Goal: Task Accomplishment & Management: Use online tool/utility

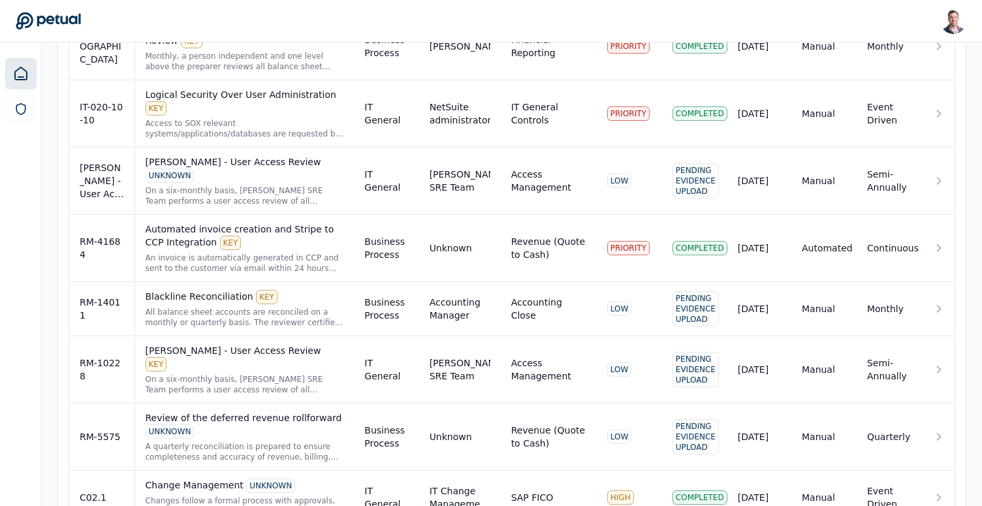
scroll to position [2136, 0]
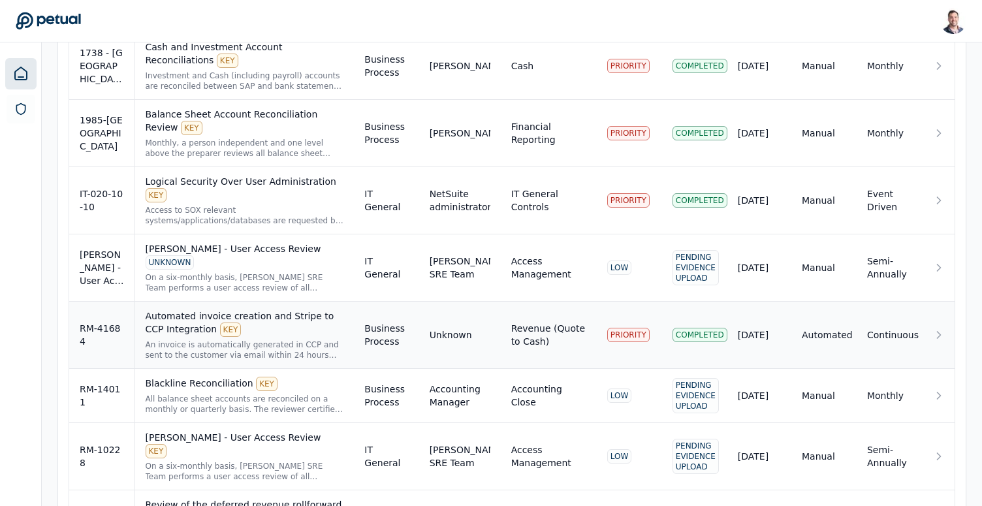
click at [306, 340] on div "An invoice is automatically generated in CCP and sent to the customer via email…" at bounding box center [245, 350] width 198 height 21
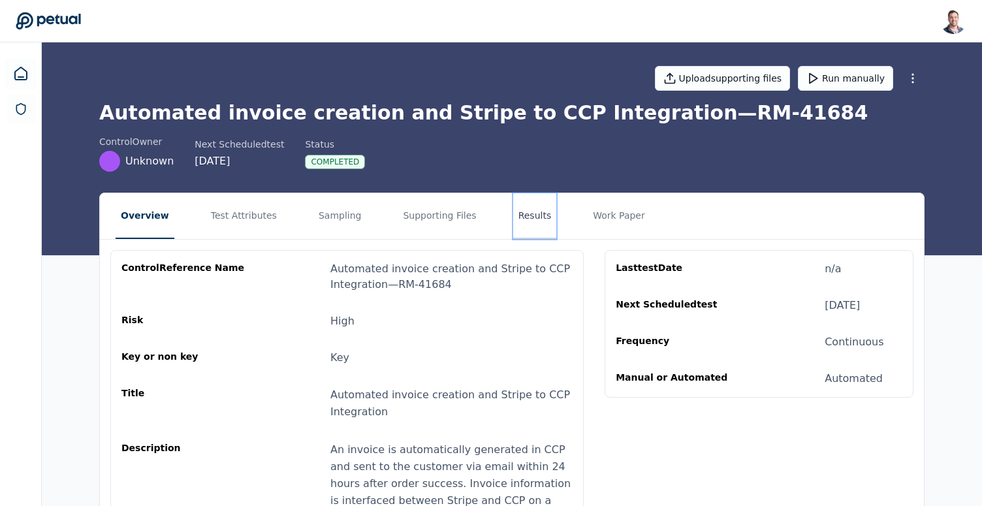
click at [529, 211] on button "Results" at bounding box center [535, 216] width 44 height 46
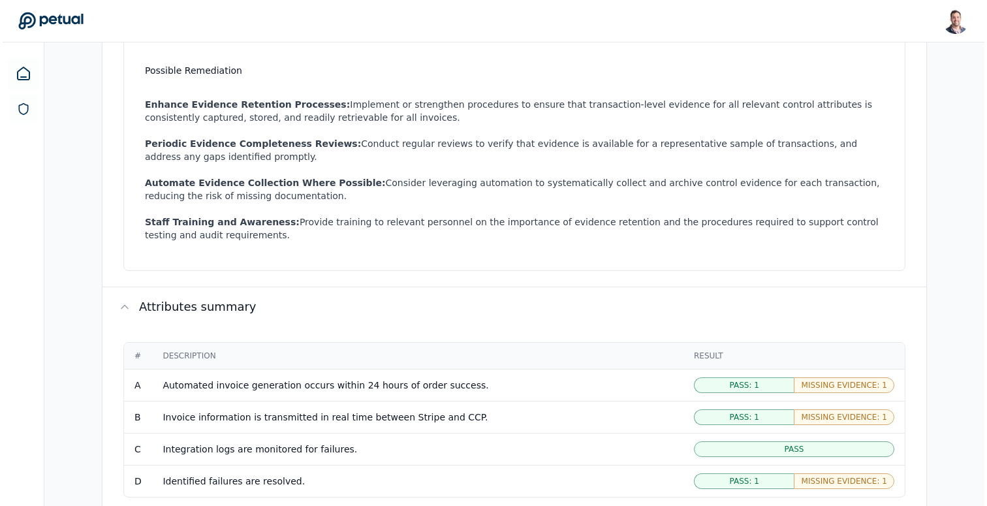
scroll to position [727, 0]
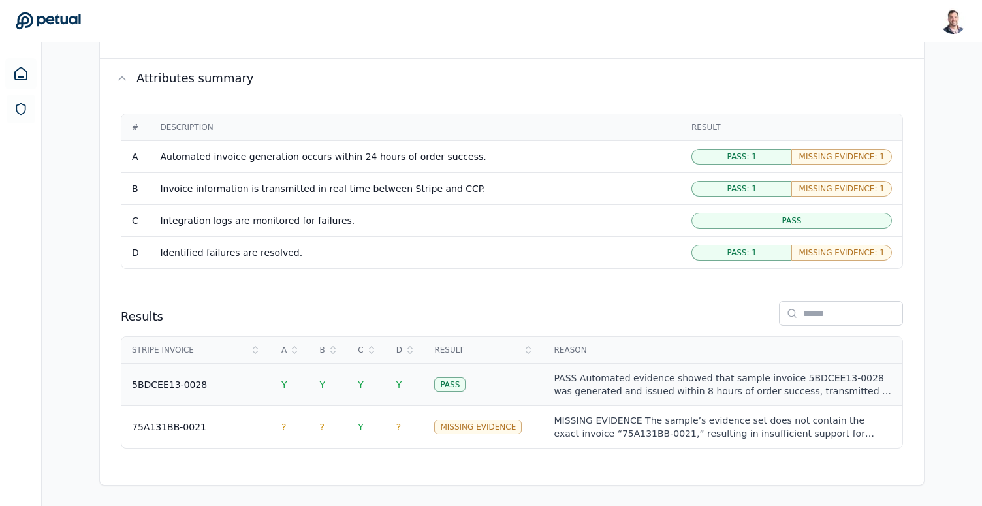
click at [399, 390] on td "Y" at bounding box center [405, 384] width 39 height 42
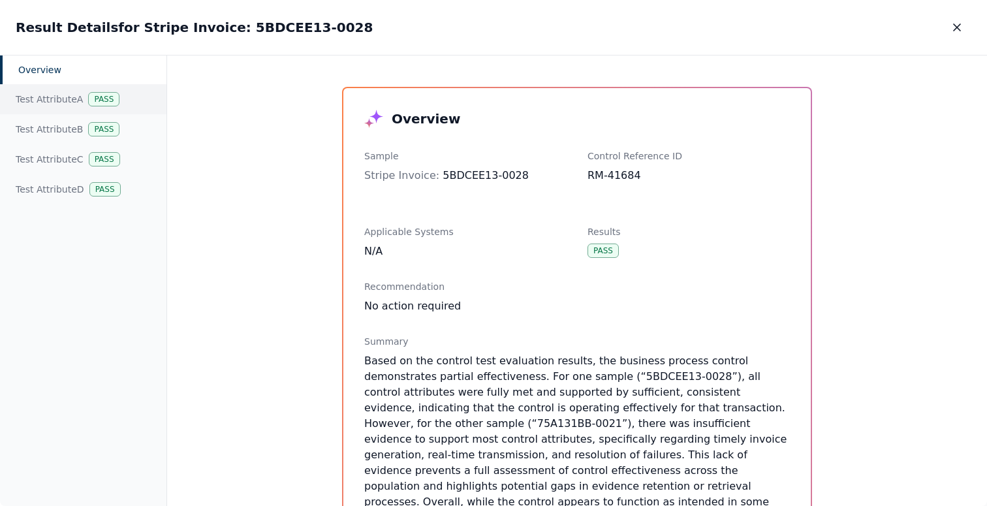
click at [103, 111] on div "Test Attribute A Pass" at bounding box center [83, 99] width 166 height 30
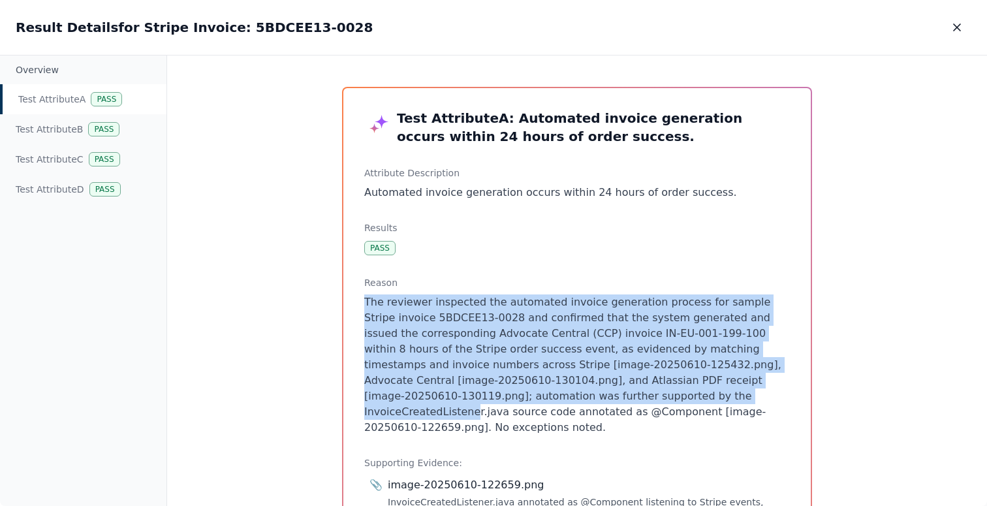
drag, startPoint x: 482, startPoint y: 287, endPoint x: 583, endPoint y: 398, distance: 150.2
click at [583, 398] on div "Reason The reviewer inspected the automated invoice generation process for samp…" at bounding box center [577, 355] width 426 height 159
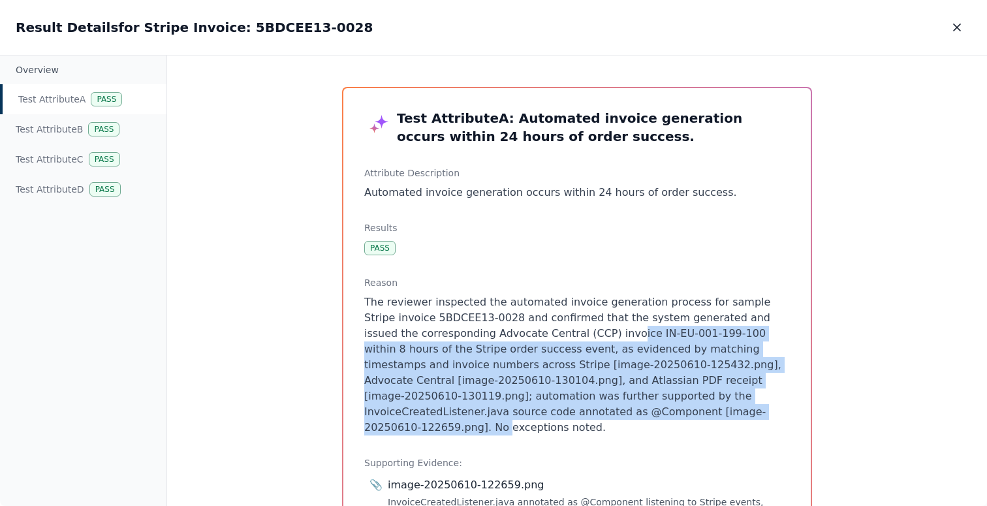
drag, startPoint x: 603, startPoint y: 411, endPoint x: 562, endPoint y: 325, distance: 95.2
click at [562, 325] on p "The reviewer inspected the automated invoice generation process for sample Stri…" at bounding box center [577, 364] width 426 height 141
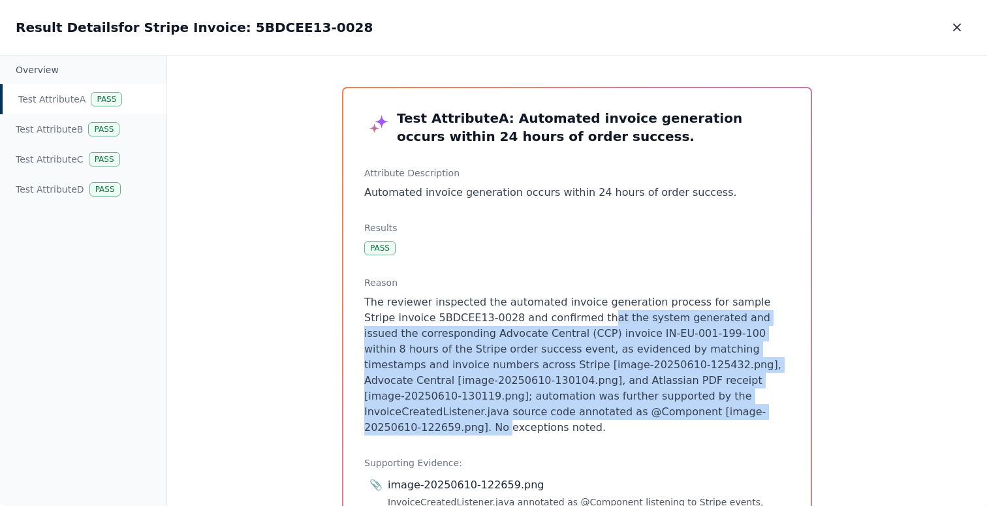
click at [562, 325] on p "The reviewer inspected the automated invoice generation process for sample Stri…" at bounding box center [577, 364] width 426 height 141
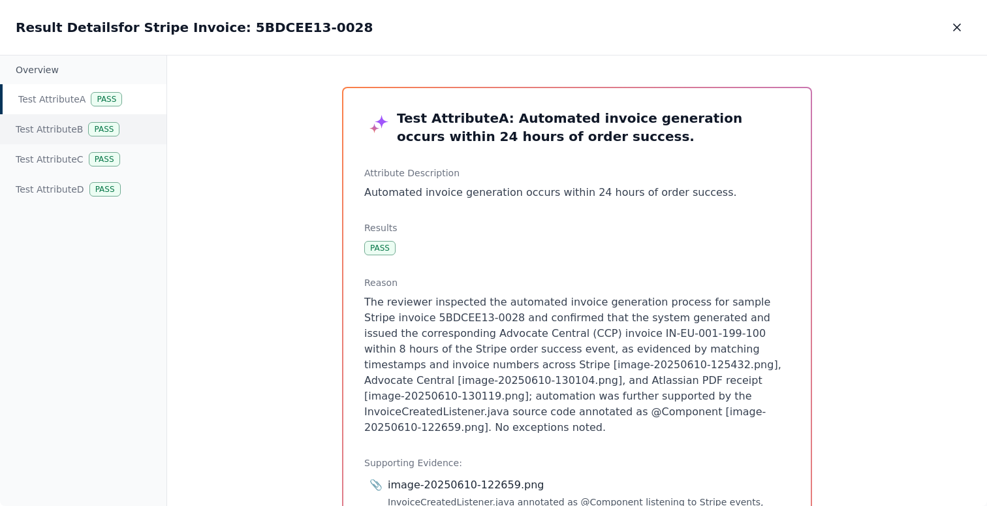
click at [93, 128] on div "Pass" at bounding box center [103, 129] width 31 height 14
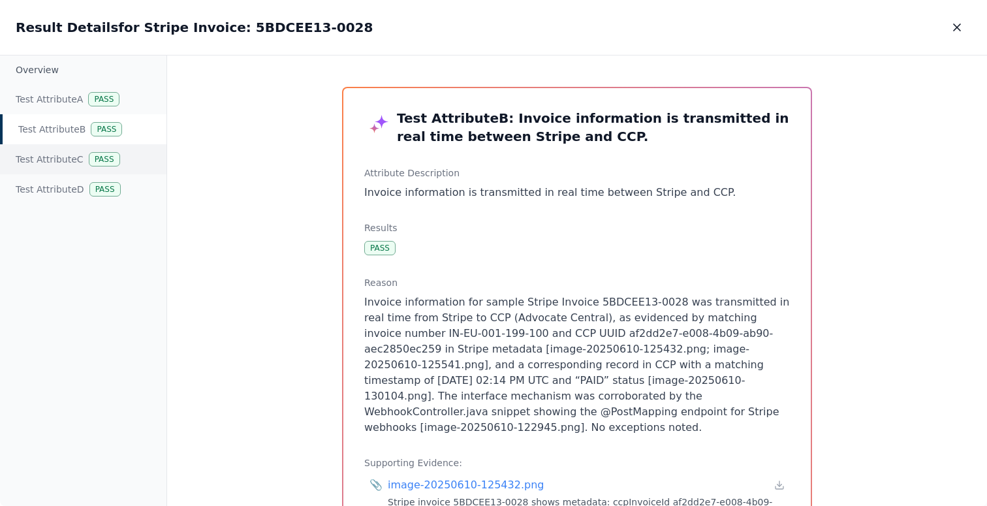
click at [82, 163] on div "Test Attribute C Pass" at bounding box center [83, 159] width 166 height 30
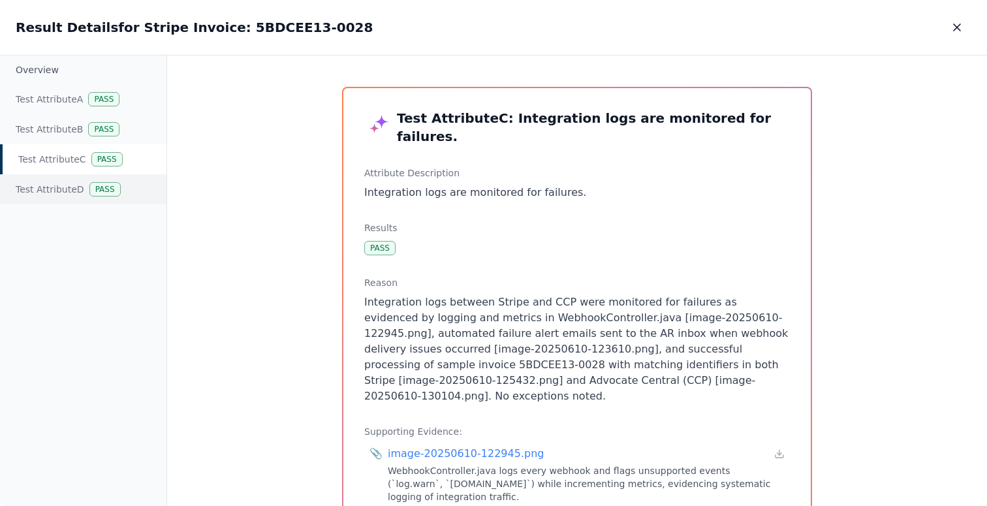
click at [82, 183] on div "Test Attribute D Pass" at bounding box center [83, 189] width 166 height 30
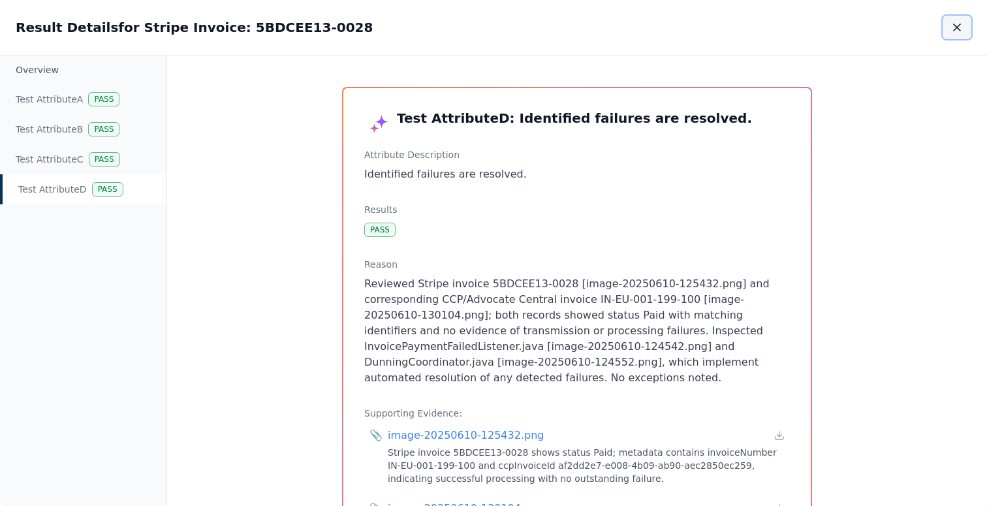
click at [965, 17] on button "button" at bounding box center [957, 28] width 29 height 24
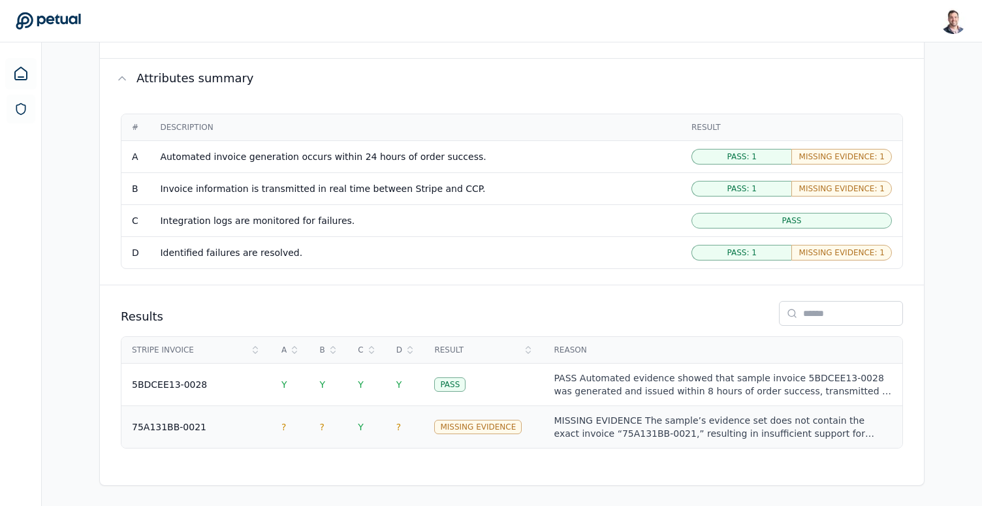
click at [351, 430] on td "Y" at bounding box center [366, 426] width 39 height 42
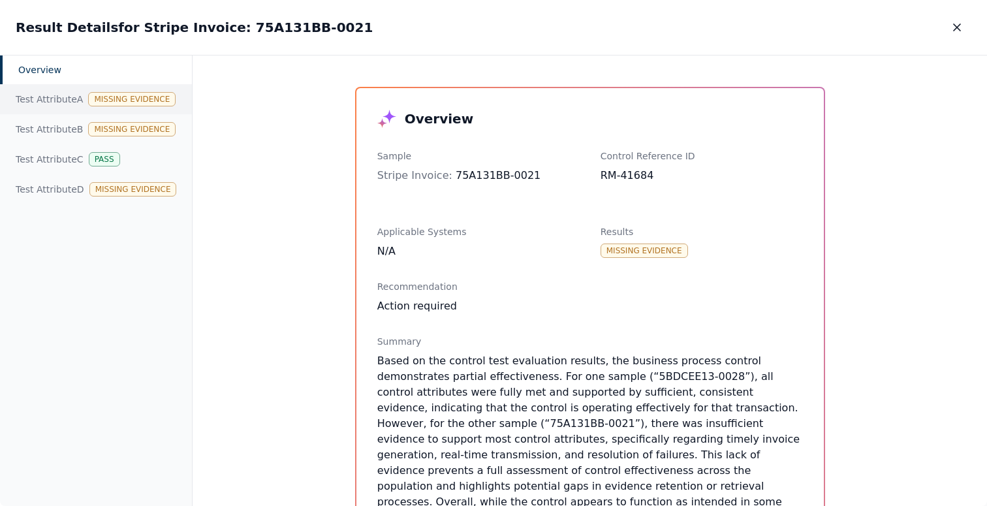
click at [95, 89] on div "Test Attribute A Missing Evidence" at bounding box center [96, 99] width 192 height 30
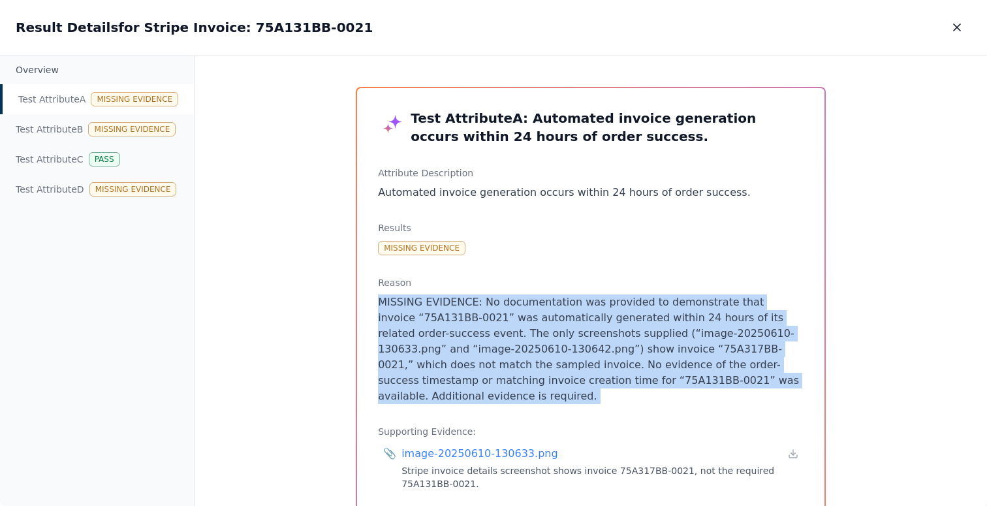
drag, startPoint x: 517, startPoint y: 289, endPoint x: 555, endPoint y: 395, distance: 112.3
click at [555, 395] on div "Test Attribute A : Automated invoice generation occurs within 24 hours of order…" at bounding box center [590, 365] width 467 height 554
drag, startPoint x: 555, startPoint y: 395, endPoint x: 539, endPoint y: 291, distance: 105.1
click at [539, 291] on div "Test Attribute A : Automated invoice generation occurs within 24 hours of order…" at bounding box center [590, 365] width 467 height 554
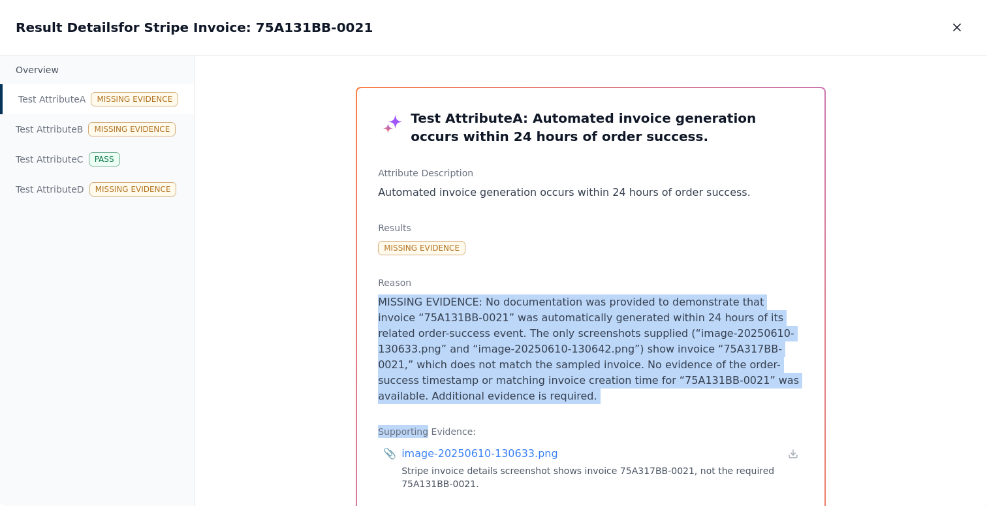
click at [539, 291] on div "Reason MISSING EVIDENCE: No documentation was provided to demonstrate that invo…" at bounding box center [591, 340] width 426 height 128
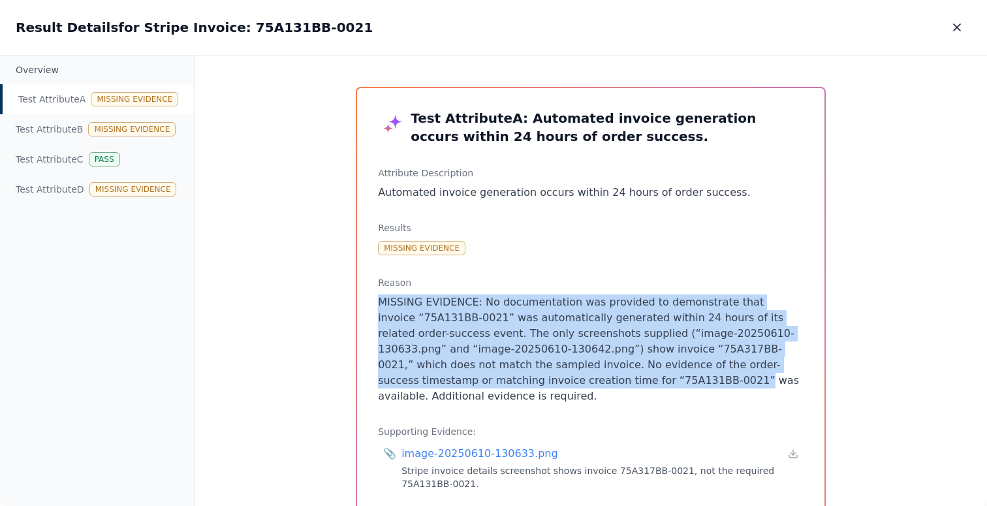
drag, startPoint x: 539, startPoint y: 291, endPoint x: 529, endPoint y: 382, distance: 91.2
click at [529, 382] on div "Reason MISSING EVIDENCE: No documentation was provided to demonstrate that invo…" at bounding box center [591, 340] width 426 height 128
click at [529, 382] on p "MISSING EVIDENCE: No documentation was provided to demonstrate that invoice “75…" at bounding box center [591, 349] width 426 height 110
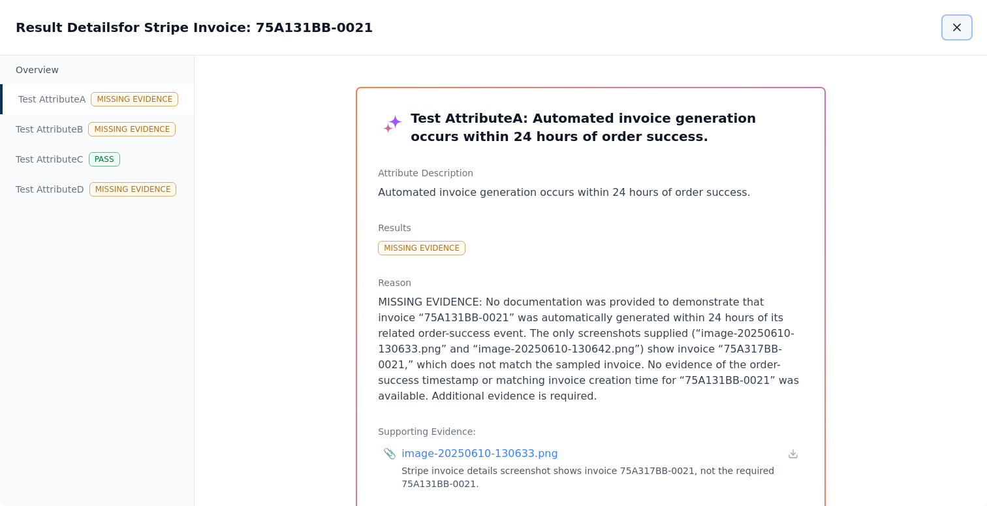
click at [958, 31] on icon "button" at bounding box center [957, 27] width 13 height 13
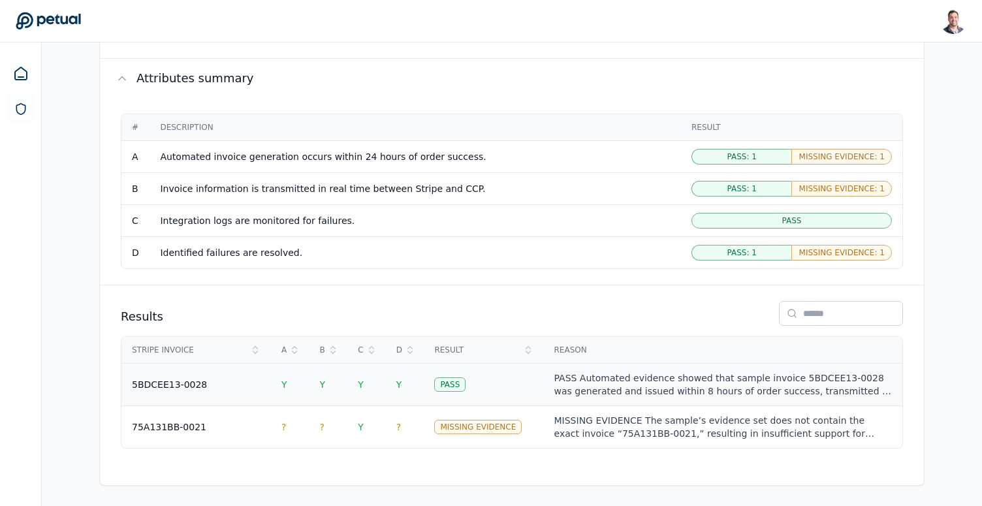
click at [409, 377] on td "Y" at bounding box center [405, 384] width 39 height 42
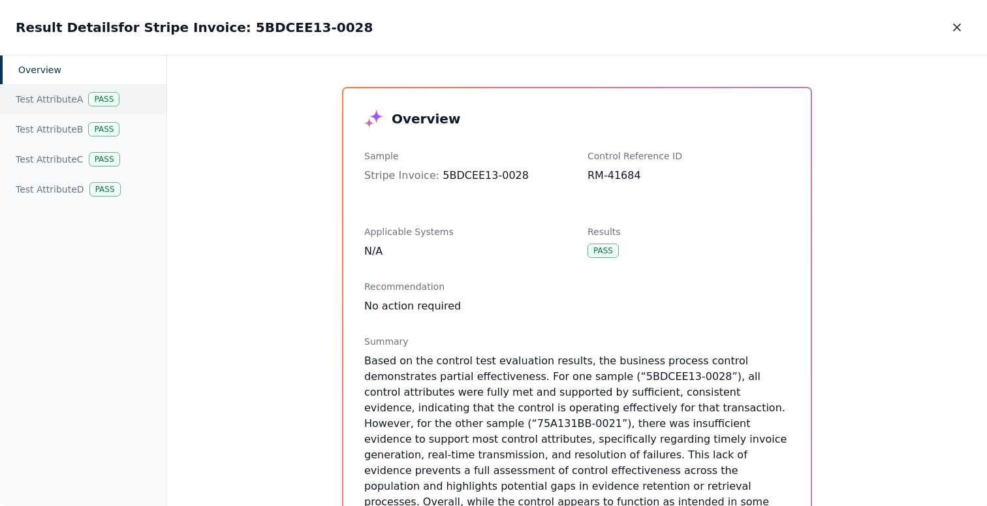
click at [78, 101] on div "Test Attribute A Pass" at bounding box center [83, 99] width 166 height 30
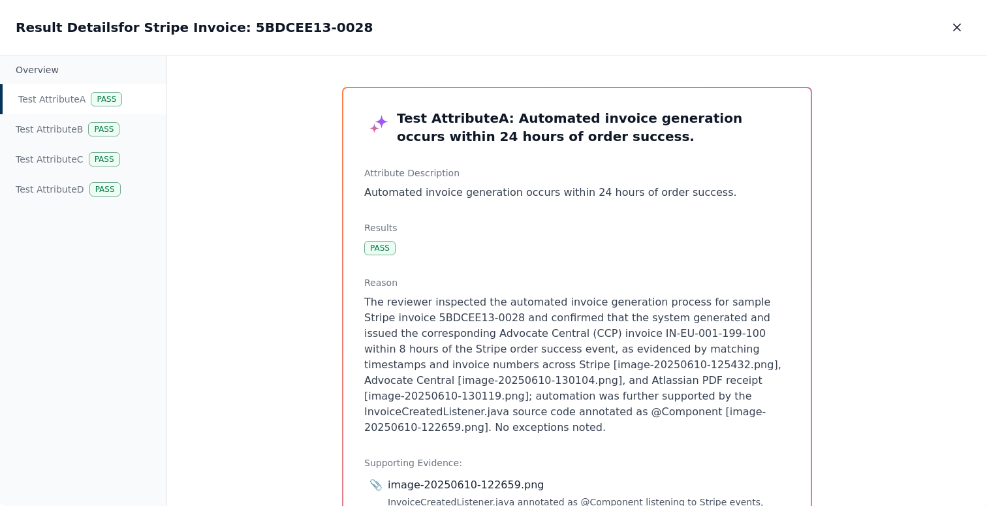
scroll to position [309, 0]
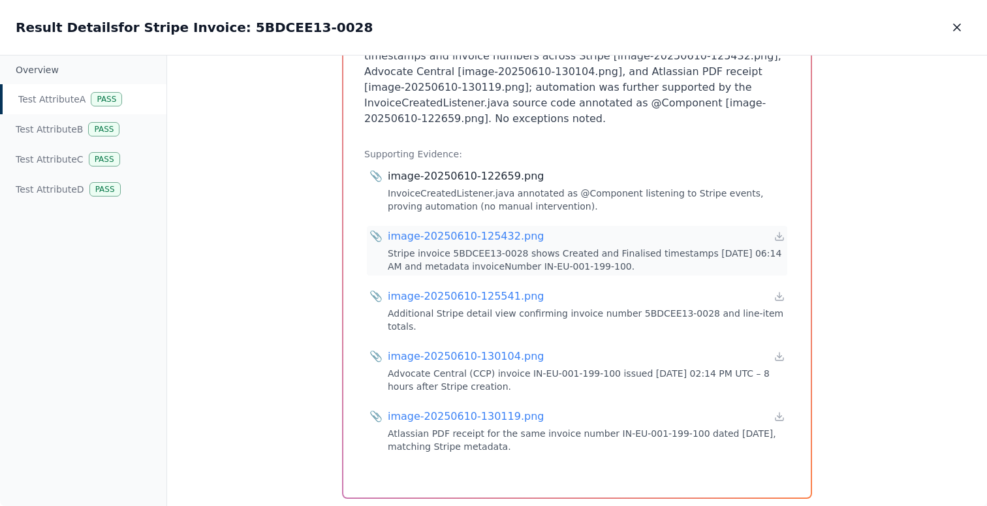
click at [516, 229] on div "image-20250610-125432.png" at bounding box center [466, 237] width 156 height 16
click at [467, 289] on div "image-20250610-125541.png" at bounding box center [466, 297] width 156 height 16
click at [419, 349] on div "image-20250610-130104.png" at bounding box center [466, 357] width 156 height 16
click at [441, 409] on div "image-20250610-130119.png" at bounding box center [466, 417] width 156 height 16
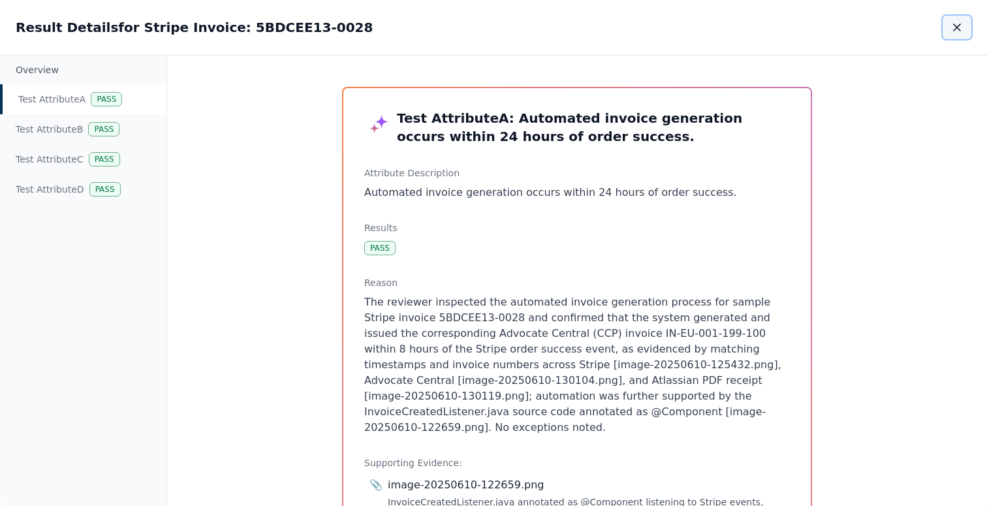
click at [953, 31] on icon "button" at bounding box center [957, 27] width 13 height 13
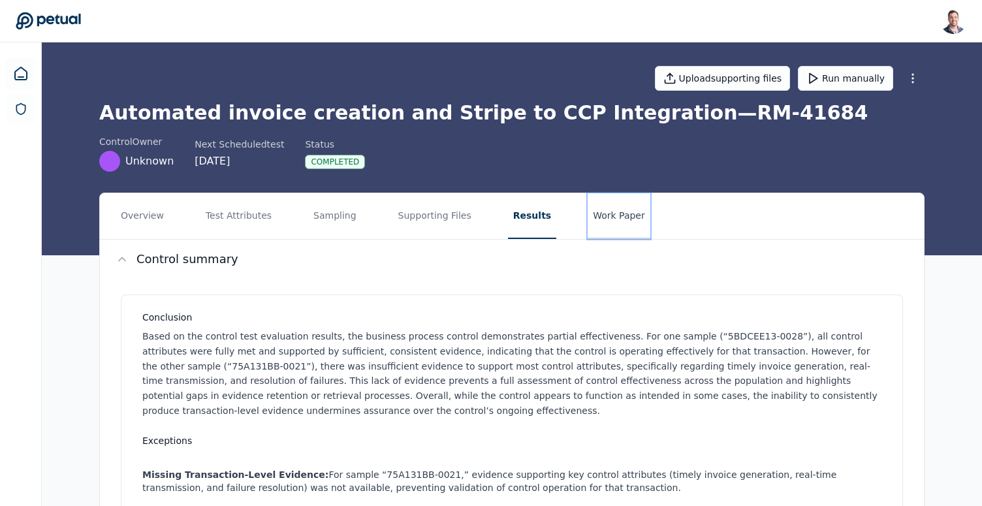
click at [607, 213] on button "Work Paper" at bounding box center [619, 216] width 63 height 46
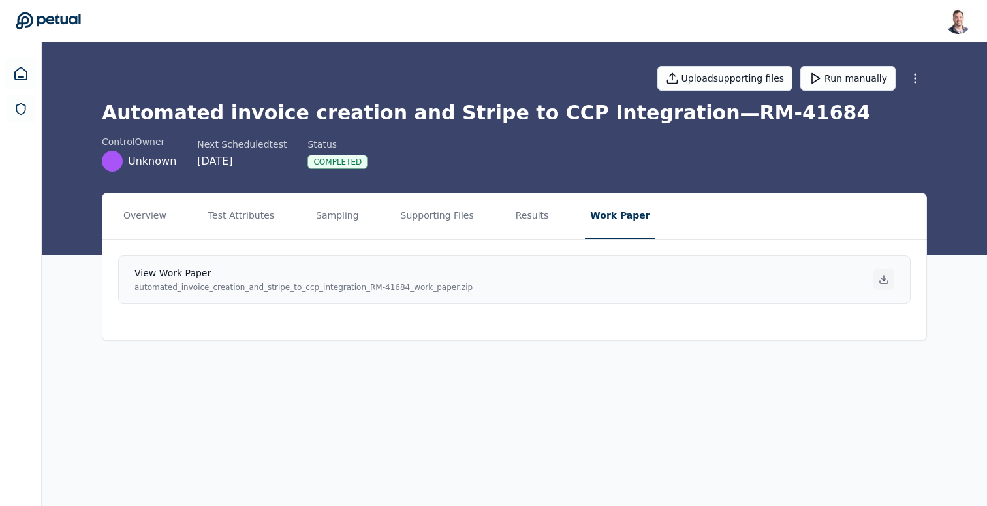
click at [887, 279] on icon at bounding box center [884, 279] width 10 height 10
click at [283, 422] on main "Upload supporting files Run manually Automated invoice creation and Stripe to C…" at bounding box center [514, 274] width 945 height 464
click at [144, 211] on button "Overview" at bounding box center [145, 216] width 54 height 46
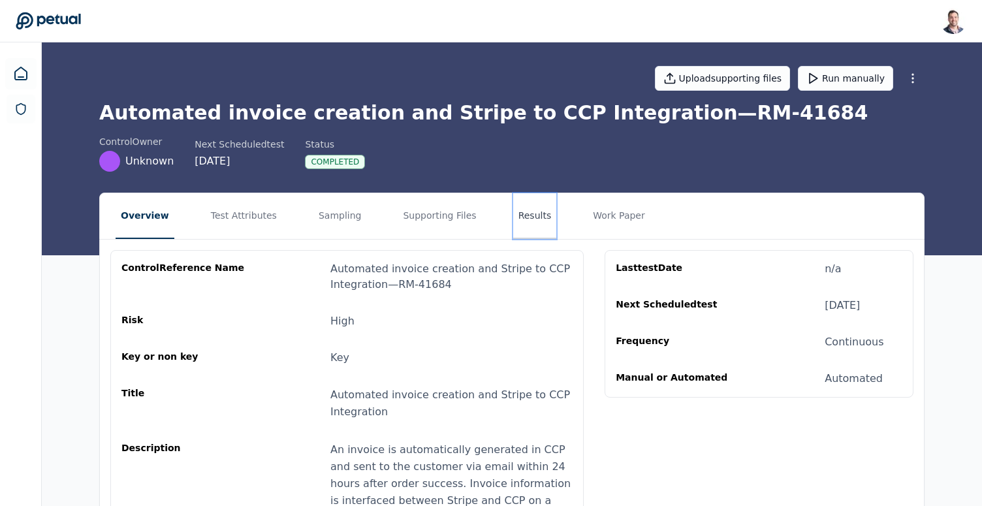
click at [524, 219] on button "Results" at bounding box center [535, 216] width 44 height 46
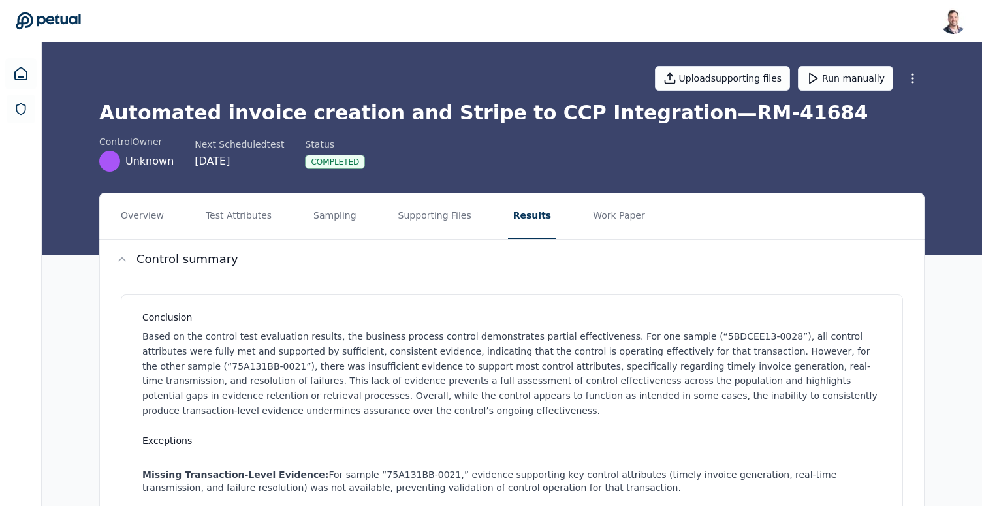
click at [463, 341] on p "Based on the control test evaluation results, the business process control demo…" at bounding box center [514, 373] width 744 height 89
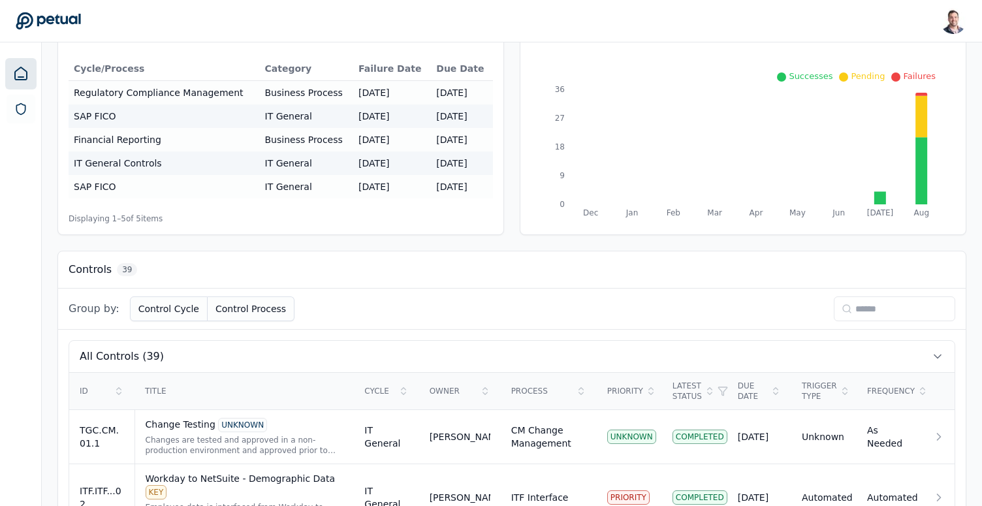
scroll to position [86, 0]
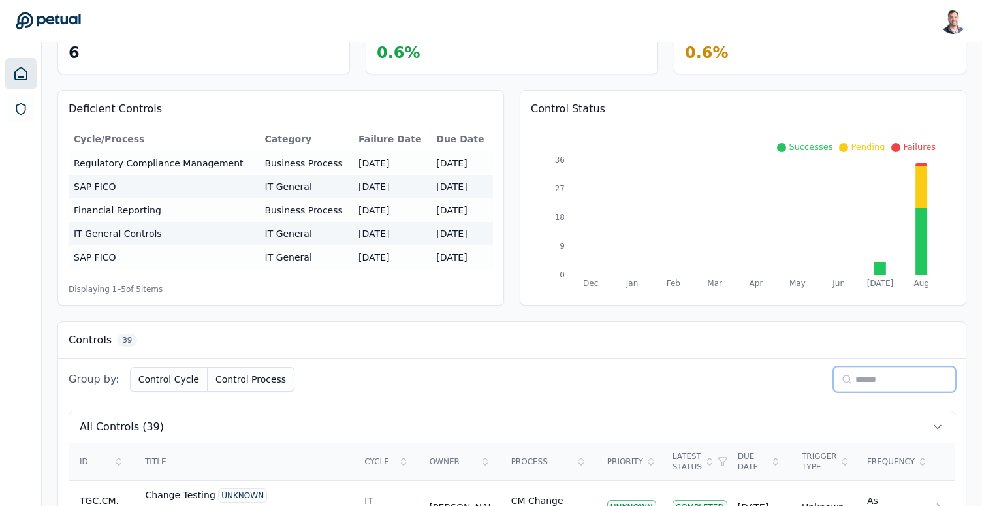
click at [887, 380] on input at bounding box center [894, 379] width 121 height 25
type input "**"
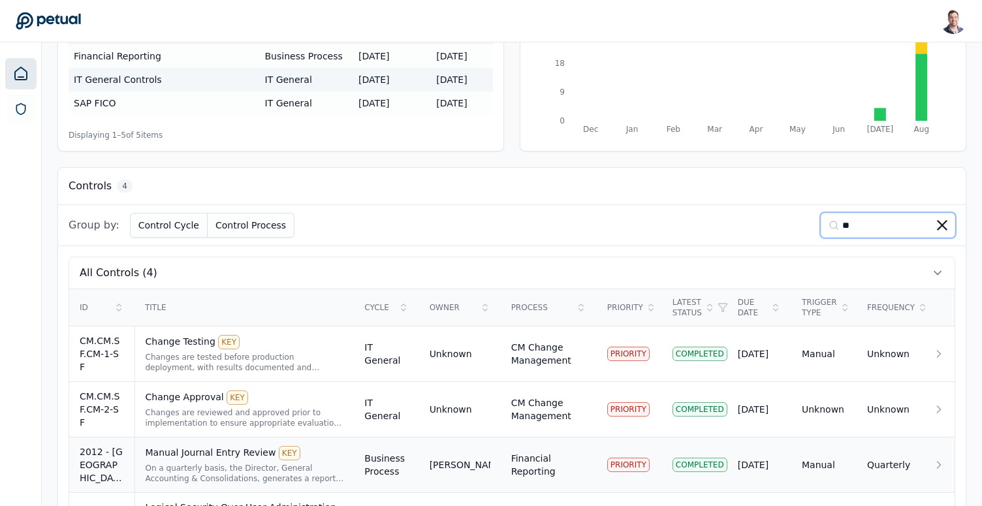
scroll to position [306, 0]
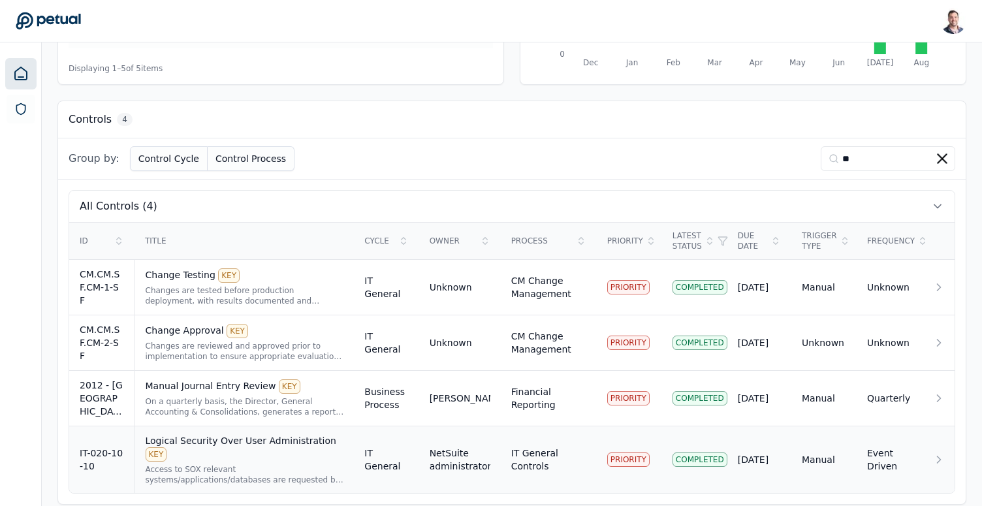
click at [285, 464] on div "Access to SOX relevant systems/applications/databases are requested by the user…" at bounding box center [245, 474] width 198 height 21
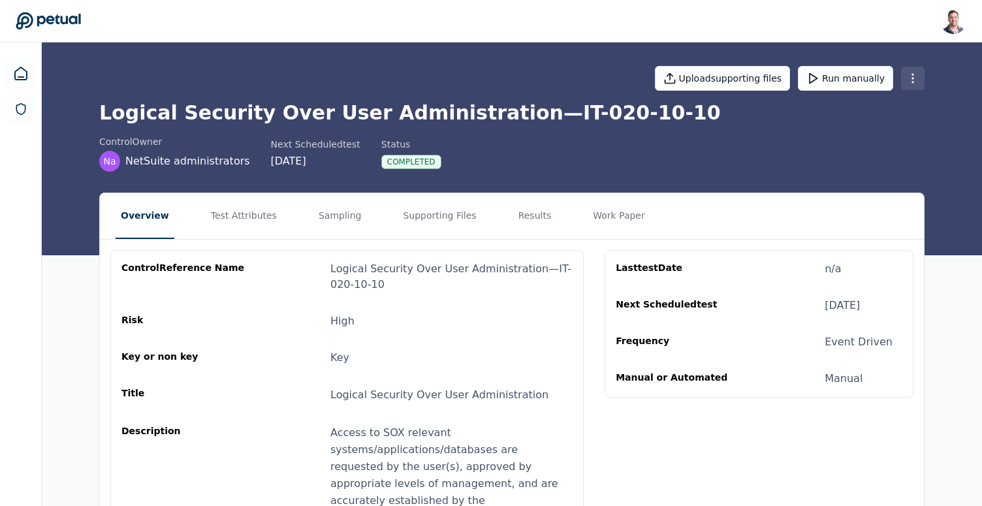
click at [909, 82] on html "[PERSON_NAME] [EMAIL_ADDRESS] Sign out Upload supporting files Run manually Log…" at bounding box center [491, 356] width 982 height 713
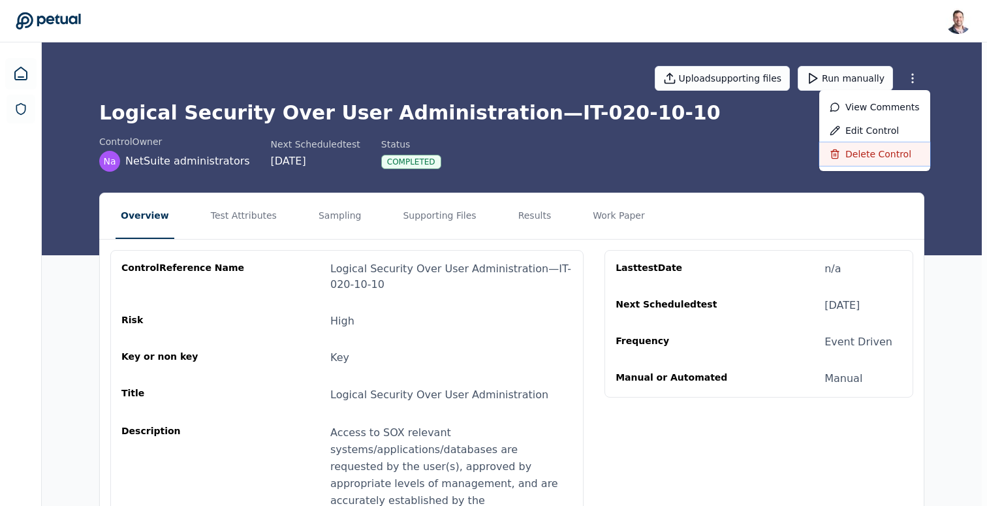
click at [864, 155] on div "Delete control" at bounding box center [874, 154] width 111 height 24
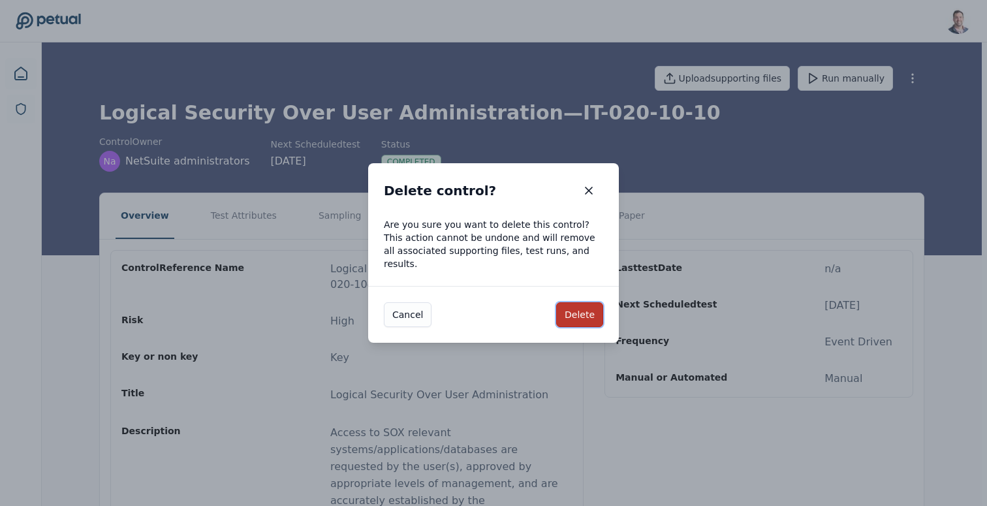
click at [578, 317] on button "Delete" at bounding box center [579, 314] width 47 height 25
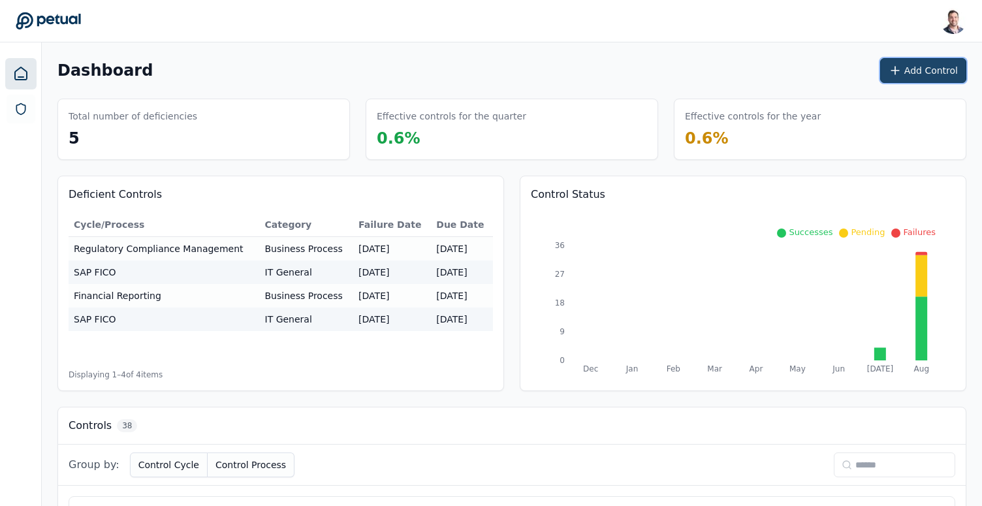
click at [943, 73] on button "Add Control" at bounding box center [923, 70] width 86 height 25
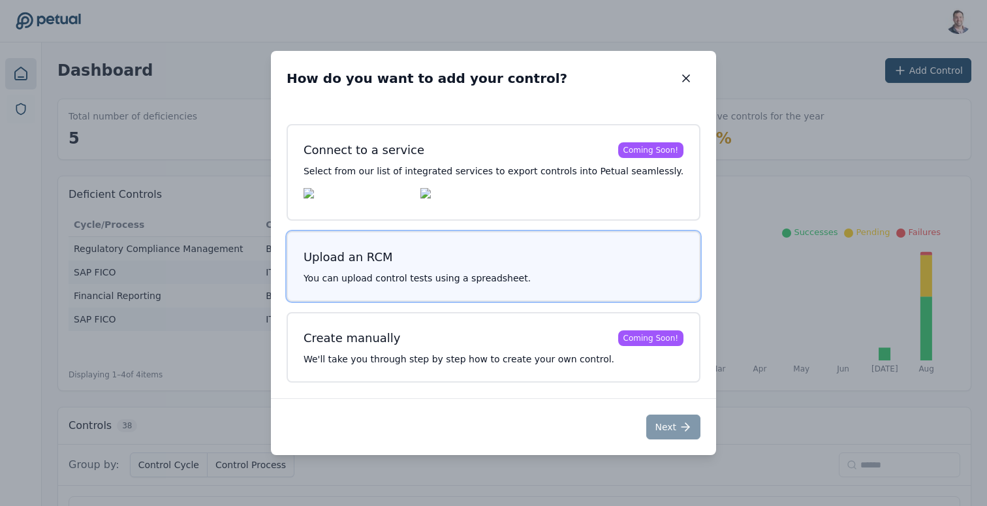
click at [481, 274] on button "Upload an RCM You can upload control tests using a spreadsheet." at bounding box center [494, 266] width 414 height 71
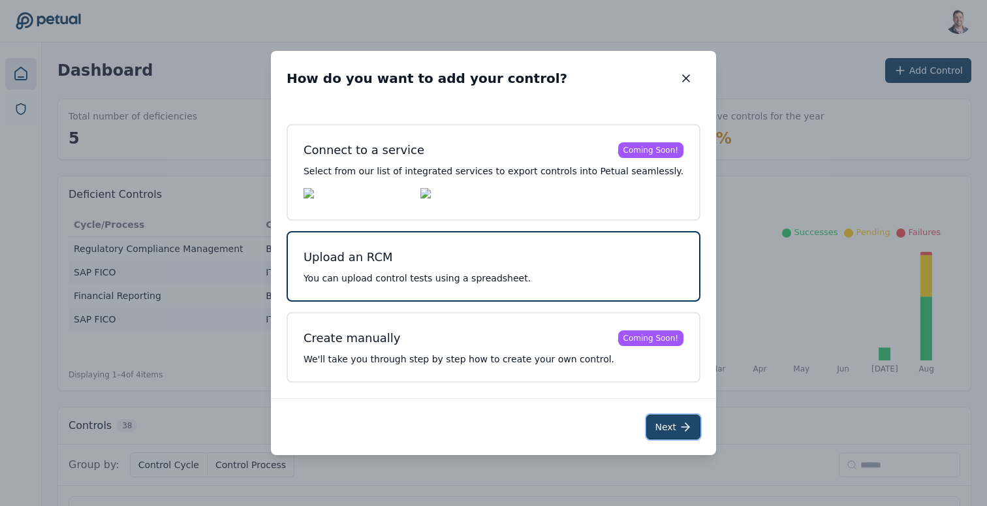
click at [648, 431] on button "Next" at bounding box center [673, 427] width 54 height 25
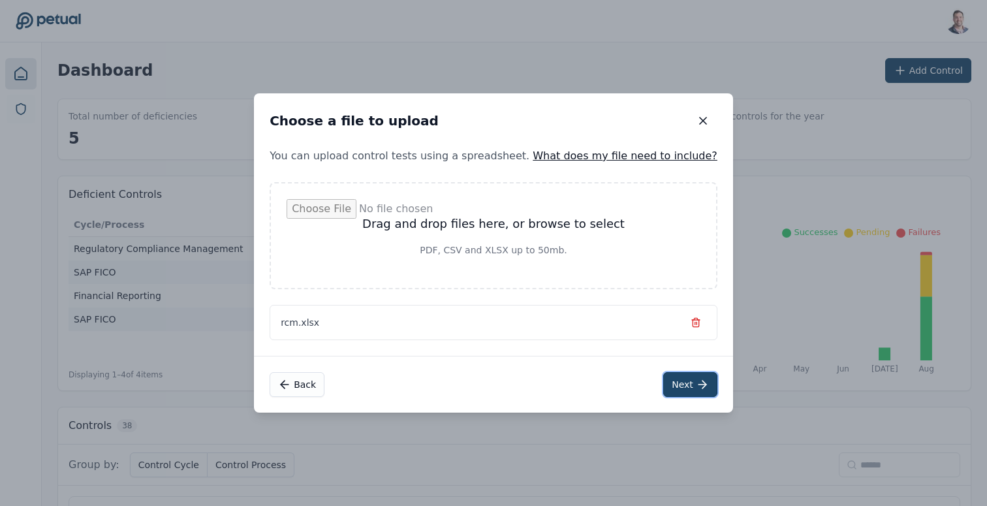
click at [670, 383] on button "Next" at bounding box center [690, 384] width 54 height 25
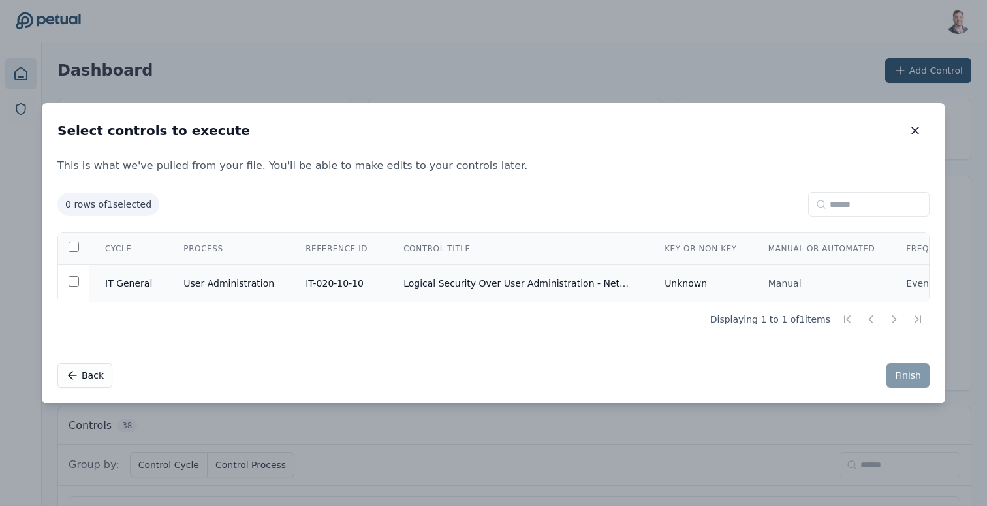
click at [490, 282] on td "Logical Security Over User Administration - NetSuite" at bounding box center [518, 282] width 261 height 37
click at [909, 375] on button "Finish" at bounding box center [908, 375] width 43 height 25
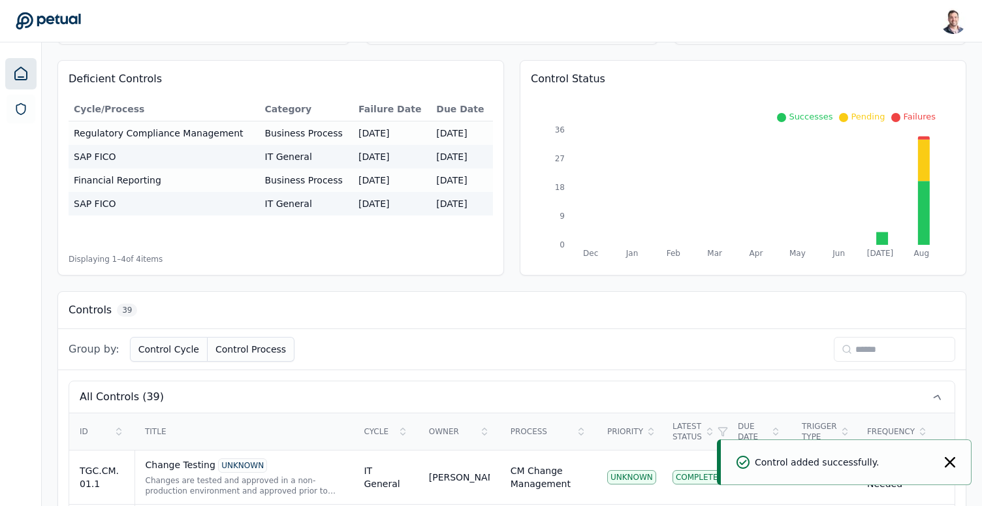
scroll to position [117, 0]
click at [896, 340] on input at bounding box center [894, 348] width 121 height 25
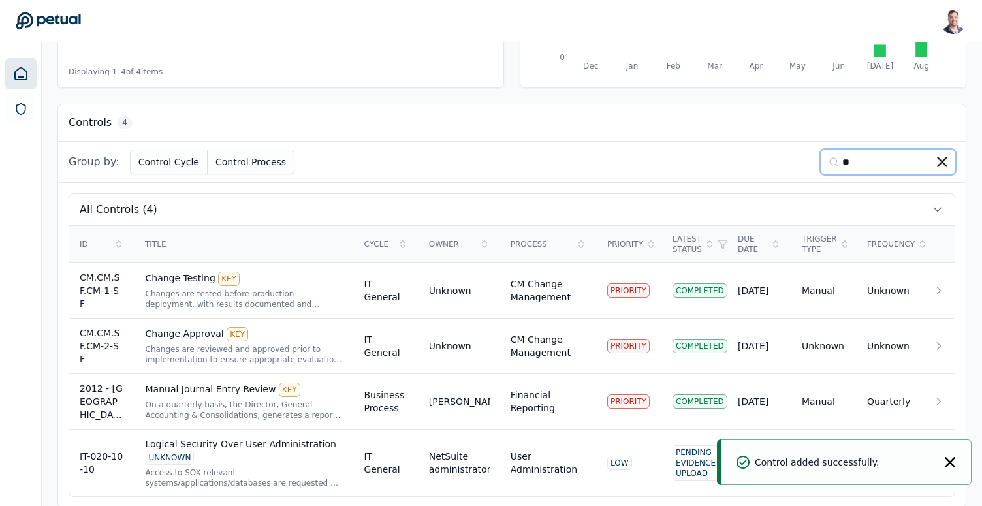
scroll to position [319, 0]
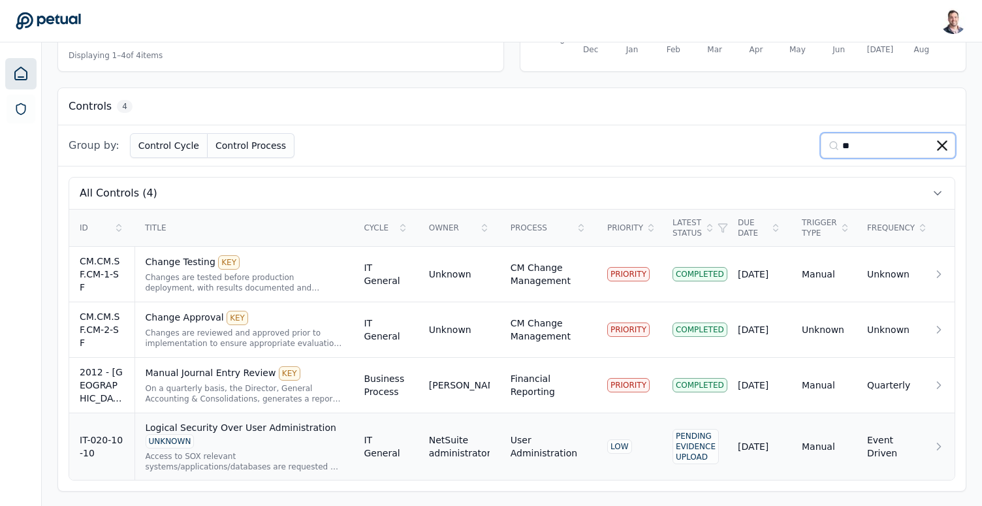
type input "**"
click at [243, 441] on div "Logical Security Over User Administration UNKNOWN" at bounding box center [245, 434] width 198 height 27
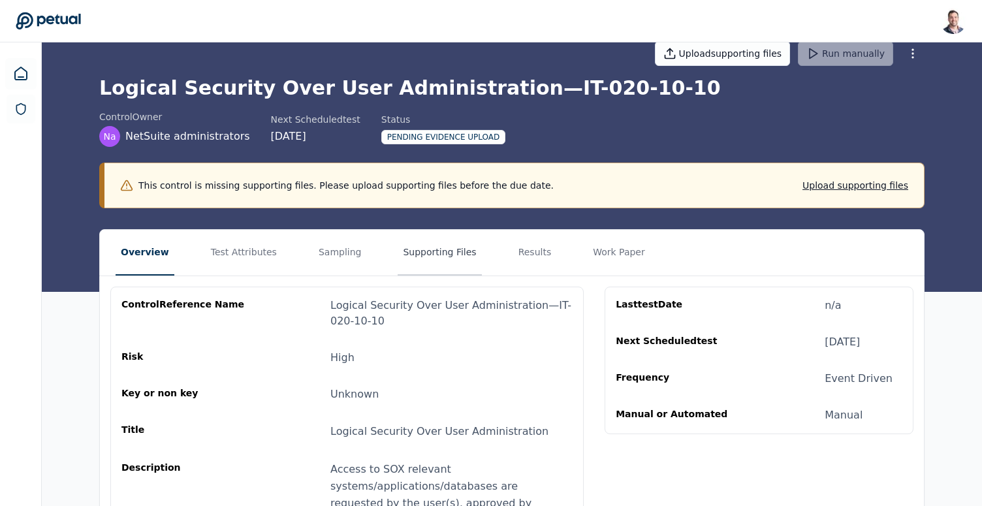
scroll to position [19, 0]
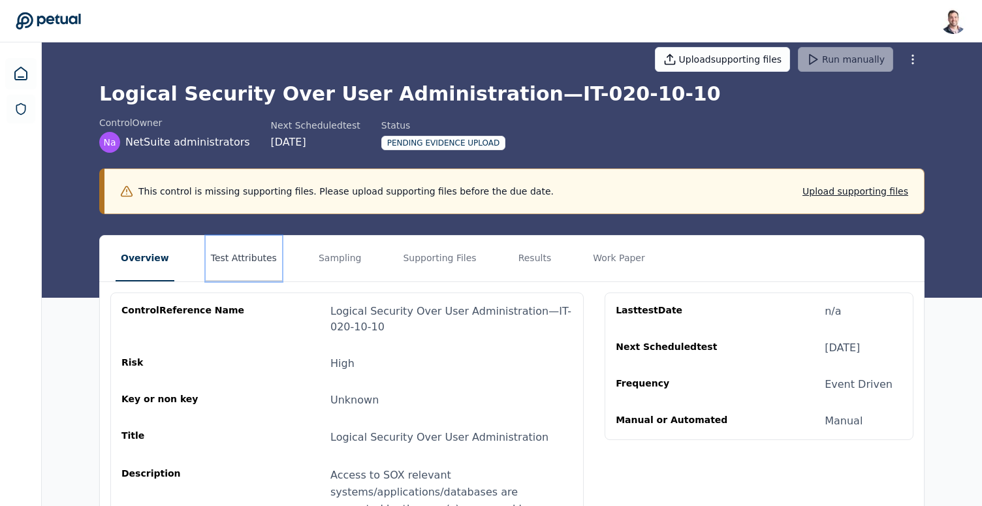
click at [230, 264] on button "Test Attributes" at bounding box center [244, 259] width 76 height 46
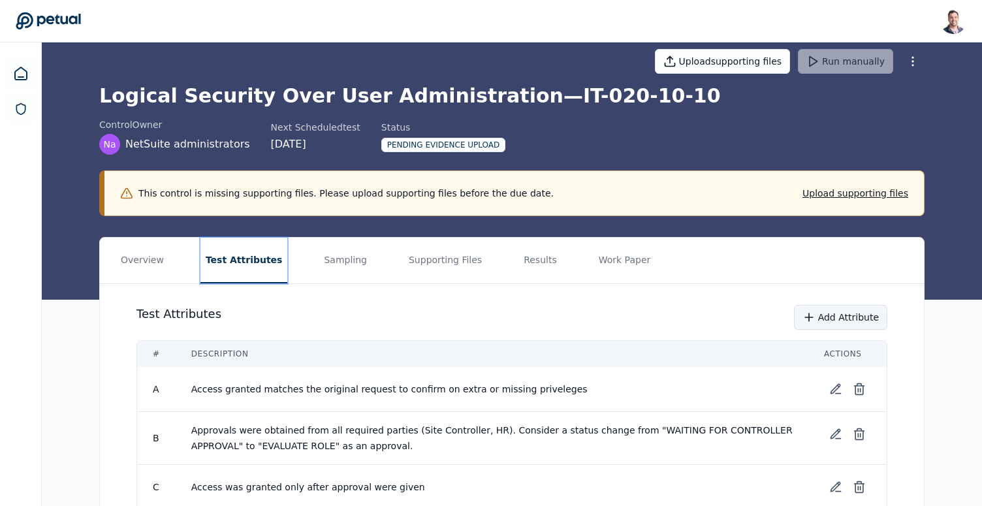
scroll to position [84, 0]
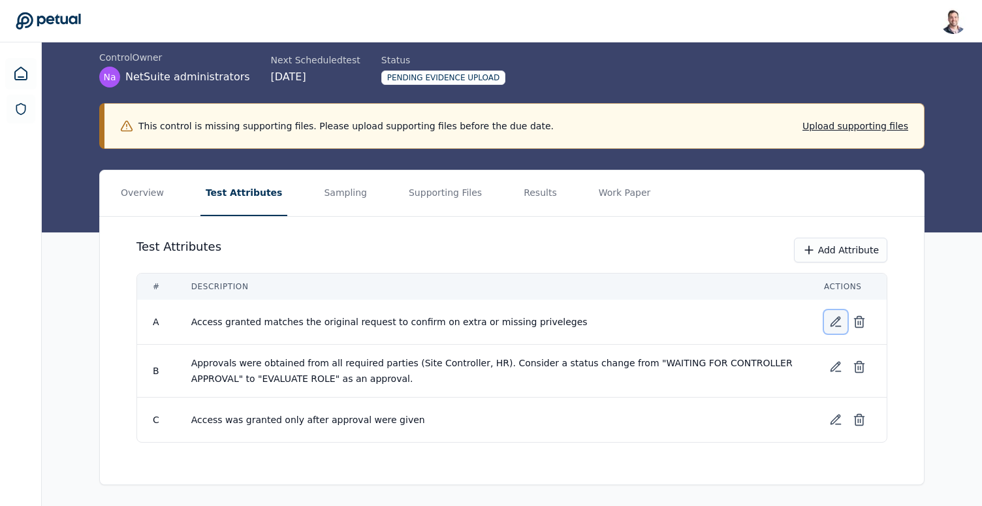
click at [835, 317] on icon at bounding box center [835, 321] width 13 height 13
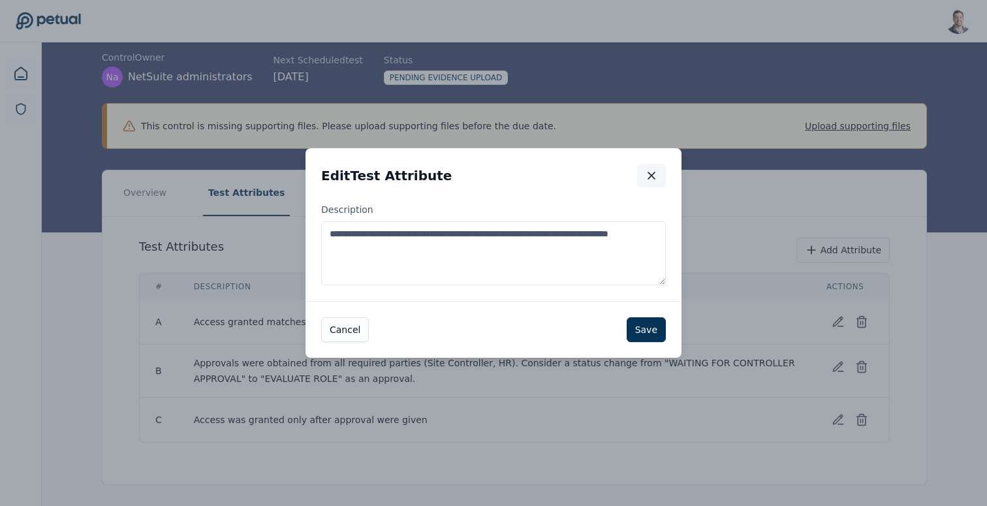
click at [654, 176] on icon "button" at bounding box center [651, 175] width 13 height 13
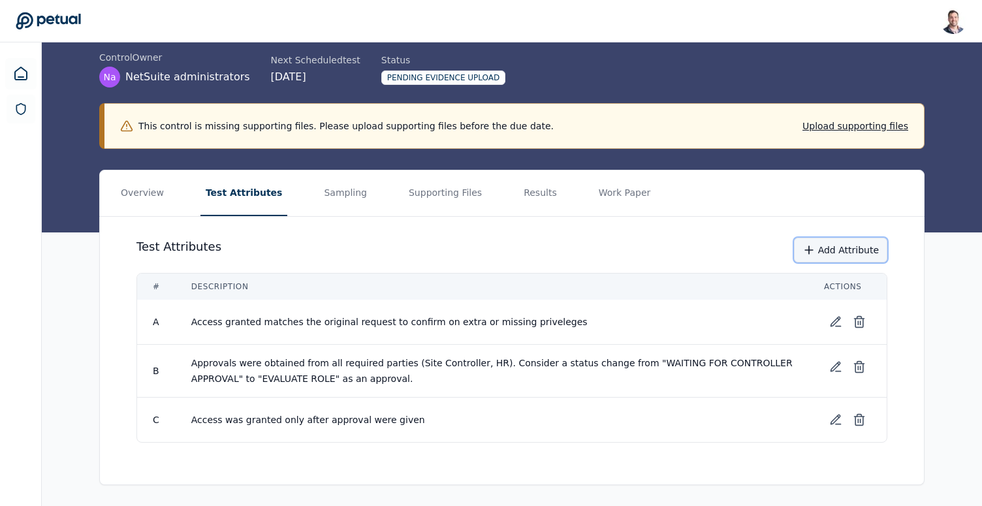
click at [834, 249] on button "Add Attribute" at bounding box center [840, 250] width 93 height 25
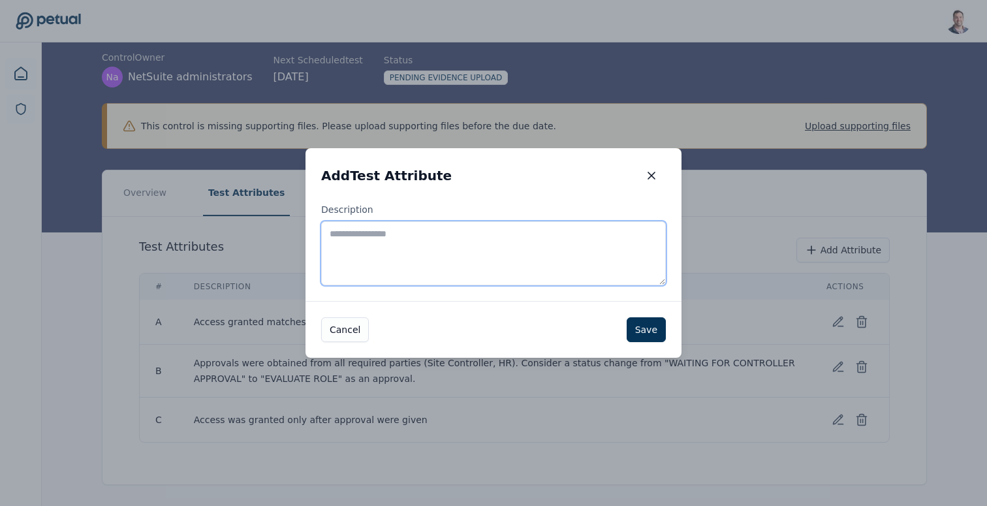
click at [533, 250] on textarea "Description" at bounding box center [493, 253] width 345 height 64
type textarea "*"
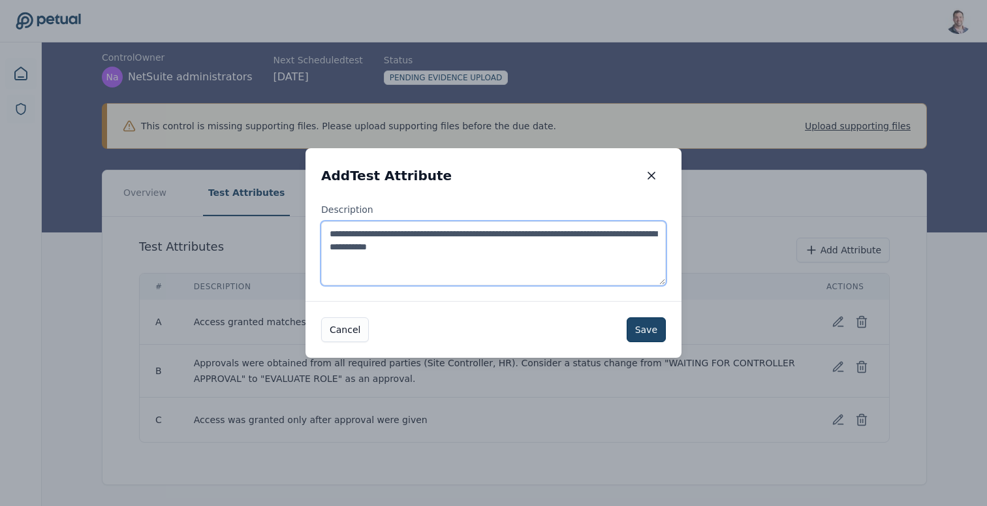
type textarea "**********"
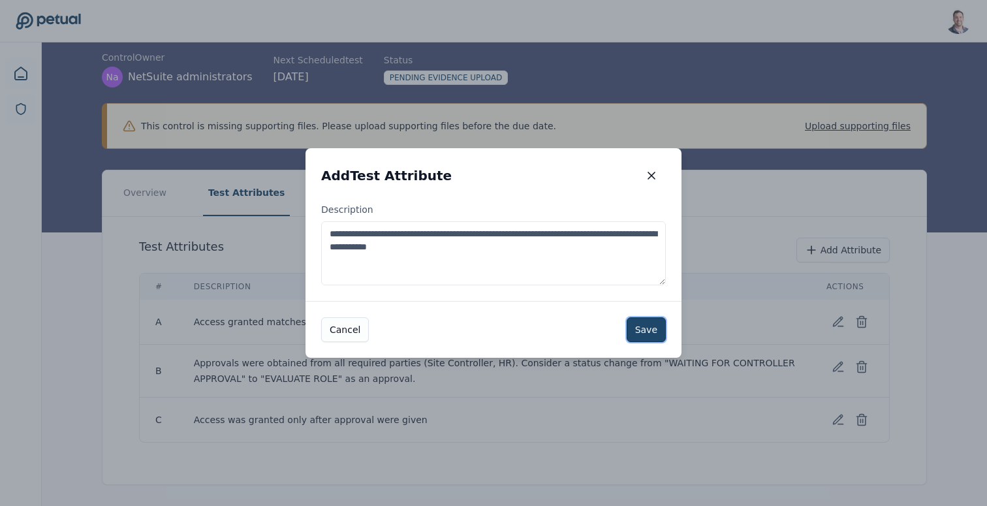
click at [636, 336] on button "Save" at bounding box center [646, 329] width 39 height 25
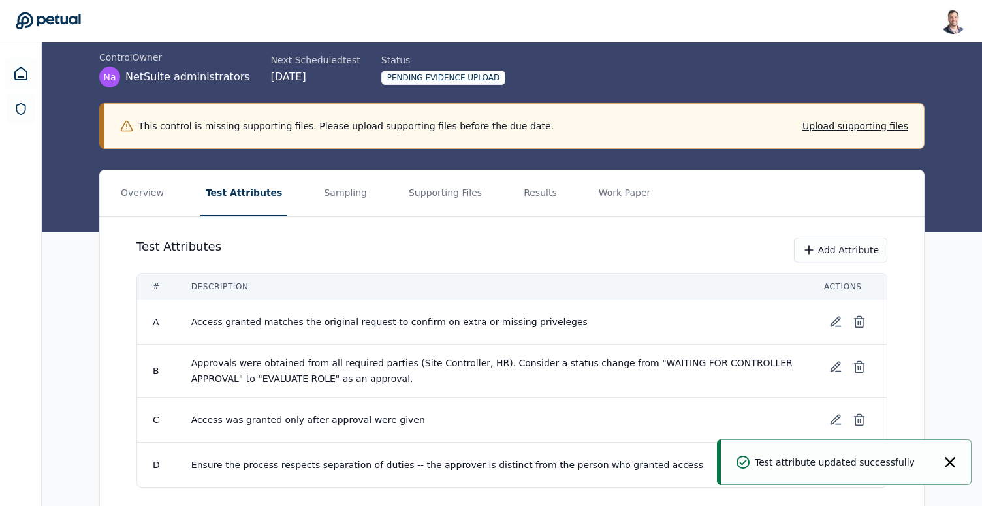
scroll to position [129, 0]
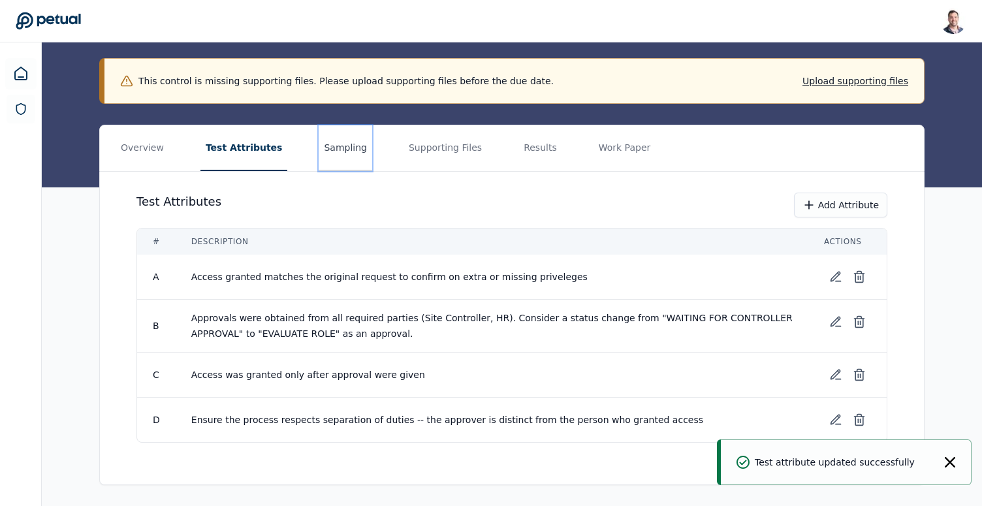
click at [331, 142] on button "Sampling" at bounding box center [346, 148] width 54 height 46
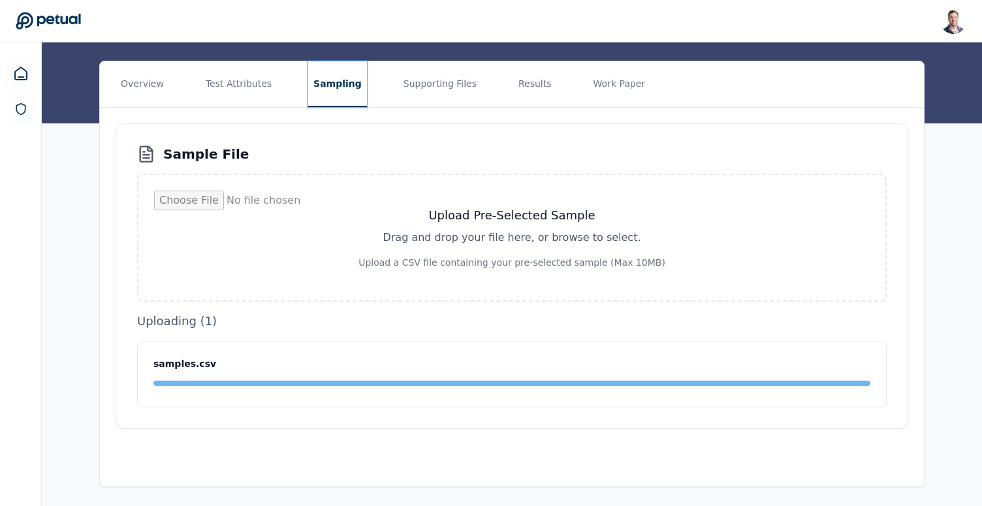
scroll to position [8, 0]
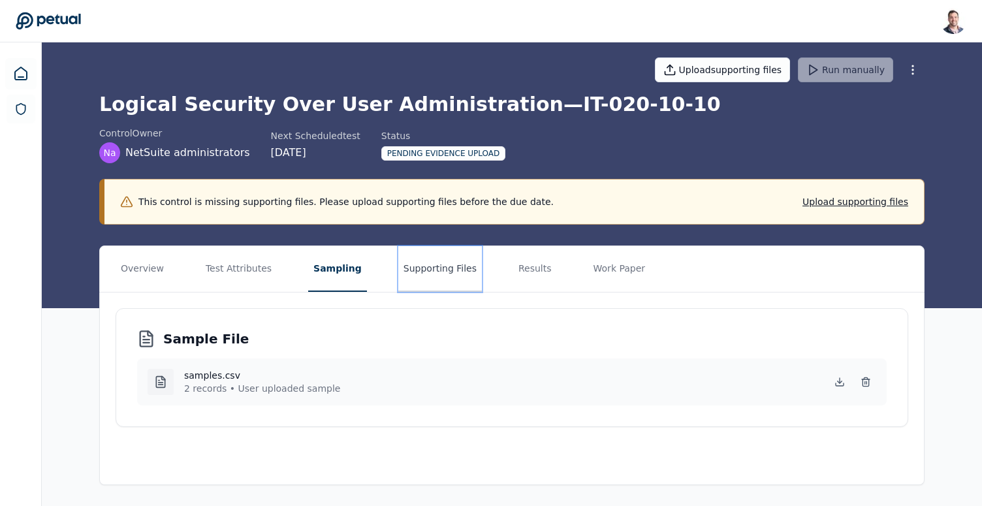
click at [460, 279] on button "Supporting Files" at bounding box center [440, 269] width 84 height 46
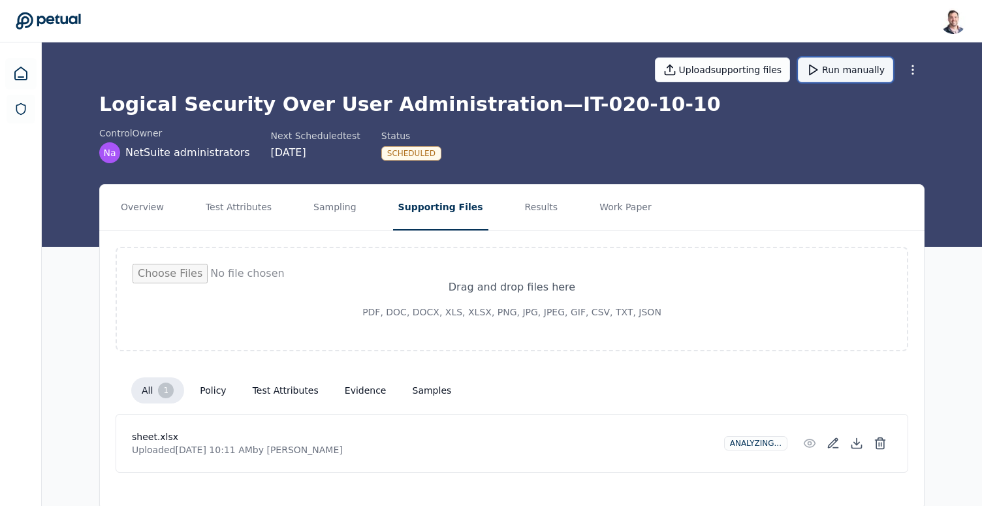
click at [856, 71] on button "Run manually" at bounding box center [845, 69] width 95 height 25
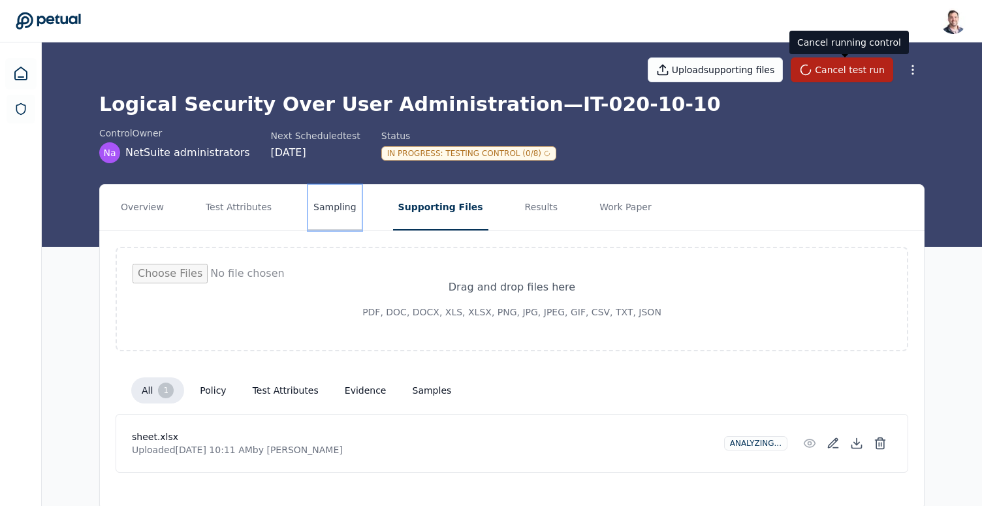
click at [335, 210] on button "Sampling" at bounding box center [335, 208] width 54 height 46
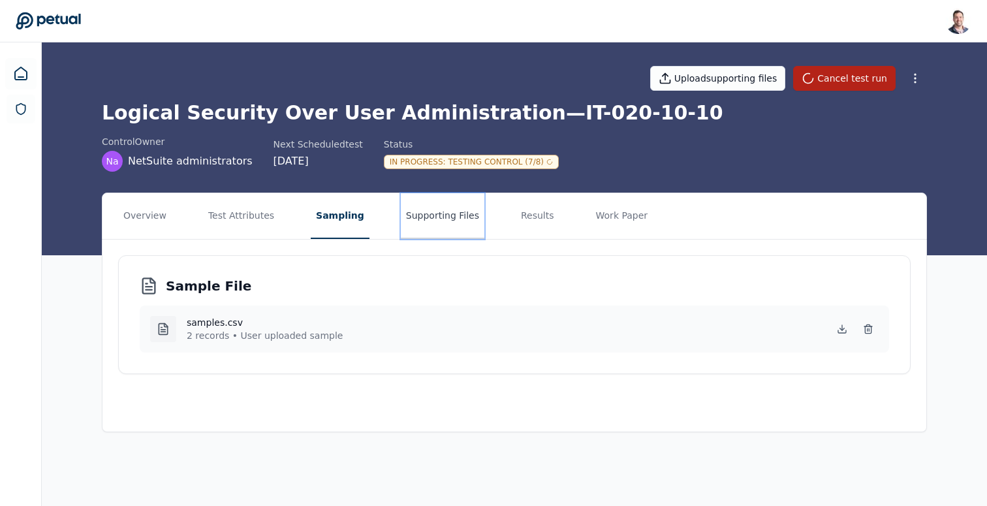
click at [441, 218] on button "Supporting Files" at bounding box center [443, 216] width 84 height 46
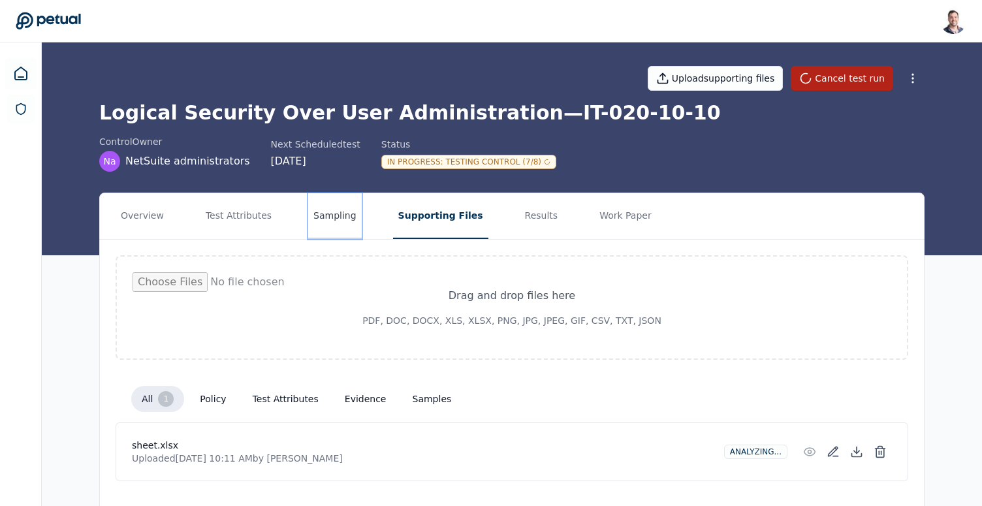
click at [334, 217] on button "Sampling" at bounding box center [335, 216] width 54 height 46
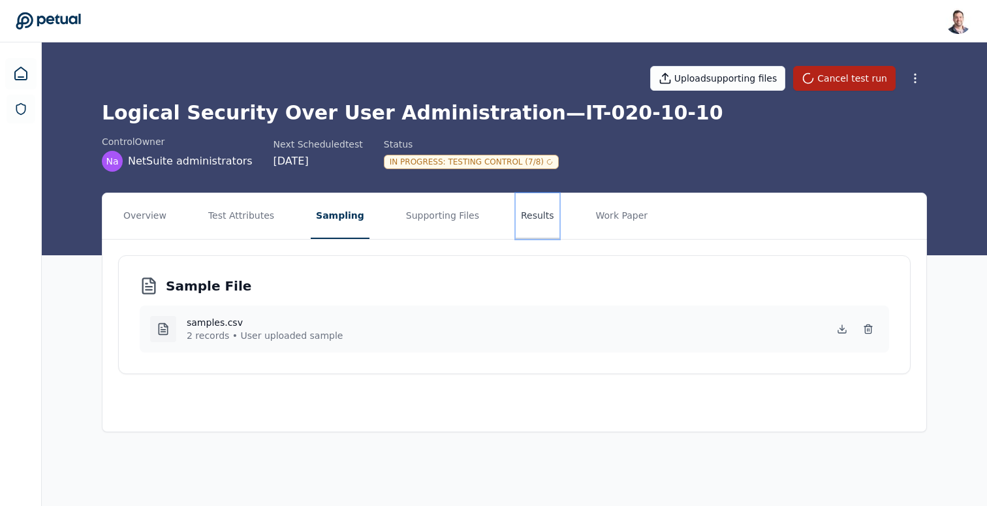
click at [518, 219] on button "Results" at bounding box center [538, 216] width 44 height 46
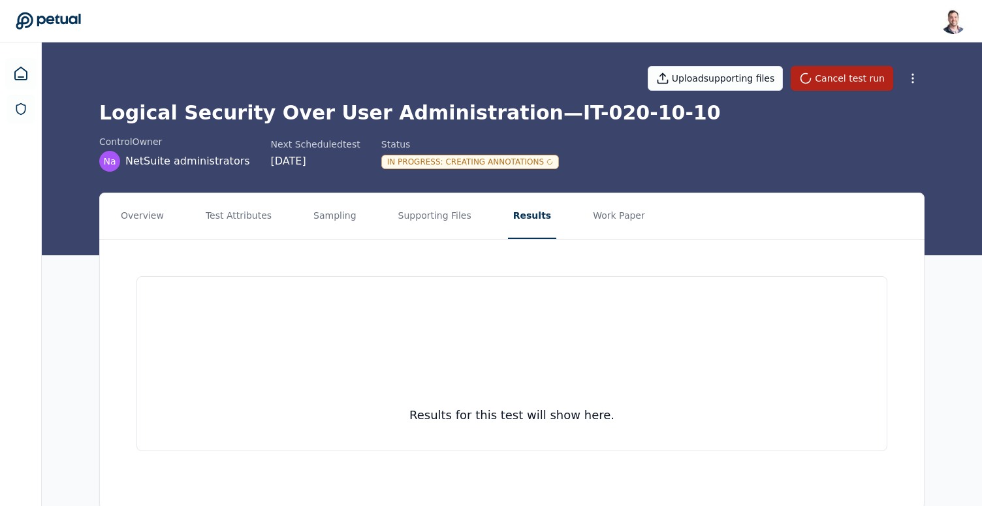
click at [433, 261] on div "Results for this test will show here." at bounding box center [512, 364] width 824 height 248
click at [494, 112] on h1 "Logical Security Over User Administration — IT-020-10-10" at bounding box center [511, 113] width 825 height 24
drag, startPoint x: 507, startPoint y: 110, endPoint x: 644, endPoint y: 109, distance: 137.1
click at [644, 109] on h1 "Logical Security Over User Administration — IT-020-10-10" at bounding box center [511, 113] width 825 height 24
click at [584, 121] on h1 "Logical Security Over User Administration — IT-020-10-10" at bounding box center [511, 113] width 825 height 24
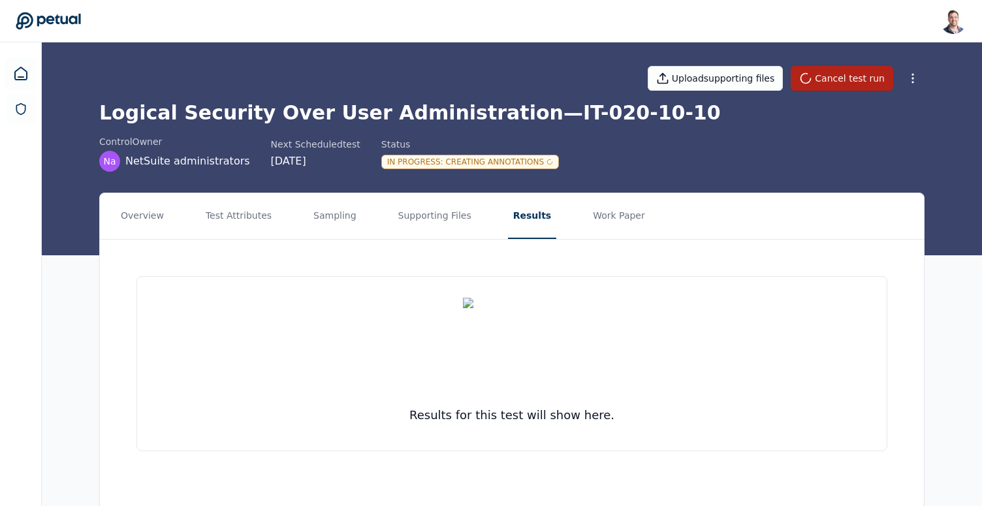
click at [414, 114] on h1 "Logical Security Over User Administration — IT-020-10-10" at bounding box center [511, 113] width 825 height 24
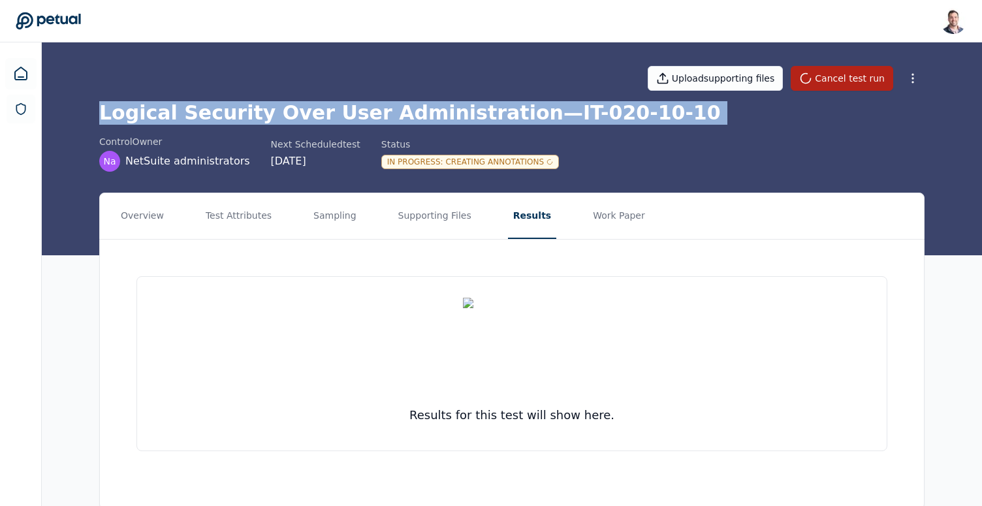
click at [414, 114] on h1 "Logical Security Over User Administration — IT-020-10-10" at bounding box center [511, 113] width 825 height 24
click at [254, 221] on button "Test Attributes" at bounding box center [238, 216] width 76 height 46
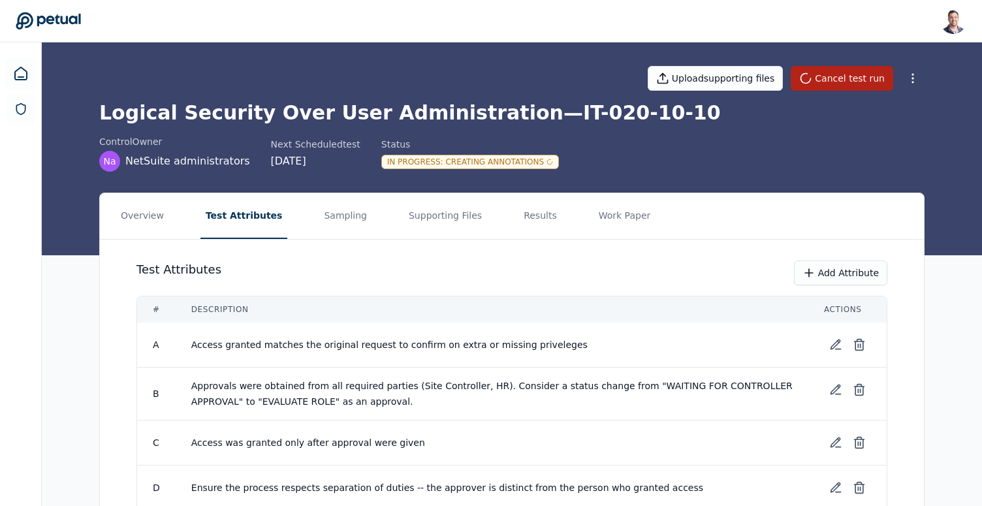
click at [197, 345] on span "Access granted matches the original request to confirm on extra or missing priv…" at bounding box center [389, 345] width 396 height 10
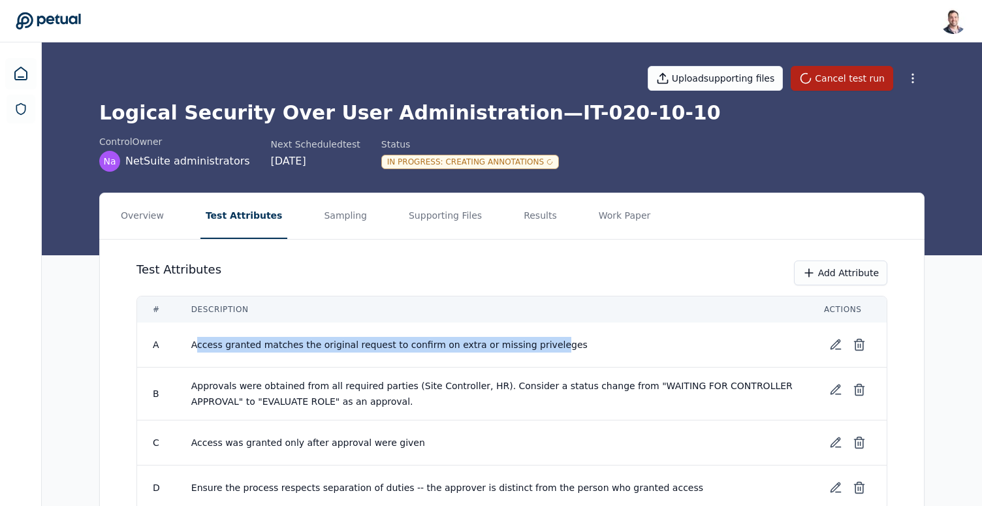
drag, startPoint x: 194, startPoint y: 345, endPoint x: 537, endPoint y: 340, distance: 343.5
click at [537, 340] on span "Access granted matches the original request to confirm on extra or missing priv…" at bounding box center [389, 345] width 396 height 10
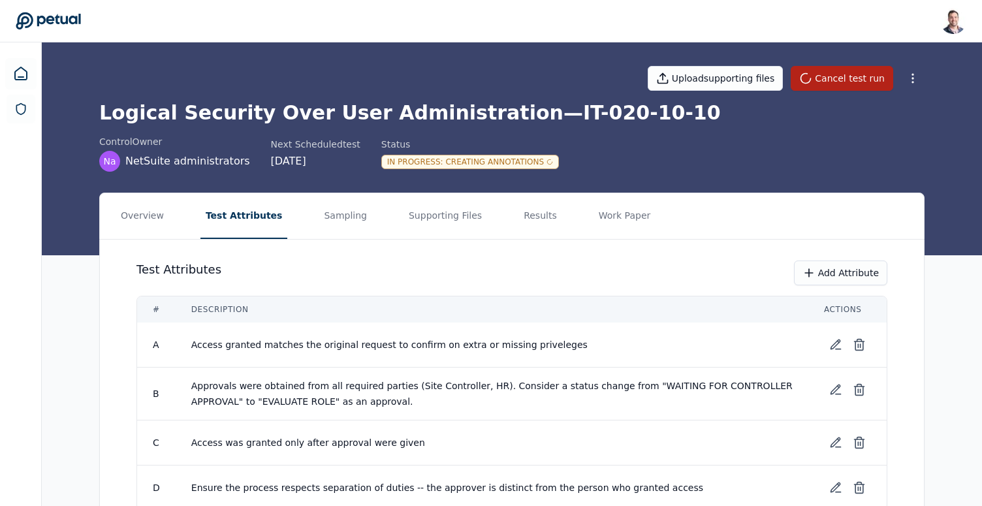
click at [388, 342] on span "Access granted matches the original request to confirm on extra or missing priv…" at bounding box center [389, 345] width 396 height 10
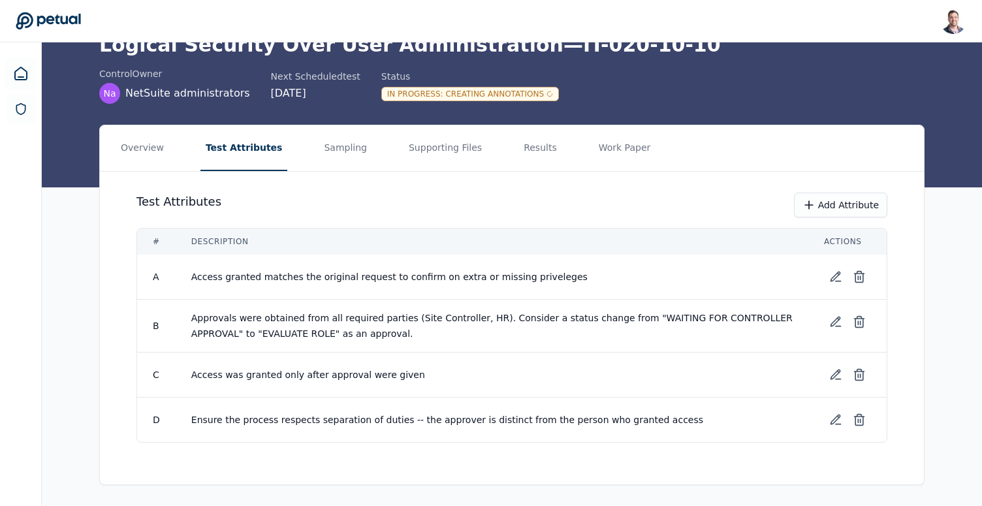
click at [245, 416] on span "Ensure the process respects separation of duties -- the approver is distinct fr…" at bounding box center [447, 420] width 512 height 10
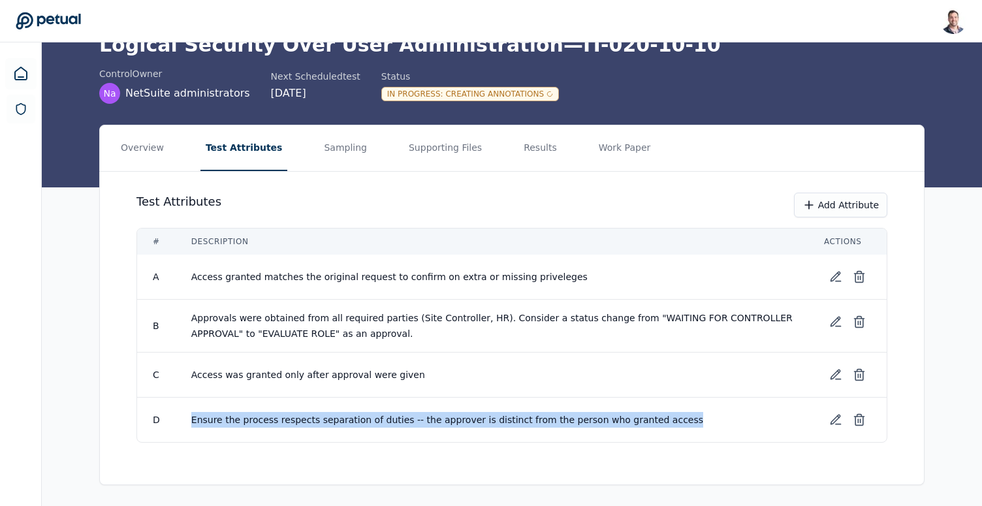
click at [245, 416] on span "Ensure the process respects separation of duties -- the approver is distinct fr…" at bounding box center [447, 420] width 512 height 10
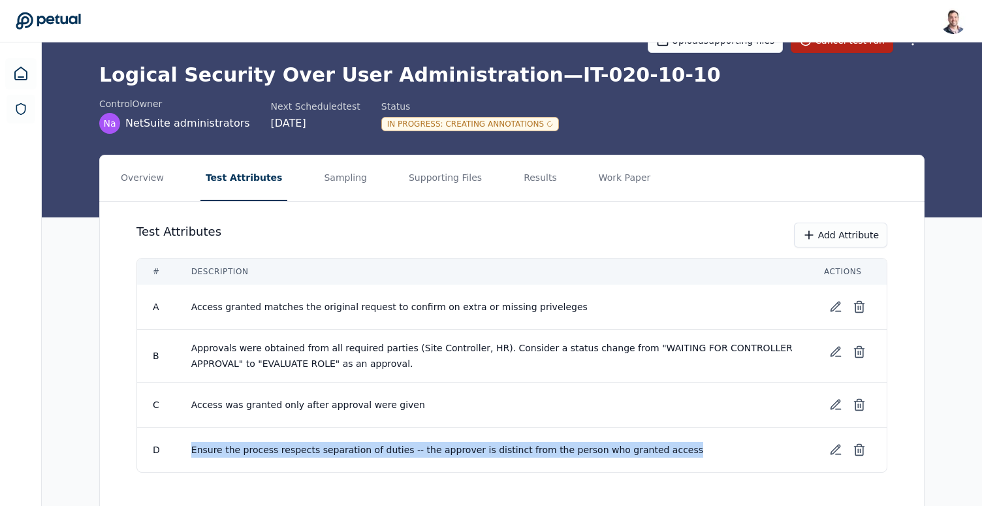
scroll to position [0, 0]
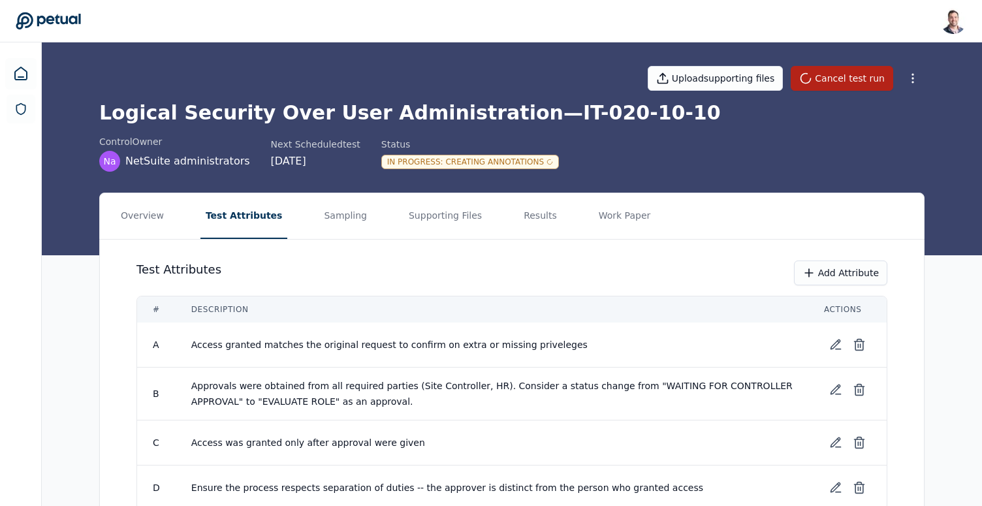
click at [742, 281] on div "Test Attributes Add Attribute" at bounding box center [511, 273] width 751 height 25
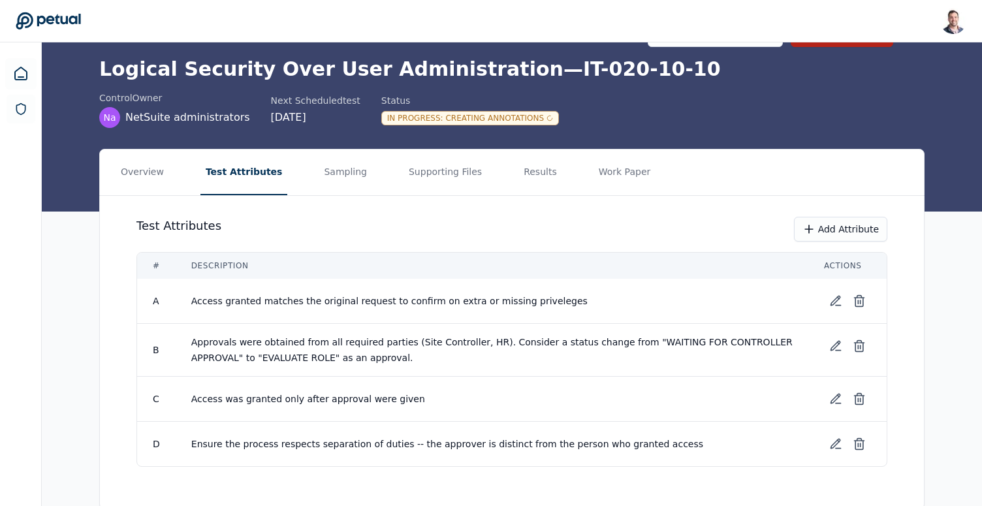
scroll to position [68, 0]
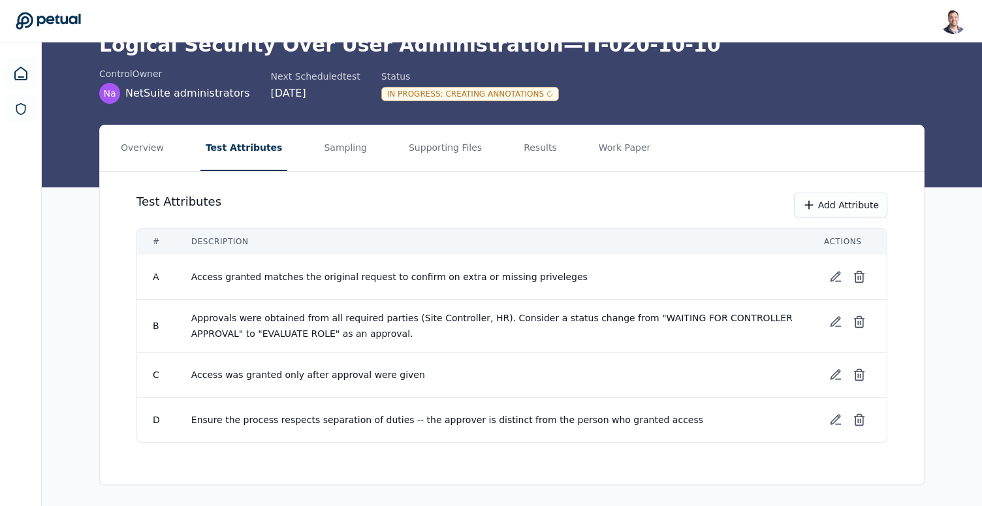
click at [754, 211] on div "Test Attributes Add Attribute" at bounding box center [511, 205] width 751 height 25
click at [518, 140] on button "Results" at bounding box center [540, 148] width 44 height 46
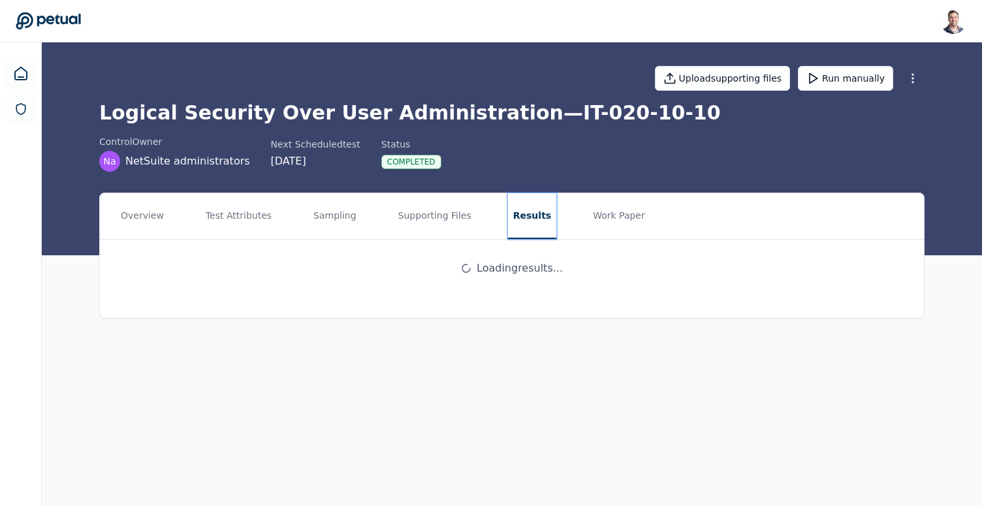
scroll to position [0, 0]
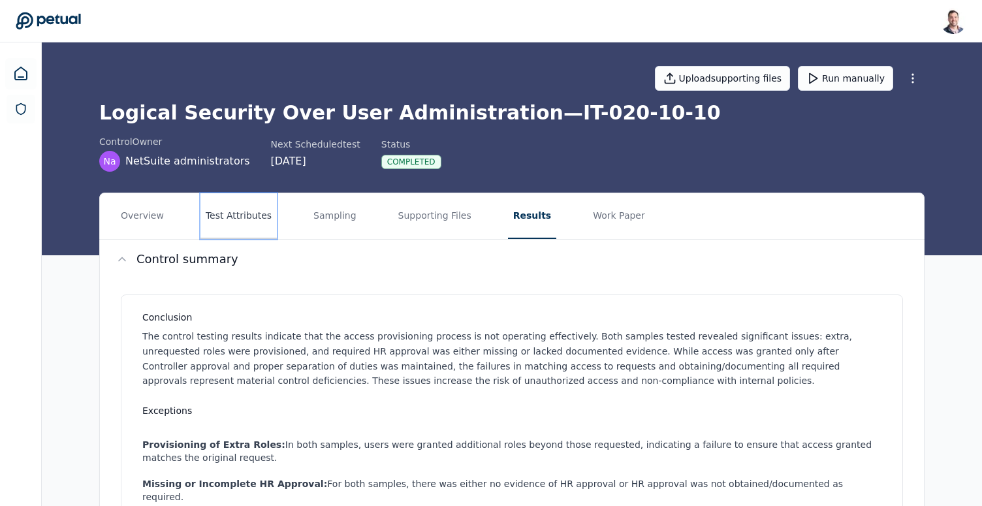
click at [215, 221] on button "Test Attributes" at bounding box center [238, 216] width 76 height 46
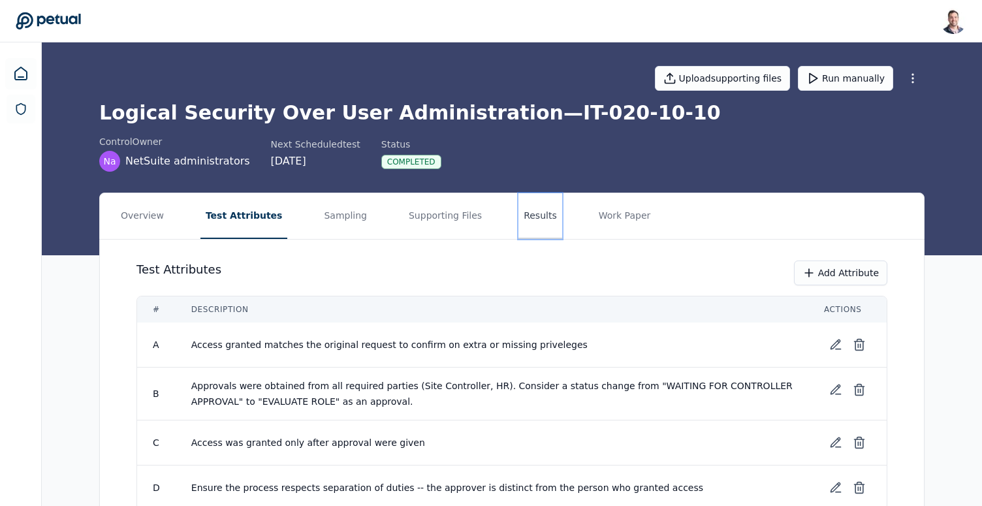
click at [519, 213] on button "Results" at bounding box center [540, 216] width 44 height 46
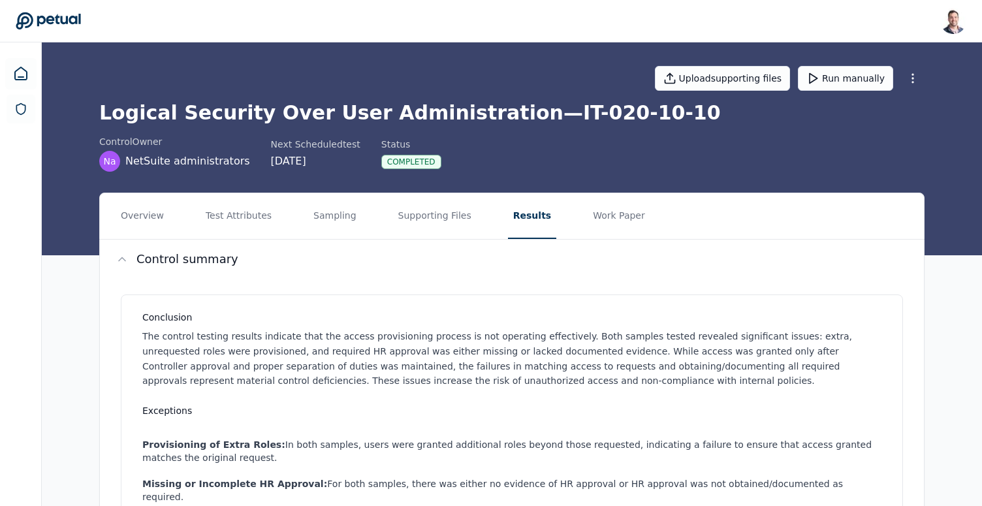
click at [391, 159] on div "Completed" at bounding box center [411, 162] width 60 height 14
click at [382, 147] on div "Status" at bounding box center [411, 144] width 60 height 13
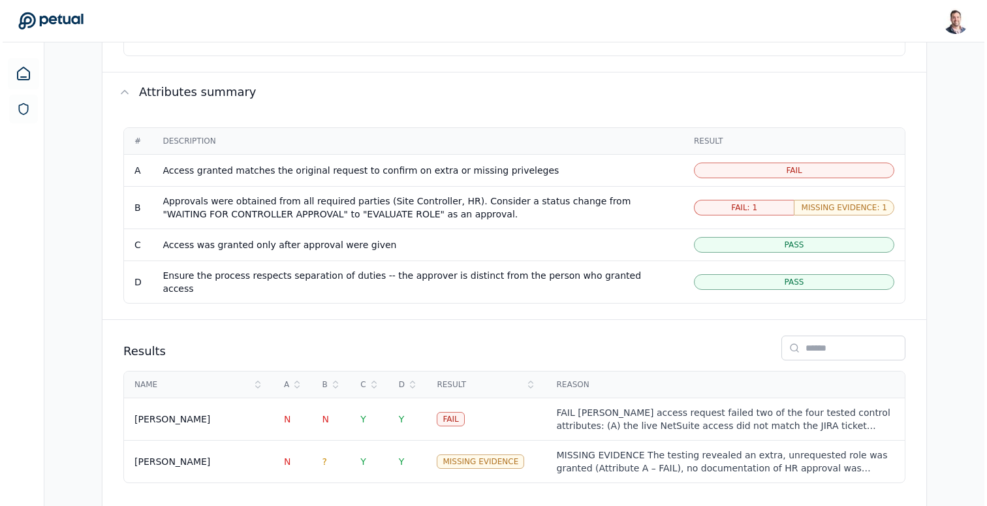
scroll to position [773, 0]
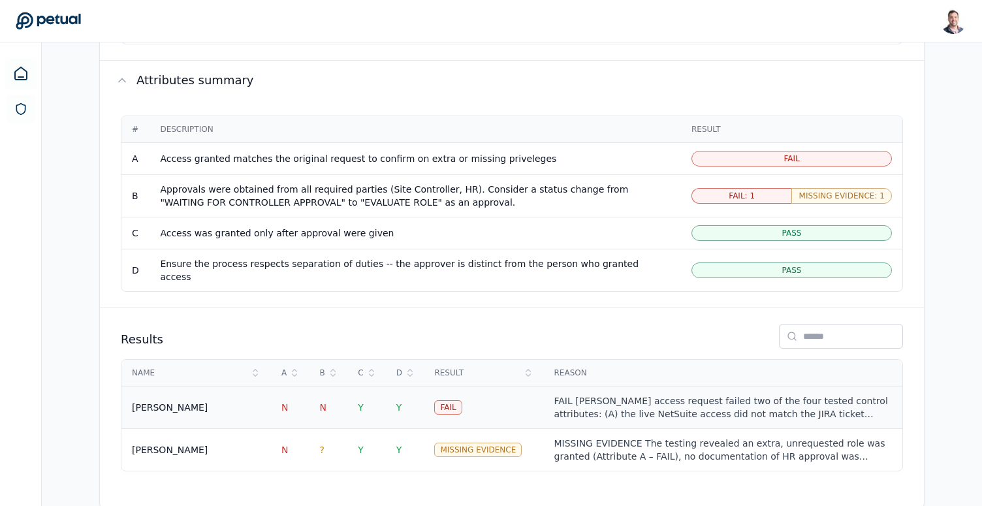
click at [475, 387] on td "Fail" at bounding box center [483, 408] width 119 height 42
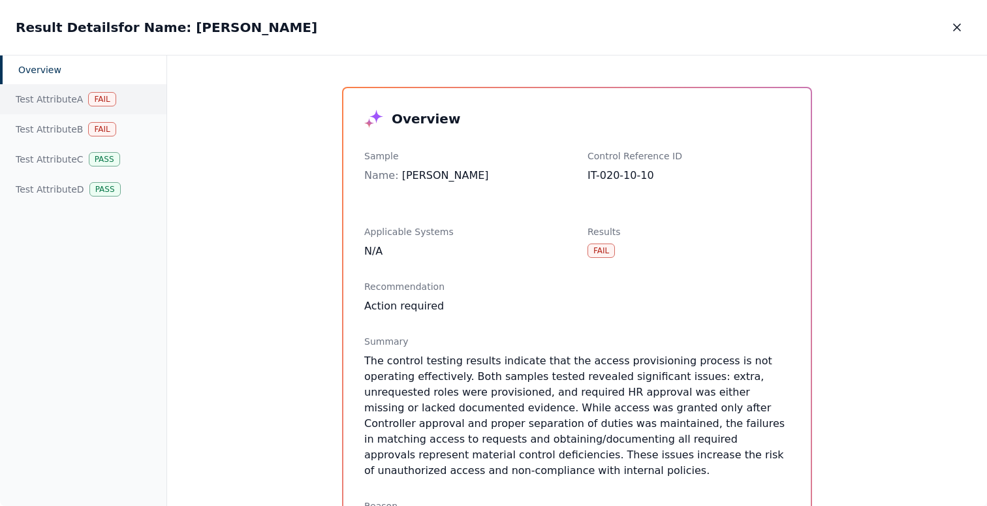
click at [68, 103] on div "Test Attribute A Fail" at bounding box center [83, 99] width 166 height 30
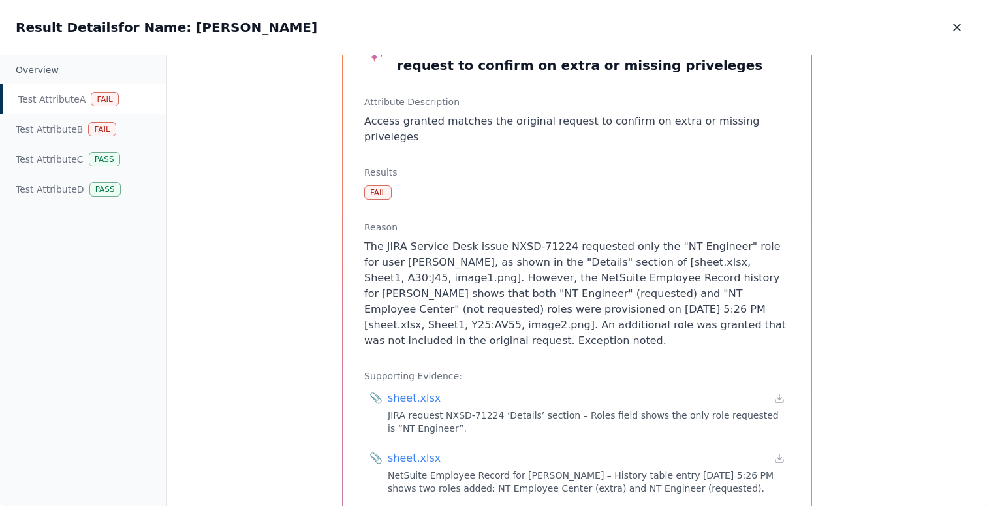
scroll to position [110, 0]
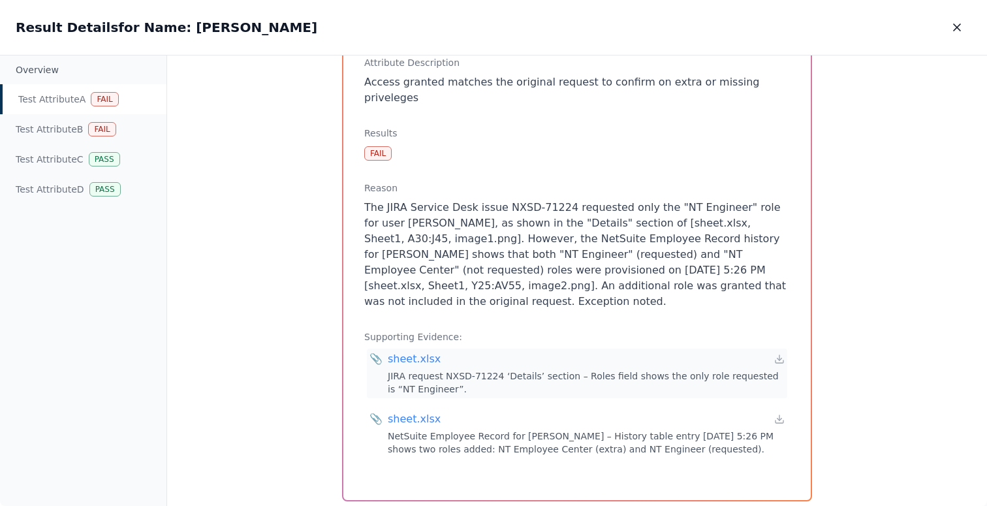
click at [409, 351] on div "sheet.xlsx" at bounding box center [414, 359] width 53 height 16
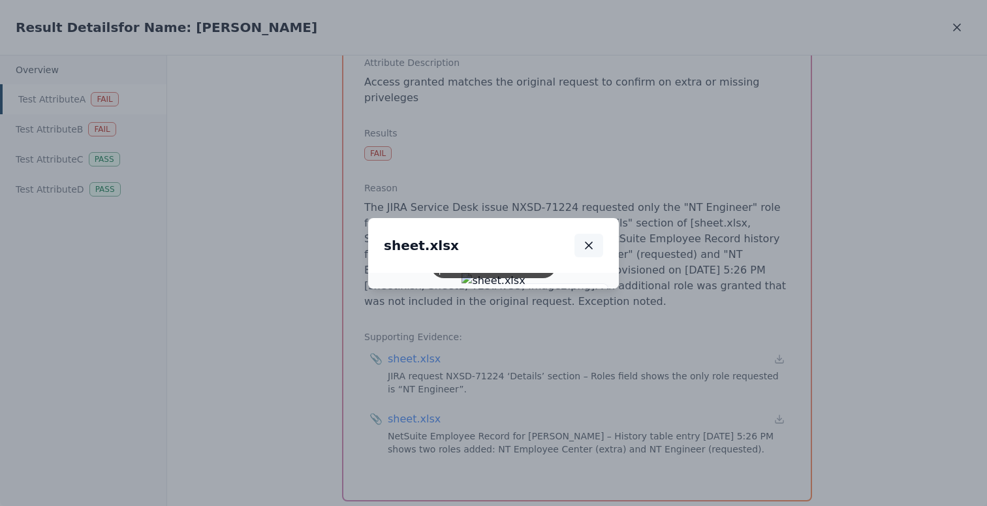
click at [603, 234] on button "button" at bounding box center [589, 246] width 29 height 24
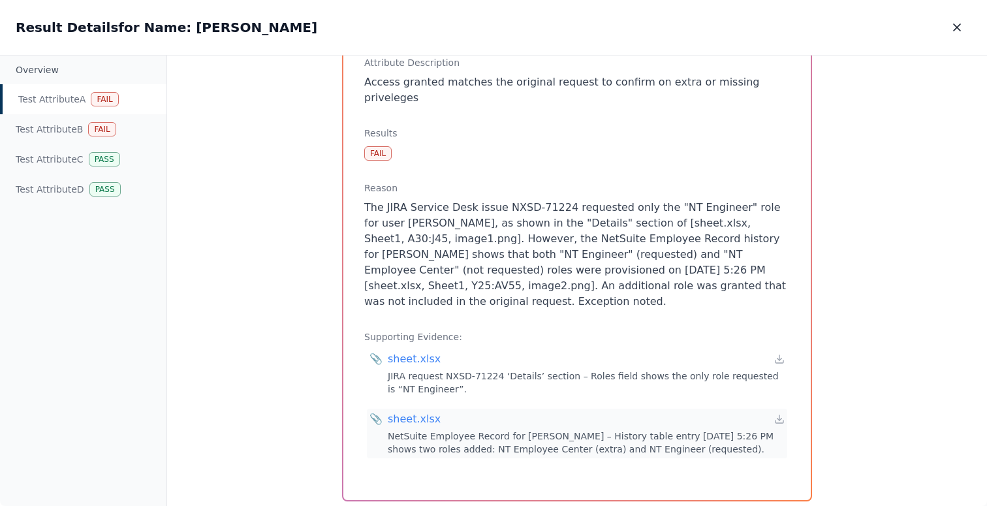
click at [413, 411] on div "sheet.xlsx" at bounding box center [414, 419] width 53 height 16
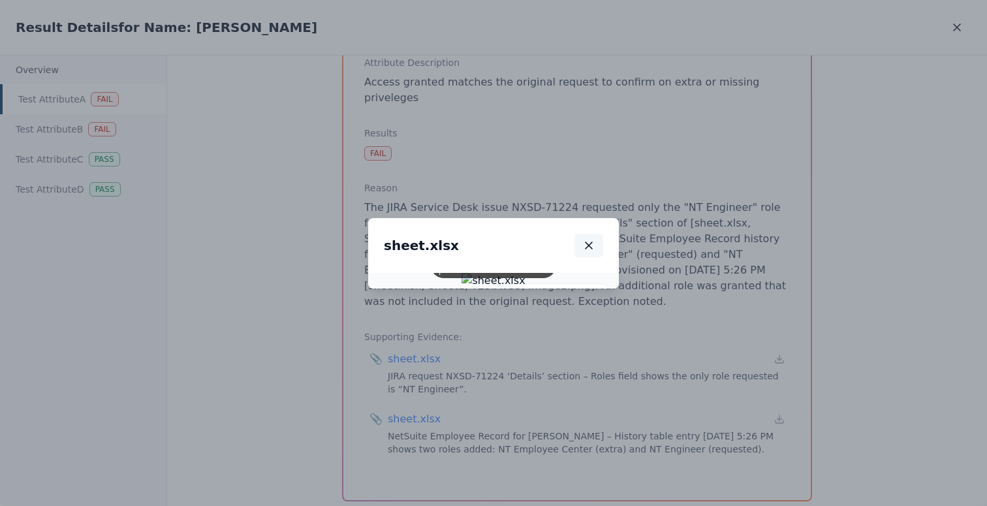
click at [595, 239] on icon "button" at bounding box center [588, 245] width 13 height 13
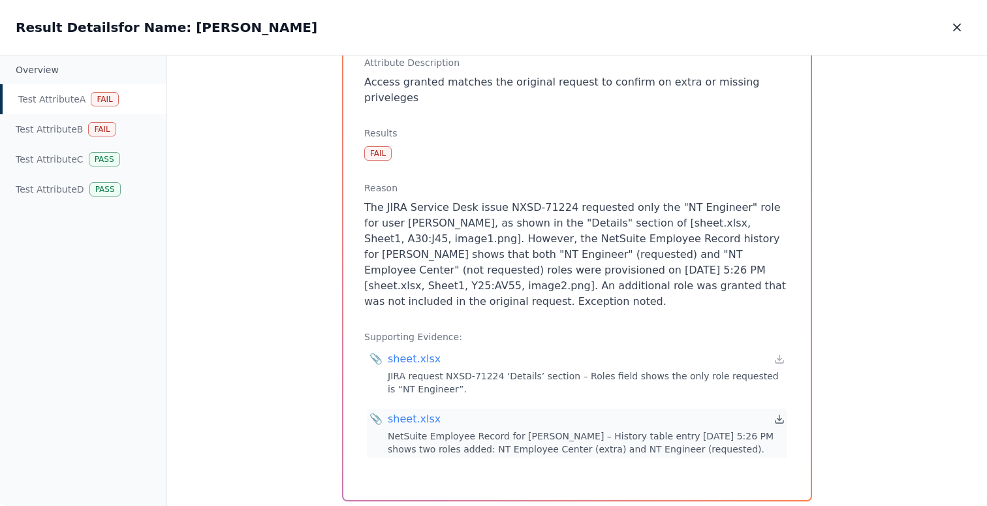
click at [778, 419] on icon at bounding box center [780, 420] width 5 height 2
click at [460, 202] on p "The JIRA Service Desk issue NXSD-71224 requested only the "NT Engineer" role fo…" at bounding box center [577, 255] width 426 height 110
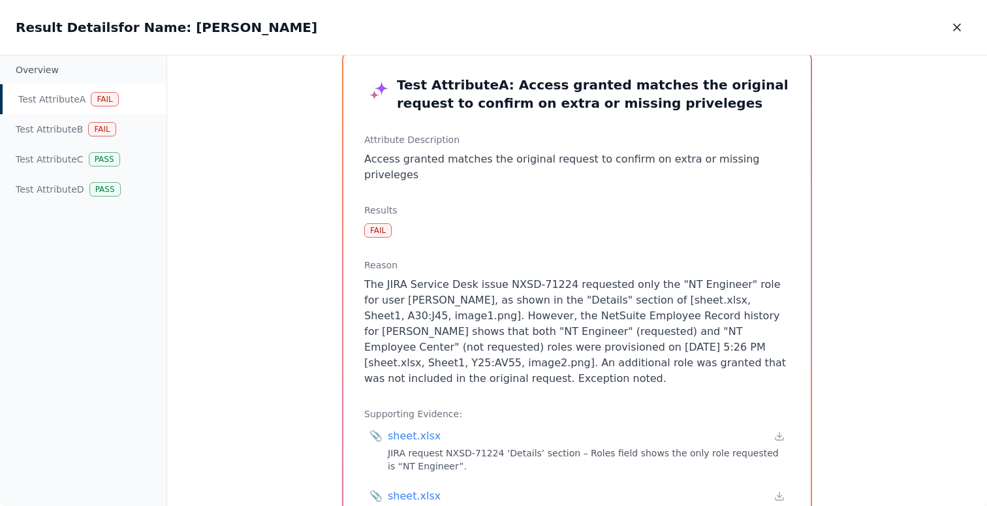
scroll to position [23, 0]
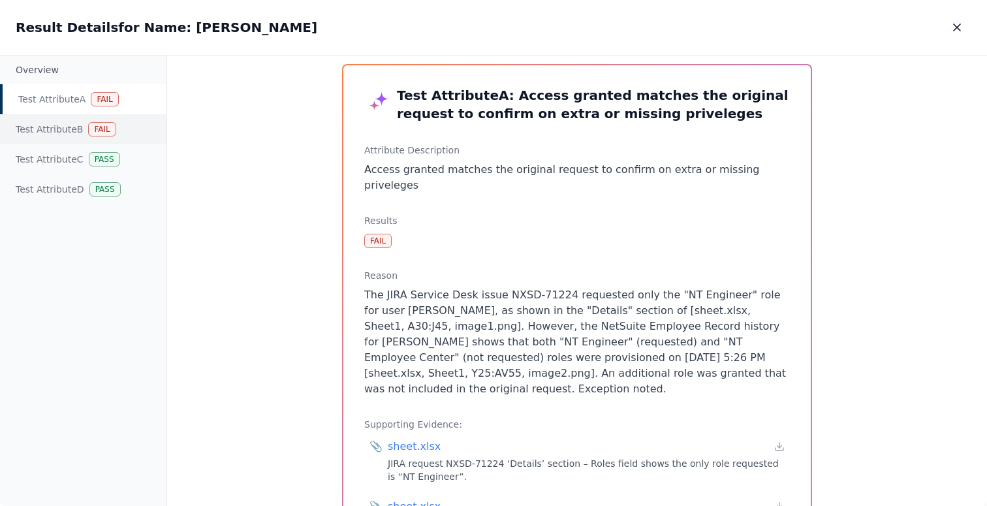
click at [77, 136] on div "Test Attribute B Fail" at bounding box center [83, 129] width 166 height 30
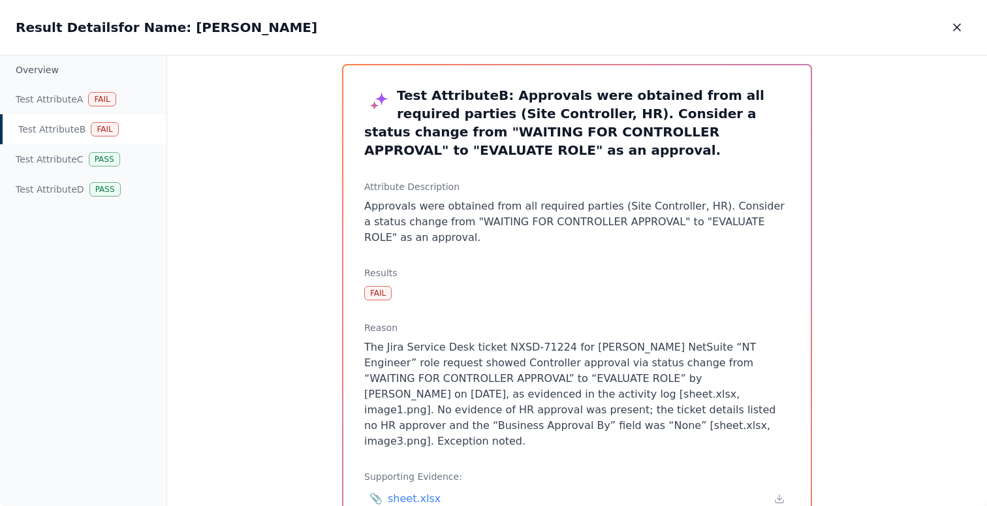
click at [79, 127] on div "Test Attribute B Fail" at bounding box center [83, 129] width 166 height 30
click at [79, 97] on div "Test Attribute A Fail" at bounding box center [83, 99] width 166 height 30
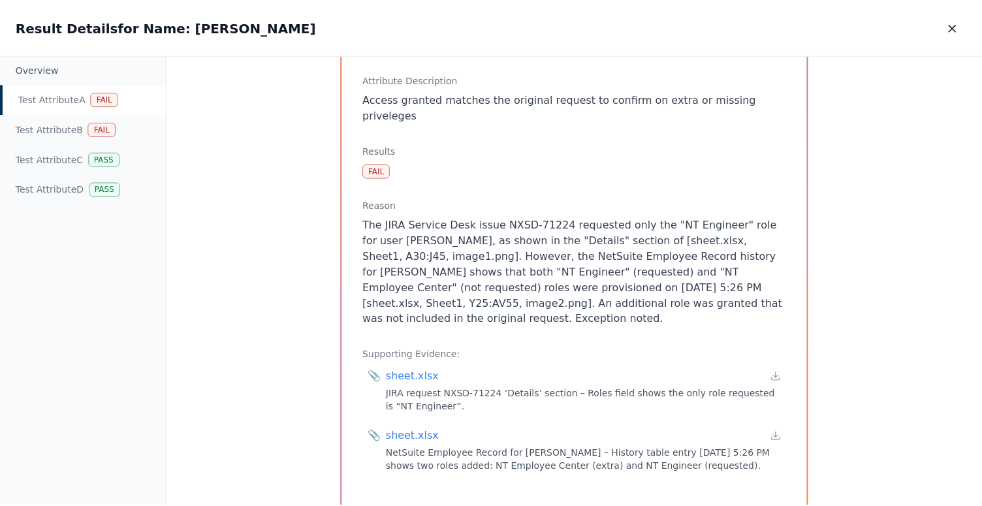
scroll to position [110, 0]
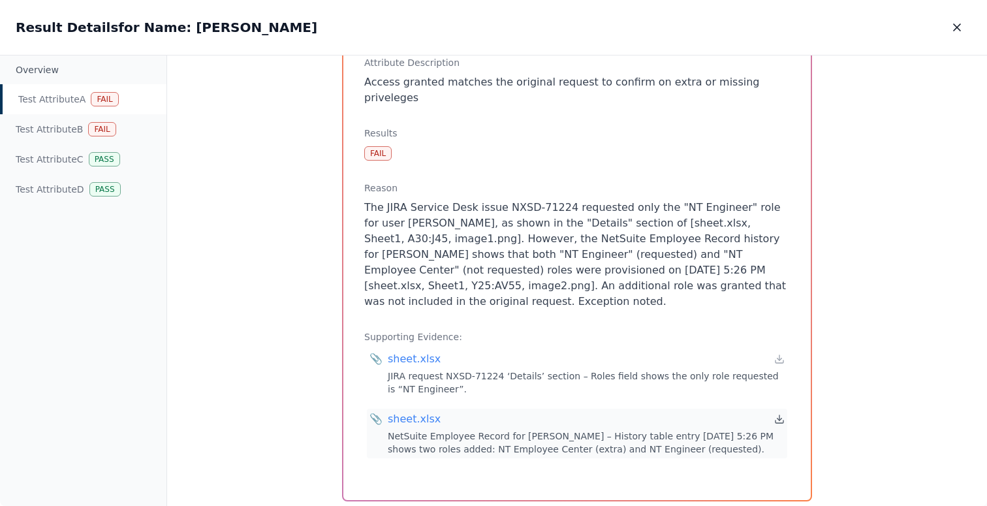
click at [779, 414] on icon at bounding box center [779, 419] width 10 height 10
click at [774, 354] on icon at bounding box center [779, 359] width 10 height 10
drag, startPoint x: 444, startPoint y: 227, endPoint x: 590, endPoint y: 228, distance: 145.6
click at [590, 228] on p "The JIRA Service Desk issue NXSD-71224 requested only the "NT Engineer" role fo…" at bounding box center [577, 255] width 426 height 110
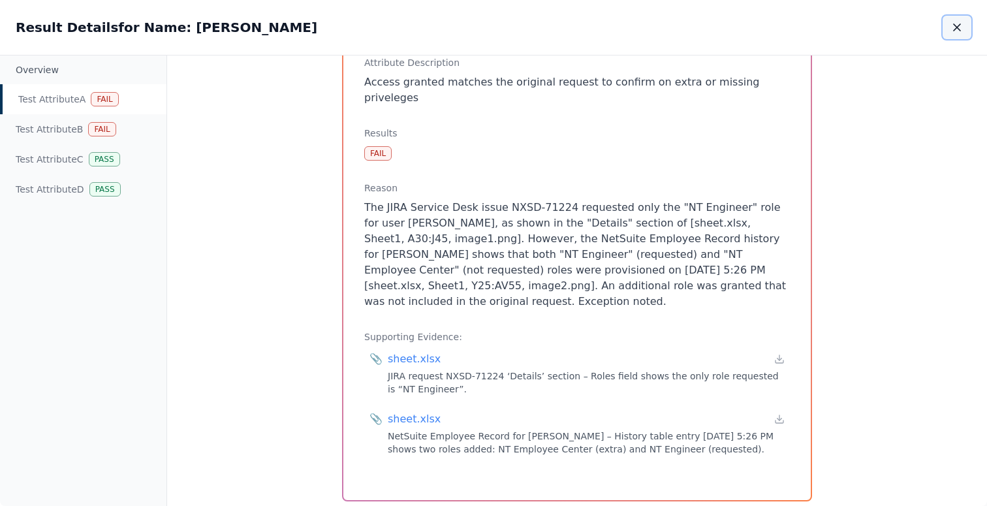
click at [955, 28] on icon "button" at bounding box center [957, 27] width 13 height 13
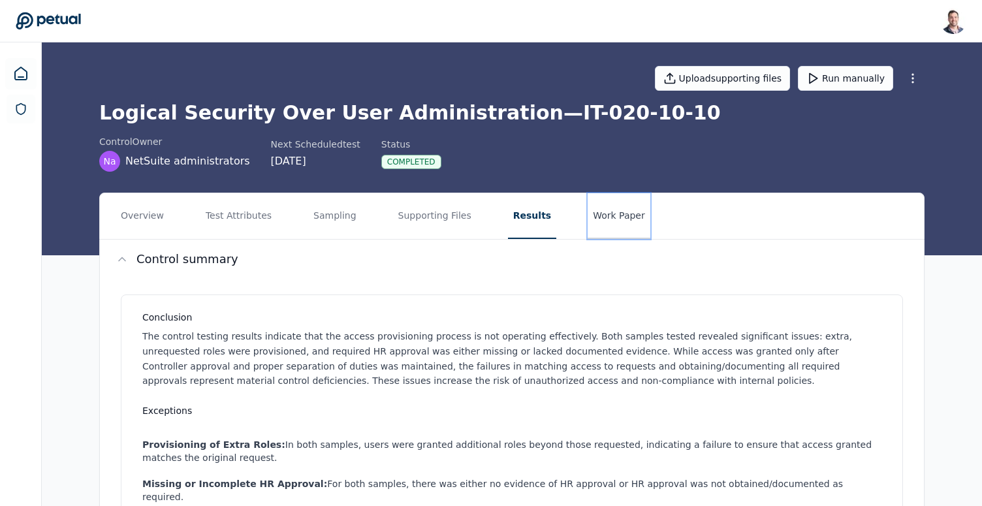
click at [601, 210] on button "Work Paper" at bounding box center [619, 216] width 63 height 46
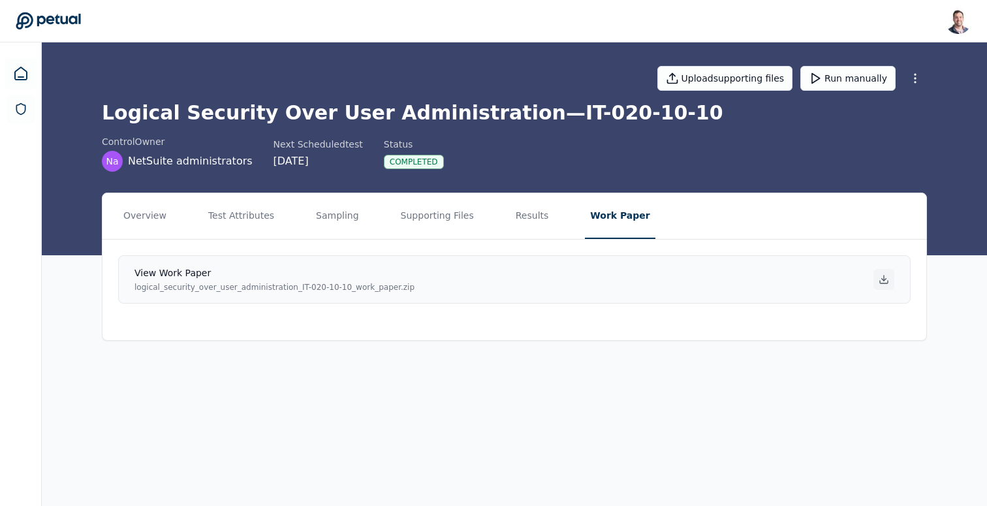
click at [883, 279] on icon at bounding box center [884, 280] width 5 height 2
click at [511, 217] on button "Results" at bounding box center [533, 216] width 44 height 46
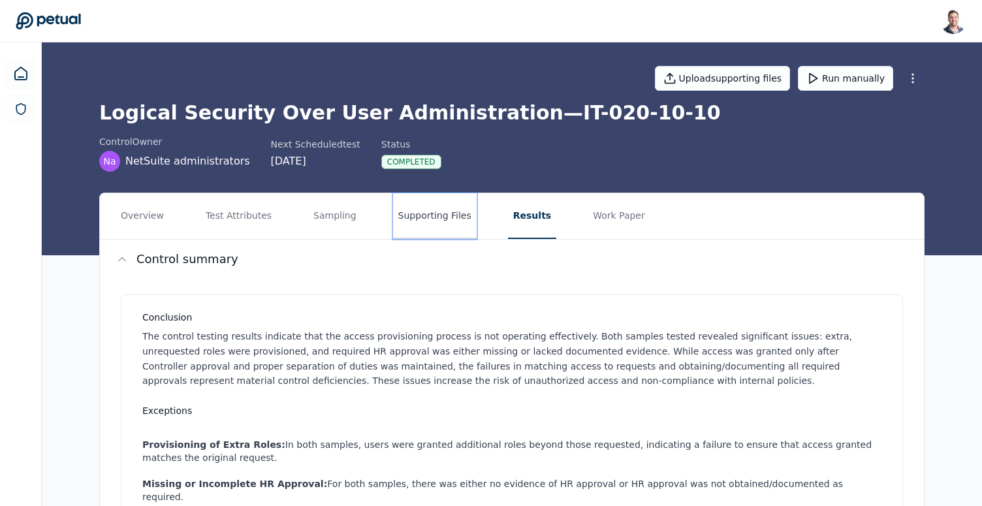
click at [453, 218] on button "Supporting Files" at bounding box center [435, 216] width 84 height 46
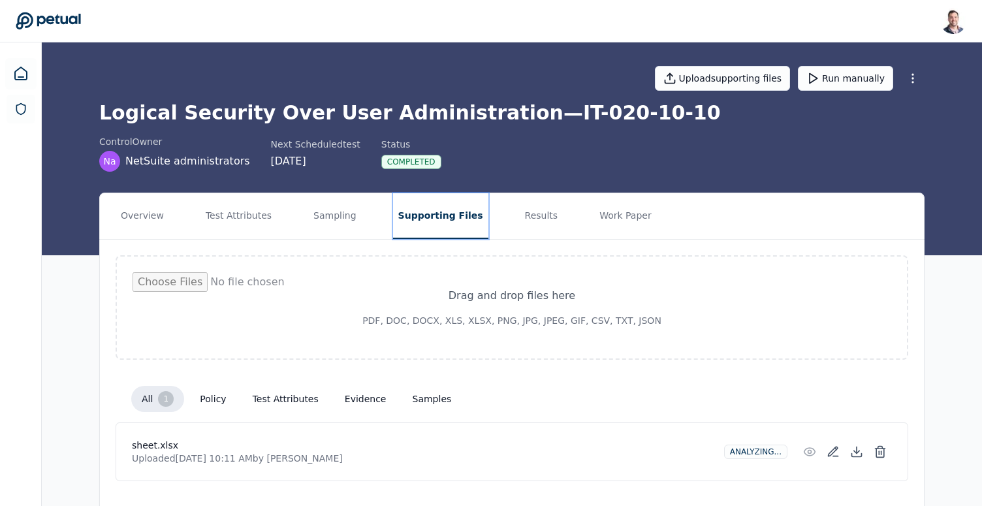
scroll to position [33, 0]
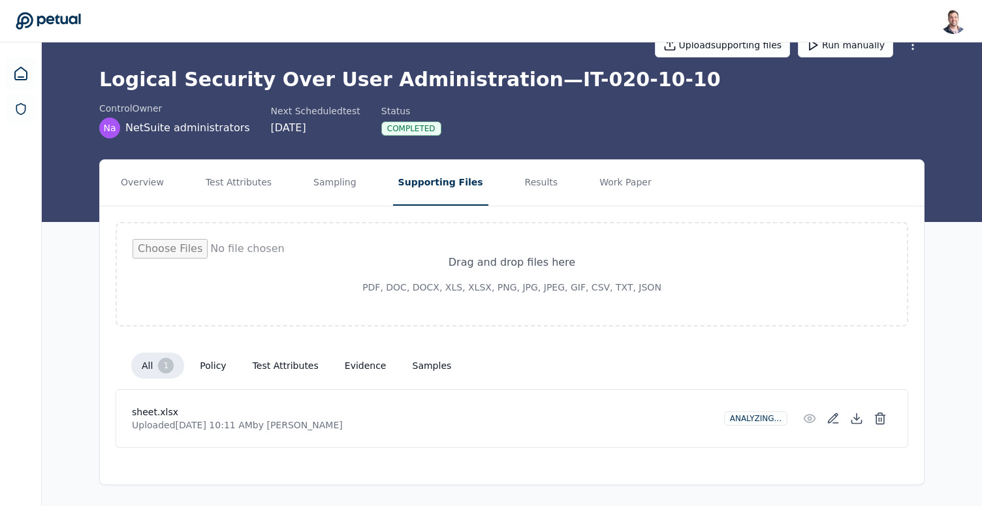
click at [796, 198] on nav "Overview Test Attributes Sampling Supporting Files Results Work Paper" at bounding box center [512, 183] width 824 height 46
click at [527, 198] on button "Results" at bounding box center [542, 183] width 44 height 46
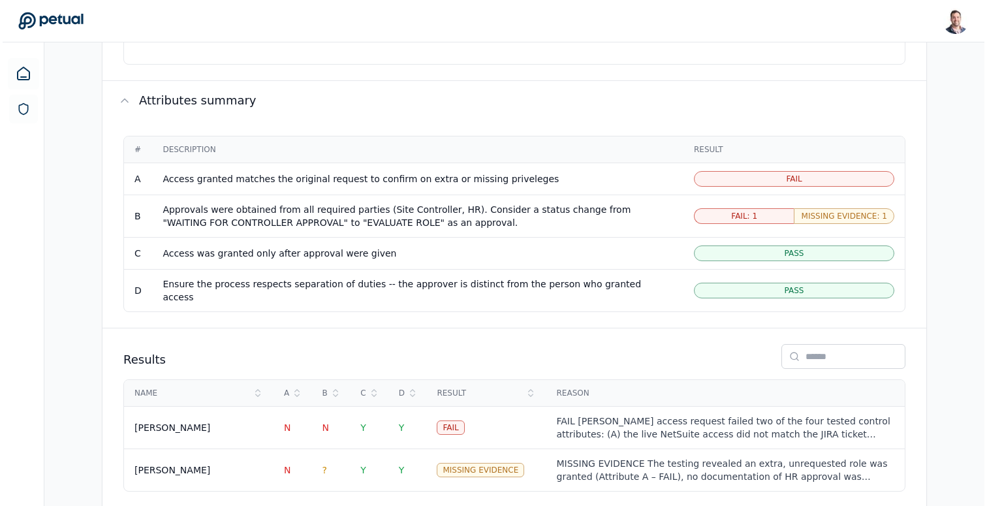
scroll to position [773, 0]
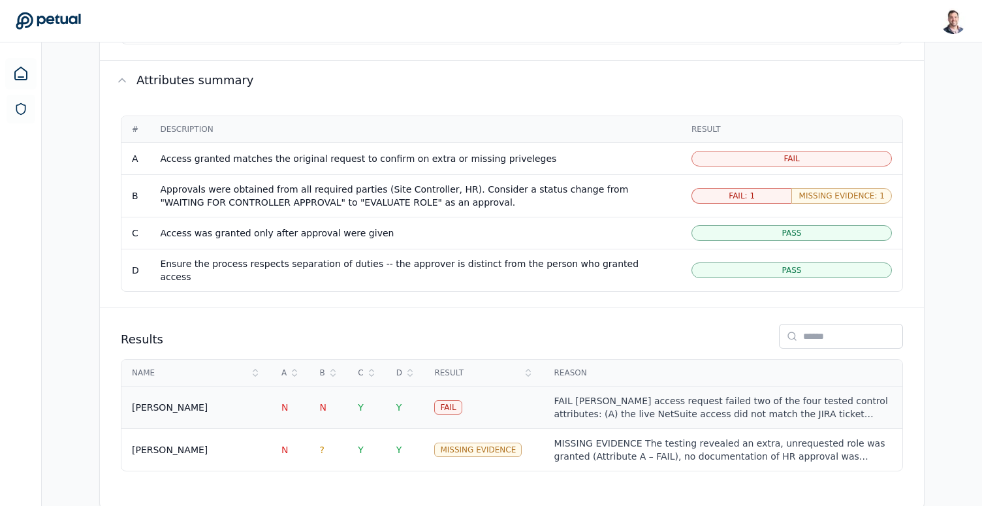
click at [398, 402] on span "Y" at bounding box center [399, 407] width 6 height 10
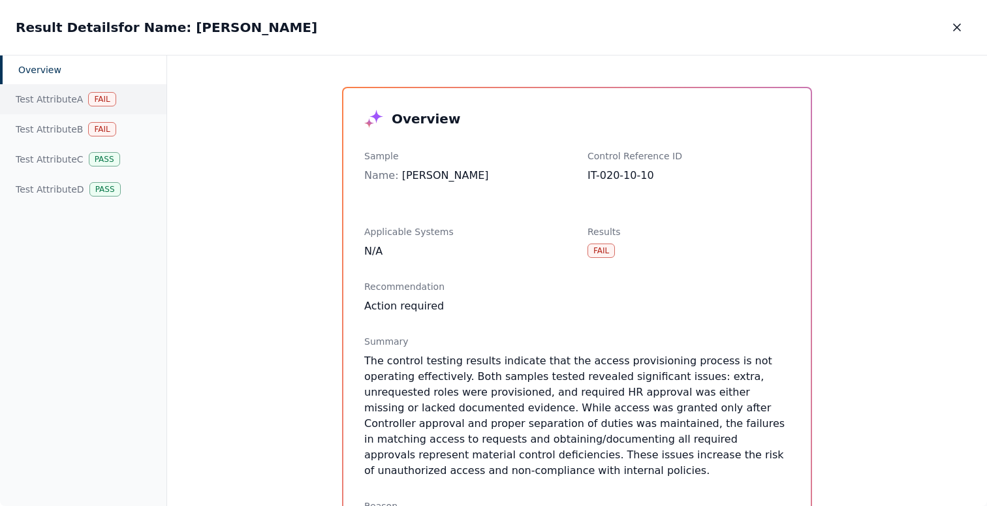
click at [55, 106] on div "Test Attribute A Fail" at bounding box center [83, 99] width 166 height 30
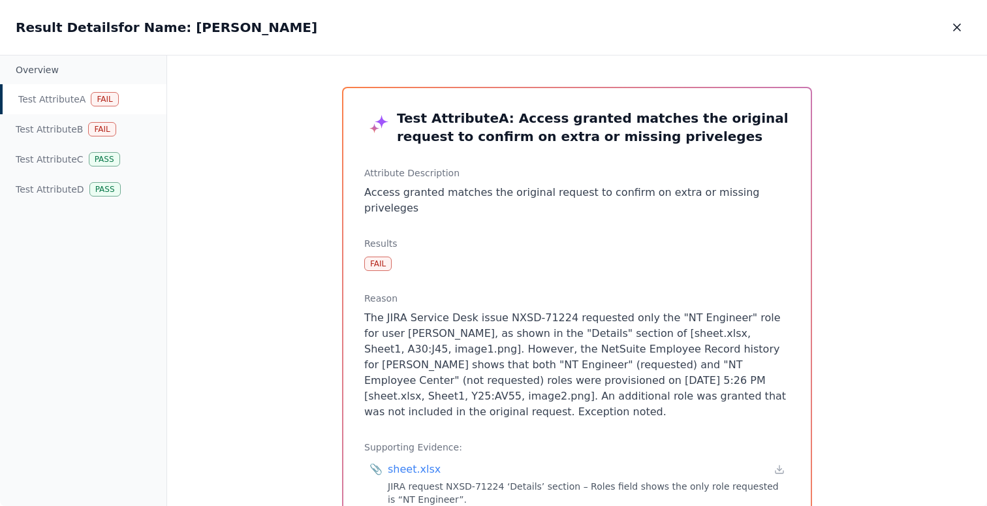
drag, startPoint x: 554, startPoint y: 180, endPoint x: 798, endPoint y: 389, distance: 321.4
click at [798, 388] on div "Test Attribute A : Access granted matches the original request to confirm on ex…" at bounding box center [576, 349] width 467 height 522
click at [798, 389] on div "Test Attribute A : Access granted matches the original request to confirm on ex…" at bounding box center [576, 349] width 467 height 522
drag, startPoint x: 543, startPoint y: 345, endPoint x: 637, endPoint y: 344, distance: 94.7
click at [637, 344] on p "The JIRA Service Desk issue NXSD-71224 requested only the "NT Engineer" role fo…" at bounding box center [577, 365] width 426 height 110
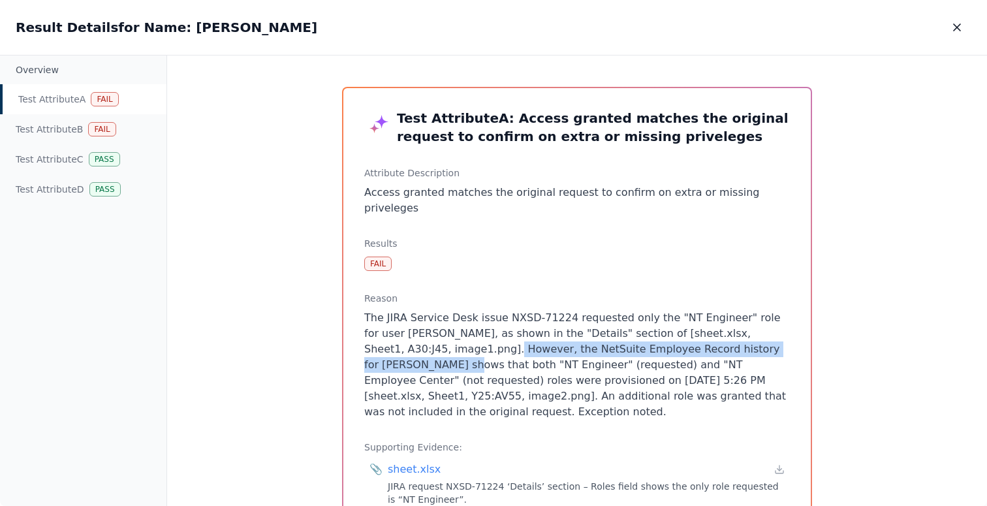
drag, startPoint x: 426, startPoint y: 332, endPoint x: 759, endPoint y: 338, distance: 333.0
click at [759, 338] on p "The JIRA Service Desk issue NXSD-71224 requested only the "NT Engineer" role fo…" at bounding box center [577, 365] width 426 height 110
click at [610, 337] on p "The JIRA Service Desk issue NXSD-71224 requested only the "NT Engineer" role fo…" at bounding box center [577, 365] width 426 height 110
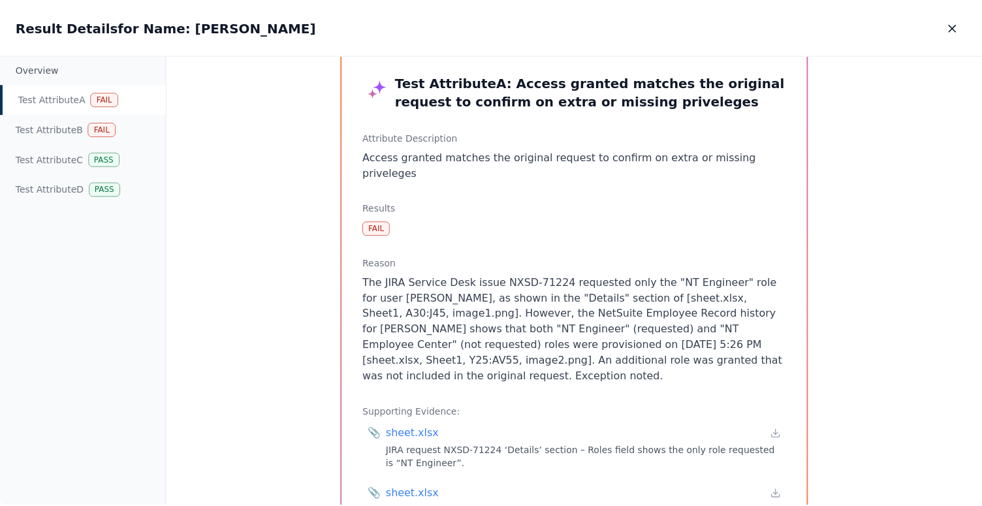
scroll to position [61, 0]
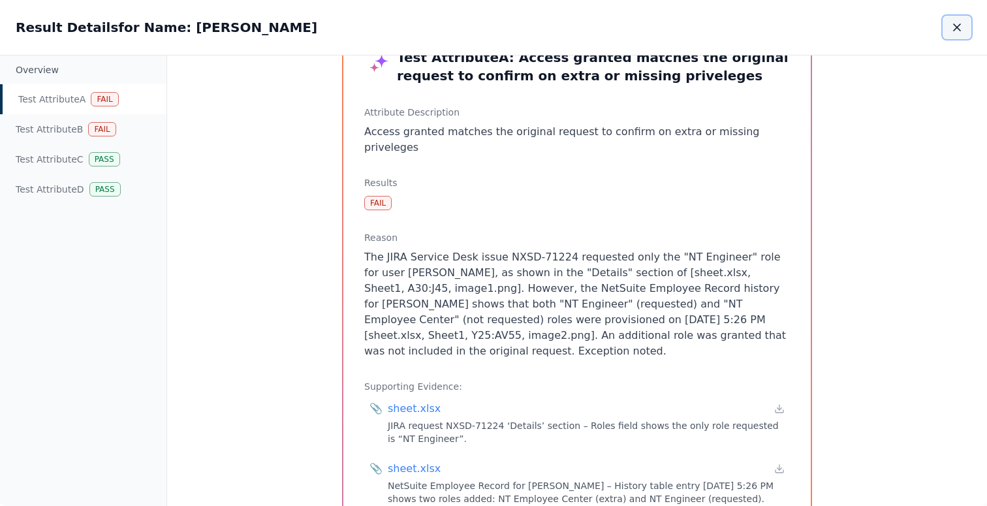
click at [964, 29] on button "button" at bounding box center [957, 28] width 29 height 24
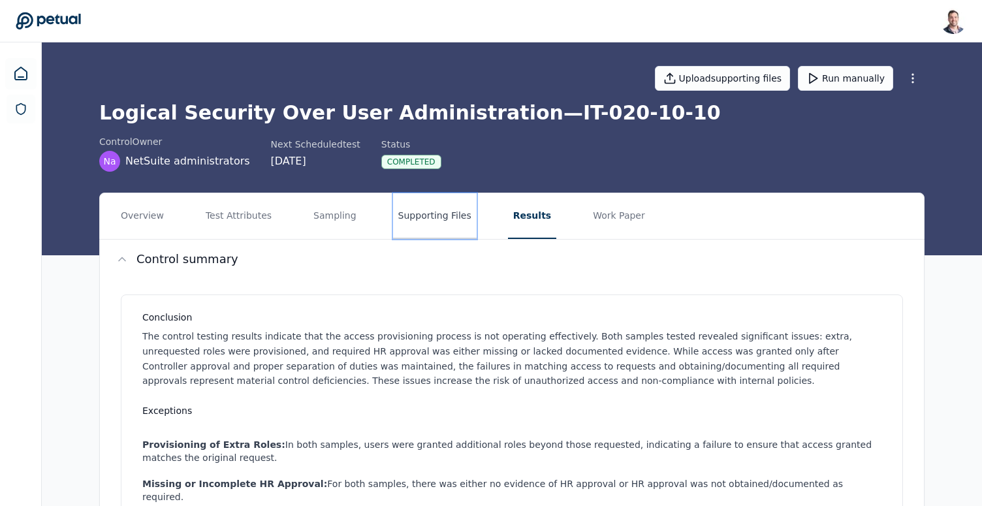
click at [445, 218] on button "Supporting Files" at bounding box center [435, 216] width 84 height 46
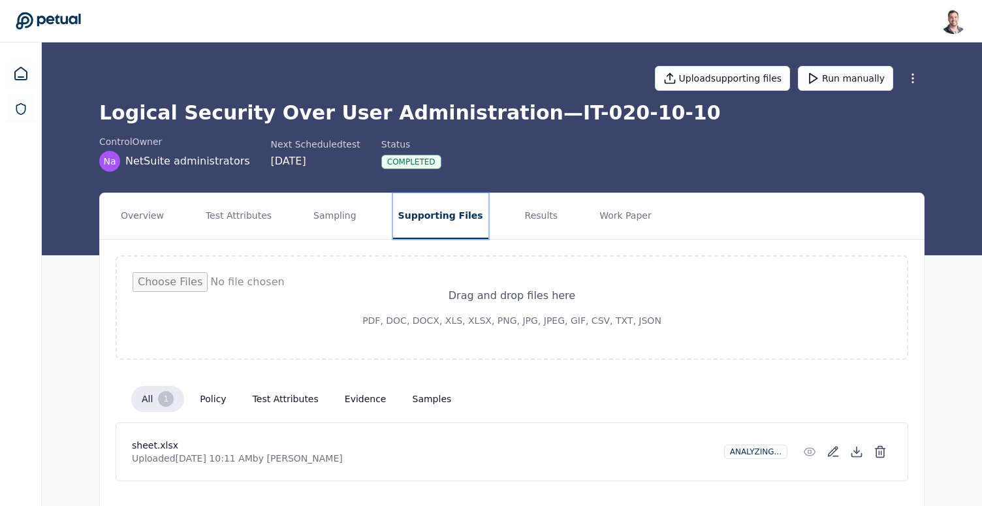
scroll to position [33, 0]
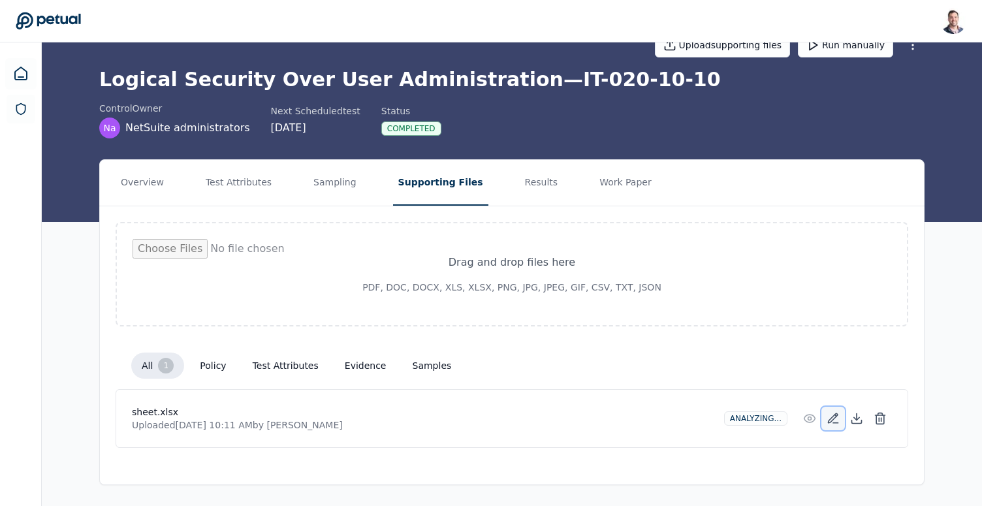
click at [826, 415] on button at bounding box center [833, 419] width 24 height 24
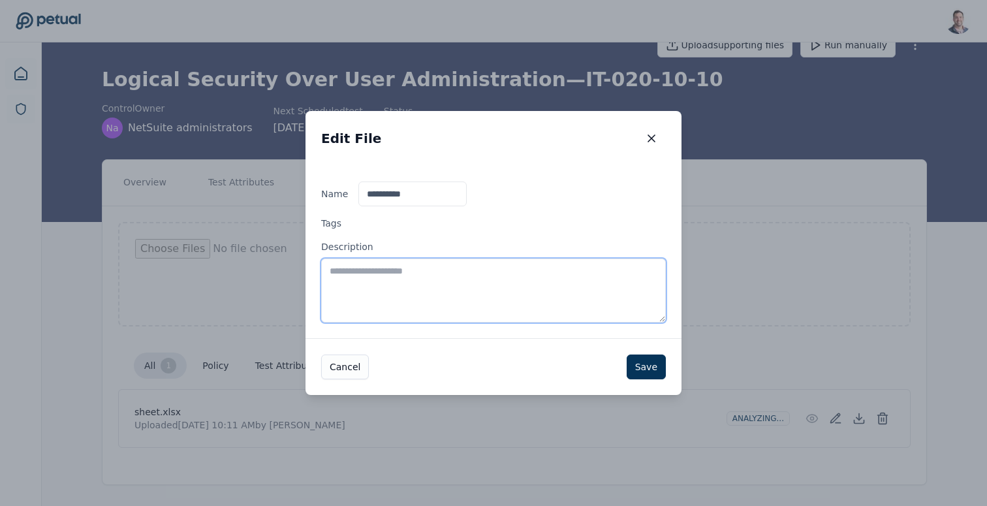
click at [460, 282] on textarea "Description" at bounding box center [493, 291] width 345 height 64
type textarea "**********"
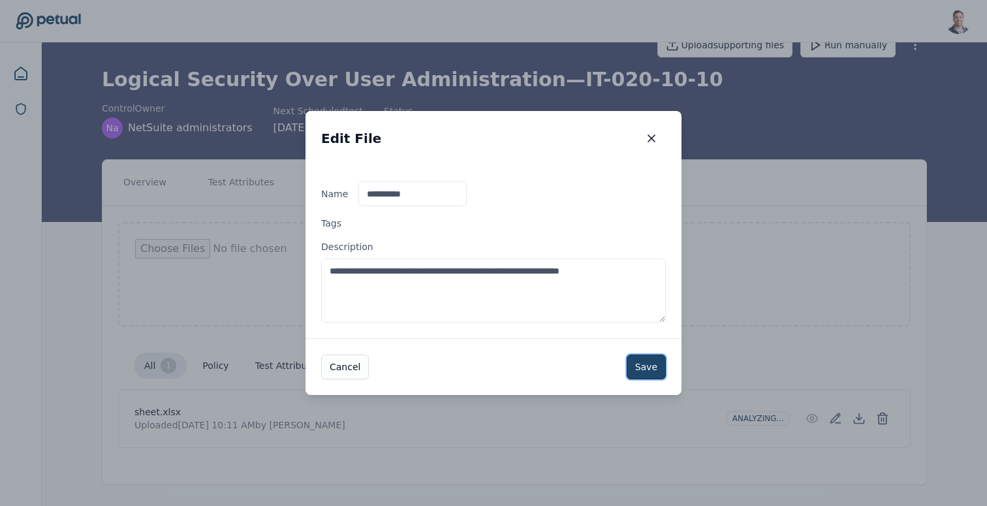
click at [642, 362] on button "Save" at bounding box center [646, 367] width 39 height 25
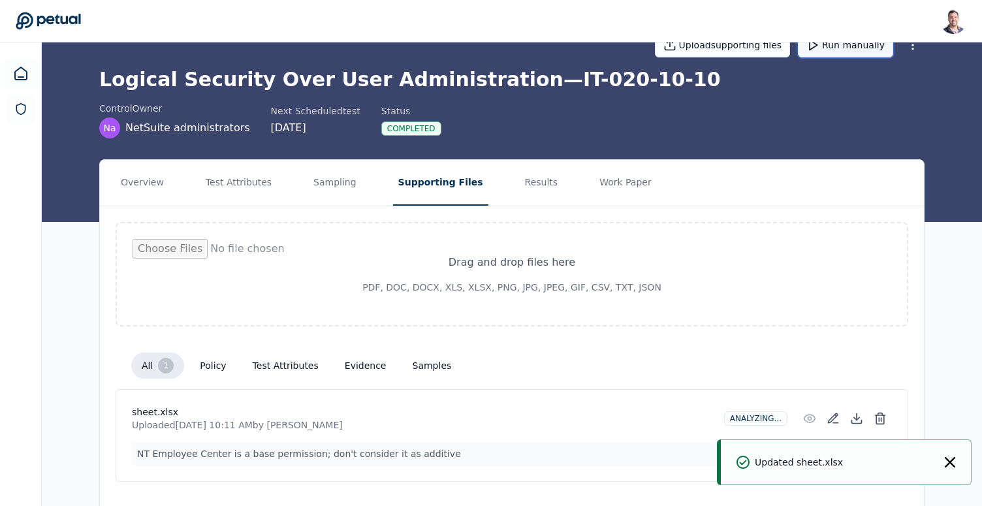
click at [840, 52] on button "Run manually" at bounding box center [845, 45] width 95 height 25
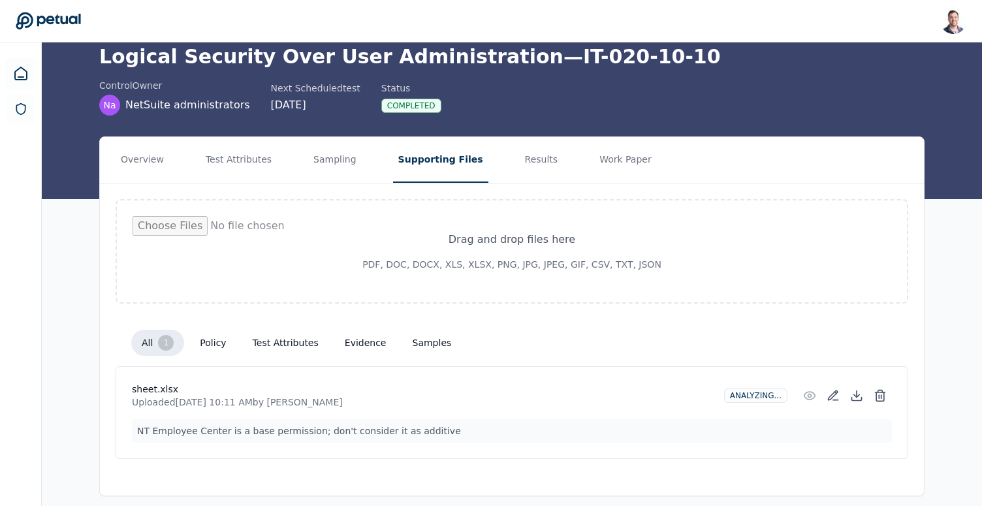
scroll to position [67, 0]
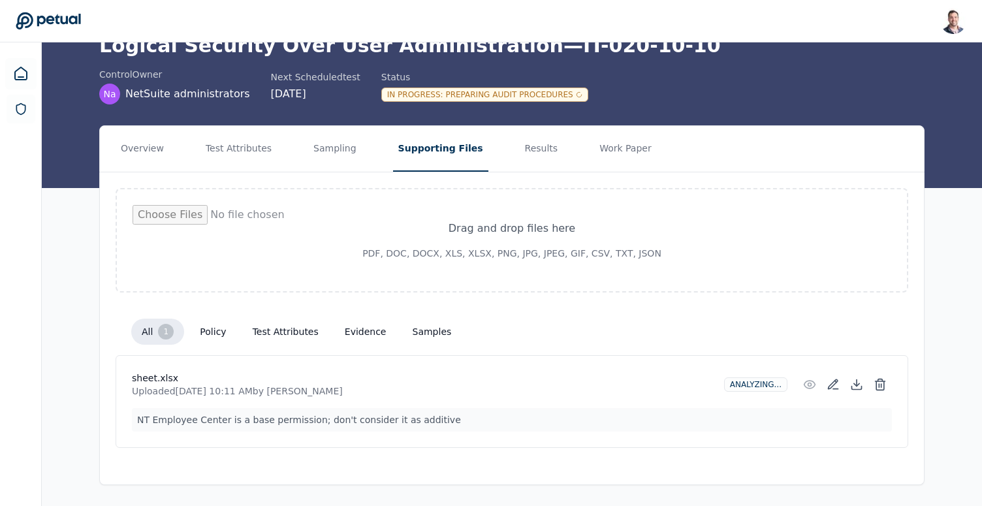
click at [306, 419] on p "NT Employee Center is a base permission; don't consider it as additive" at bounding box center [512, 420] width 760 height 24
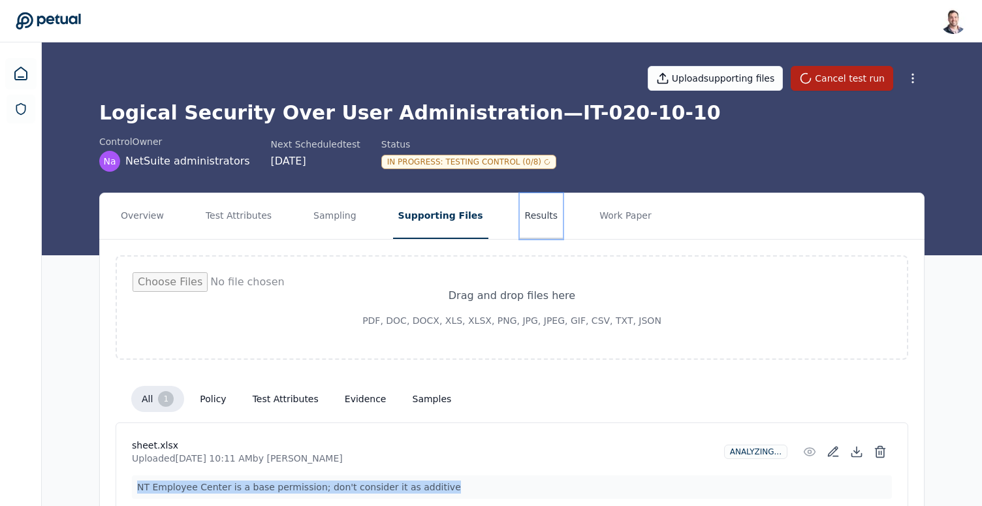
click at [530, 209] on button "Results" at bounding box center [542, 216] width 44 height 46
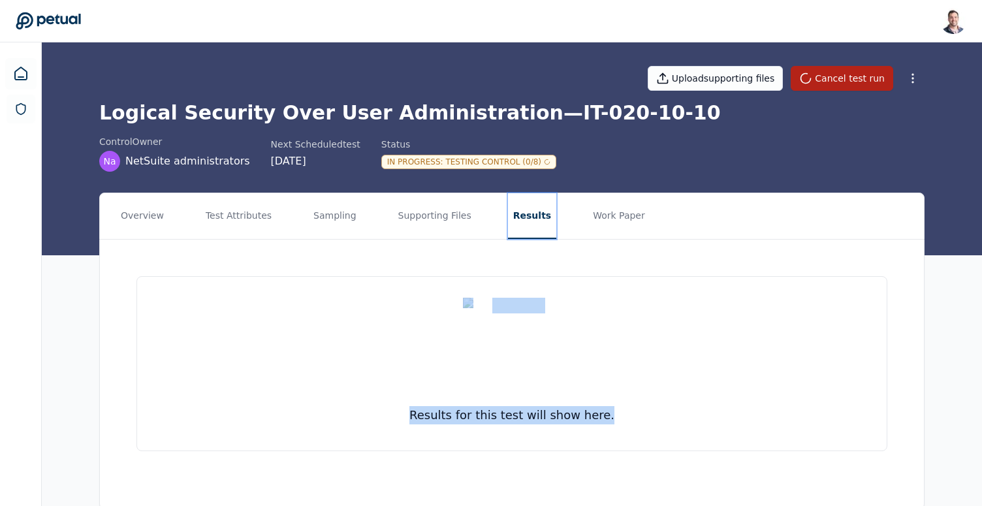
scroll to position [11, 0]
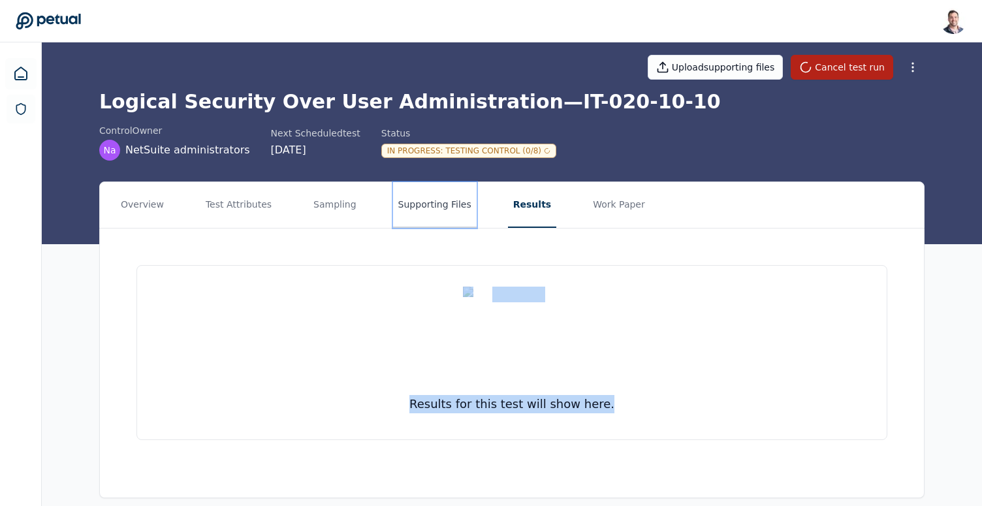
click at [422, 219] on button "Supporting Files" at bounding box center [435, 205] width 84 height 46
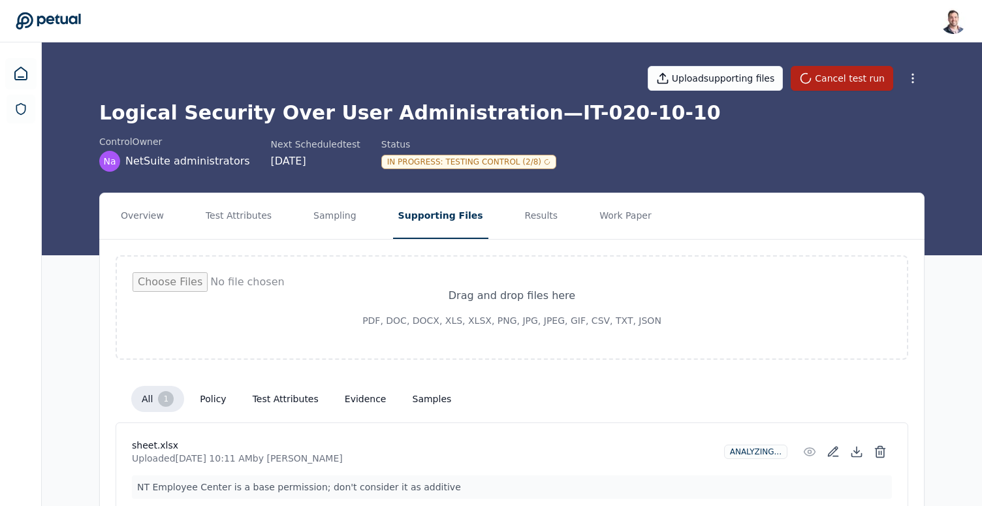
click at [748, 245] on div "Drag and drop files here PDF, DOC, DOCX, XLS, XLSX, PNG, JPG, JPEG, GIF, CSV, T…" at bounding box center [512, 385] width 824 height 291
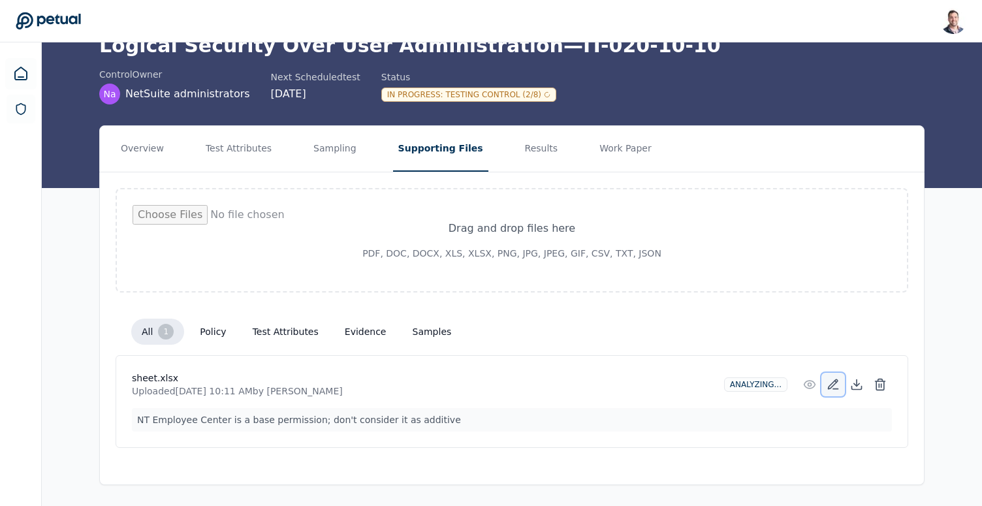
click at [829, 383] on icon at bounding box center [833, 384] width 13 height 13
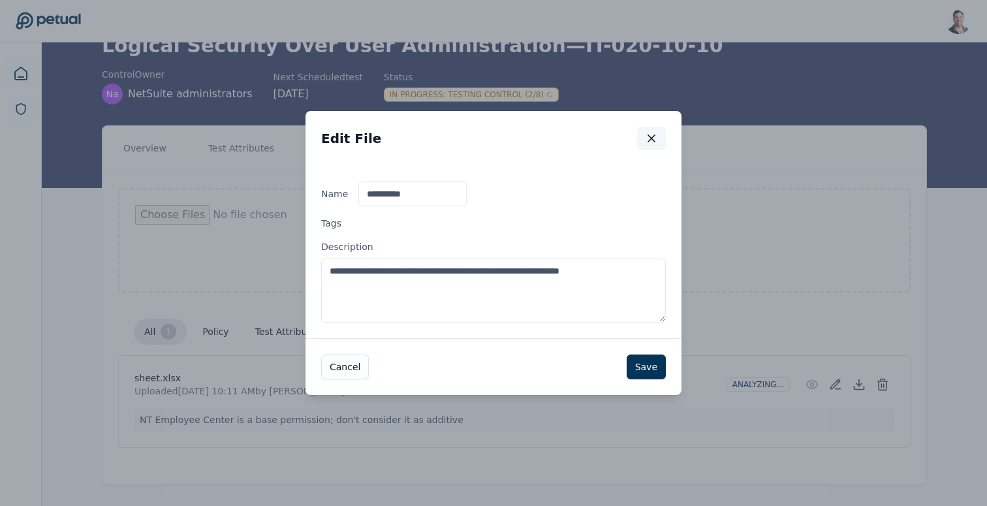
click at [652, 140] on icon "button" at bounding box center [651, 138] width 13 height 13
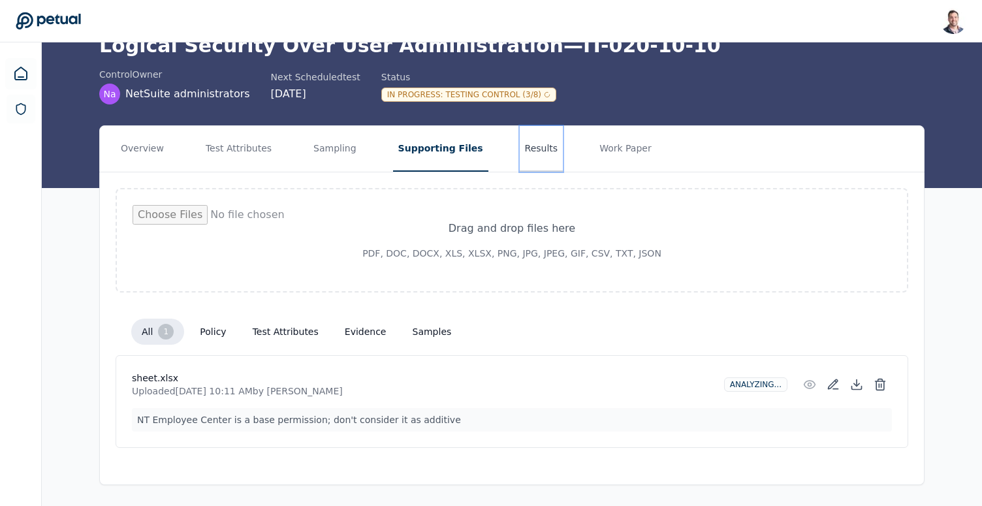
click at [520, 140] on button "Results" at bounding box center [542, 149] width 44 height 46
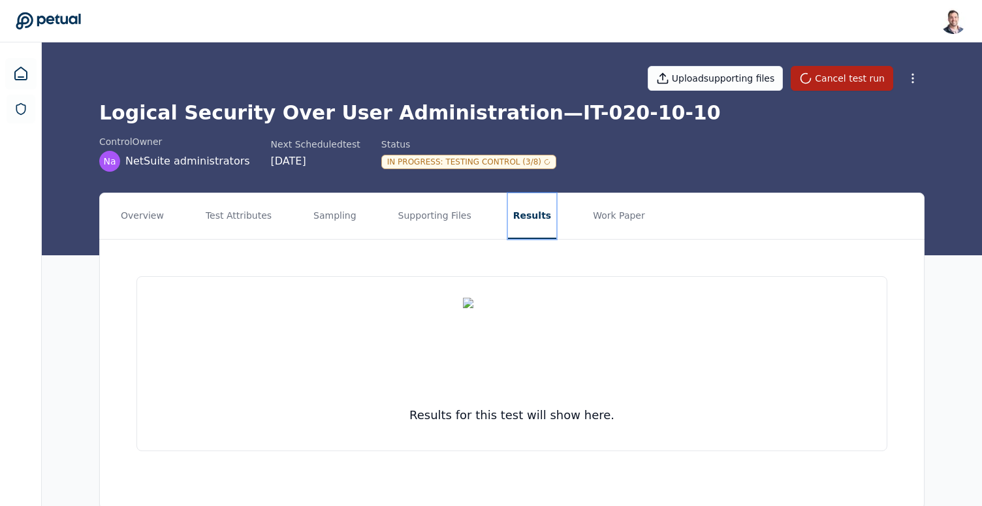
scroll to position [11, 0]
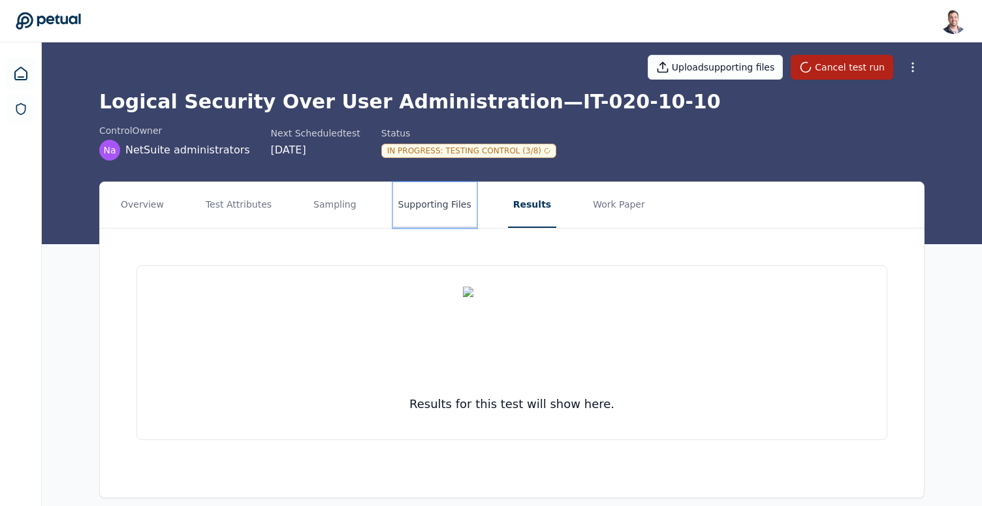
click at [456, 200] on button "Supporting Files" at bounding box center [435, 205] width 84 height 46
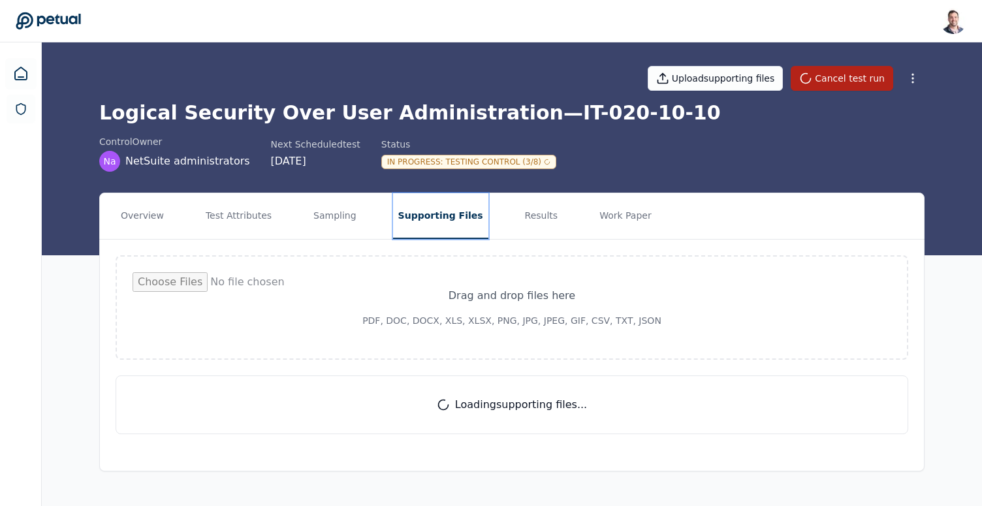
scroll to position [0, 0]
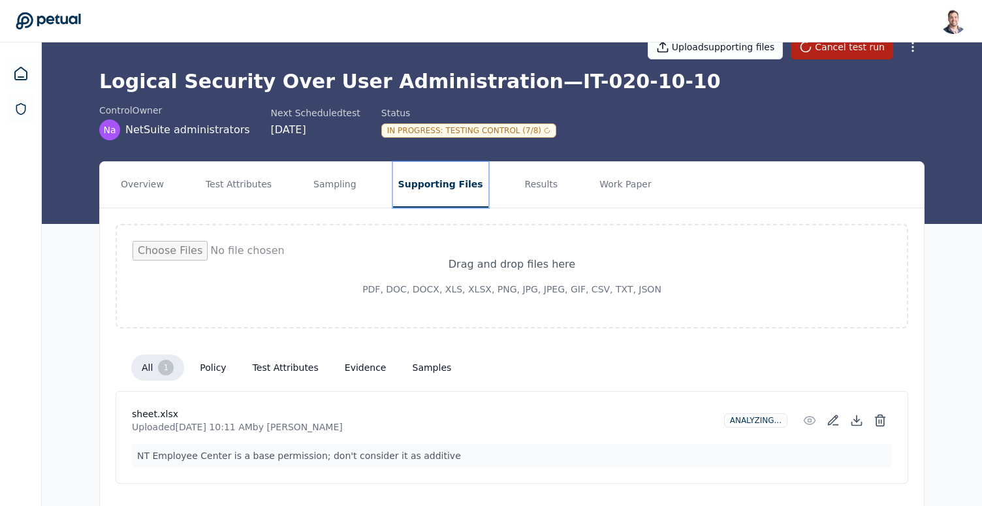
scroll to position [20, 0]
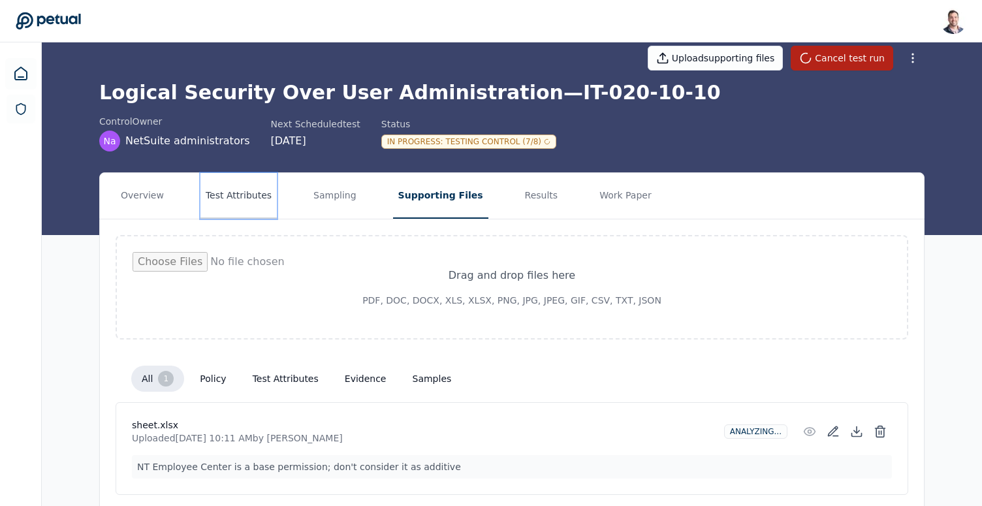
click at [217, 183] on button "Test Attributes" at bounding box center [238, 196] width 76 height 46
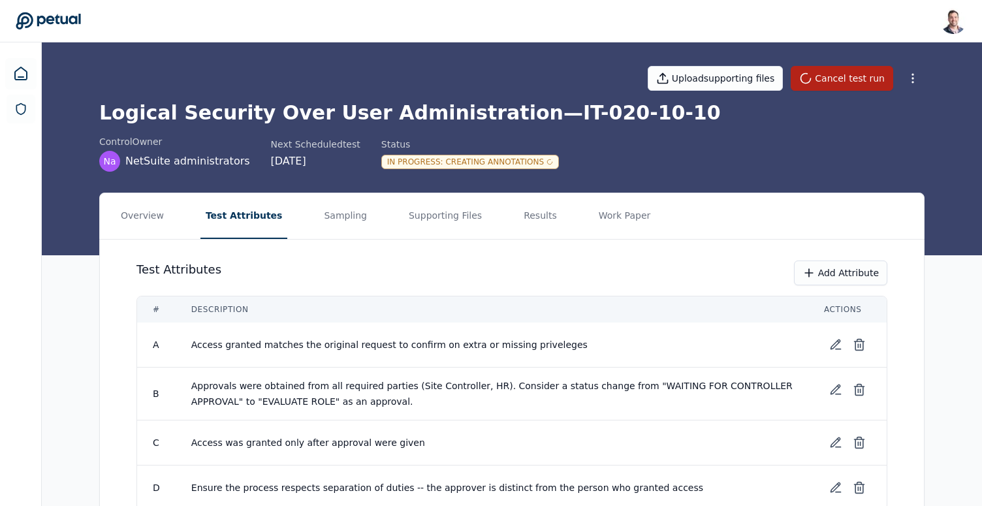
click at [590, 138] on div "control Owner Na NetSuite administrators Next Scheduled test 9/29/2025 Status I…" at bounding box center [511, 153] width 825 height 37
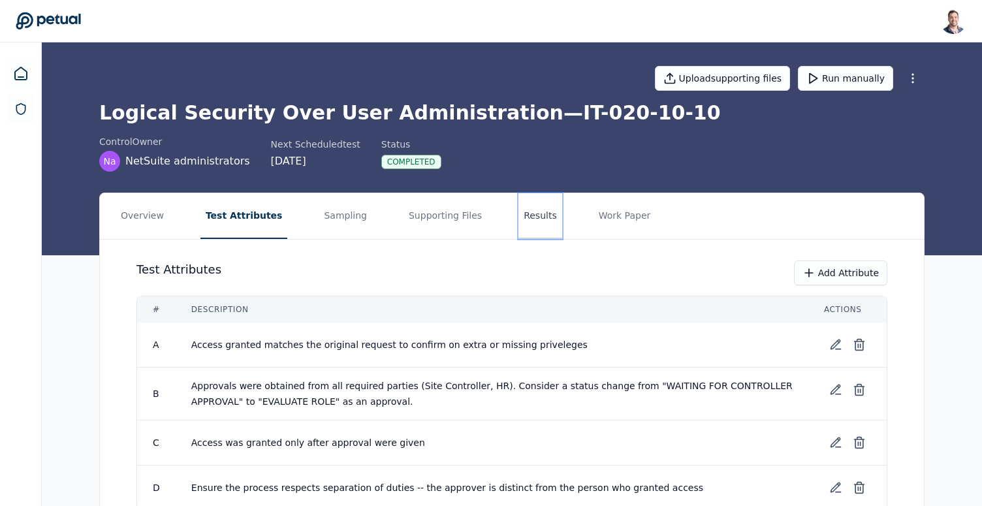
click at [529, 217] on button "Results" at bounding box center [540, 216] width 44 height 46
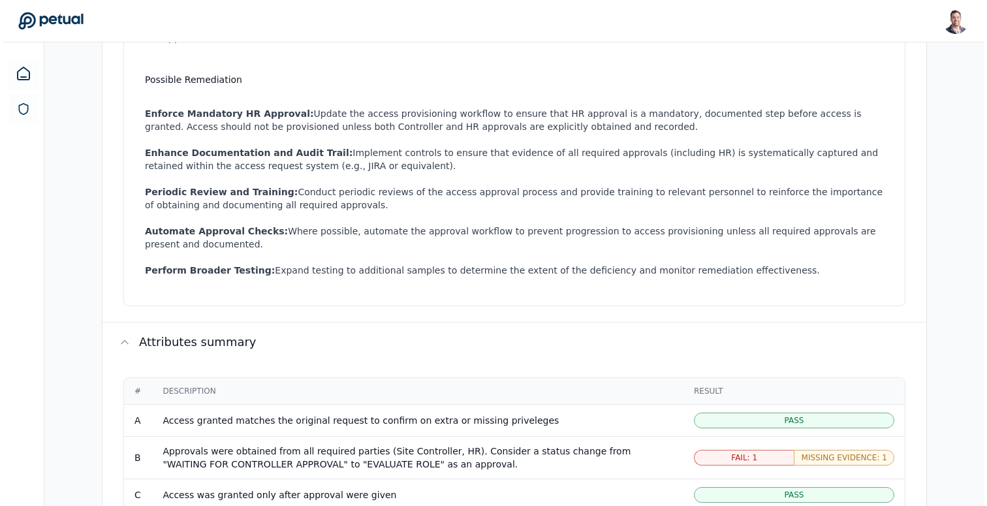
scroll to position [760, 0]
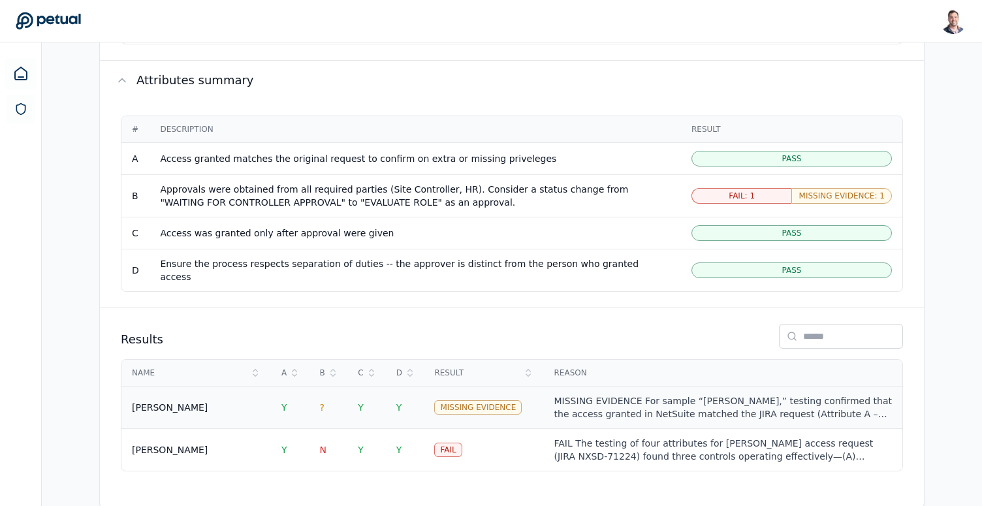
click at [280, 400] on td "Y" at bounding box center [290, 408] width 39 height 42
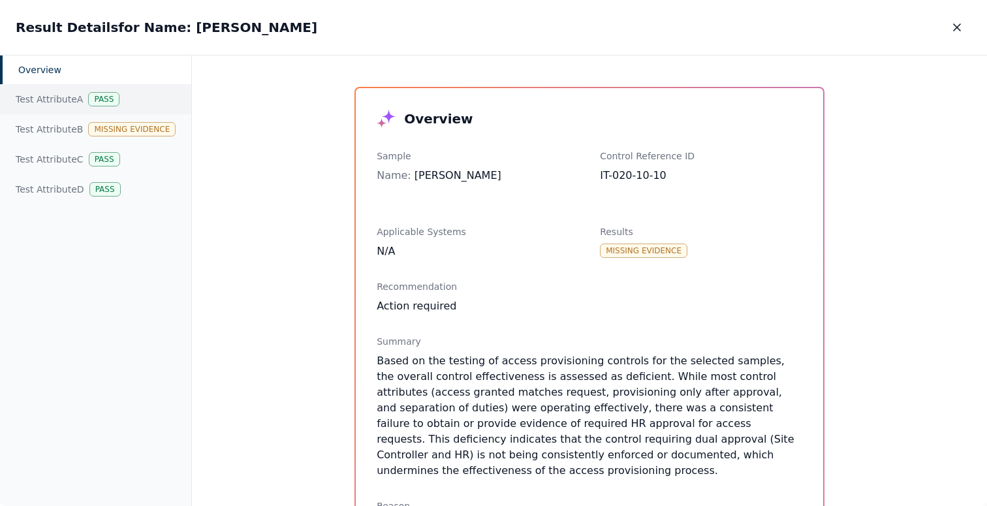
click at [107, 95] on div "Pass" at bounding box center [103, 99] width 31 height 14
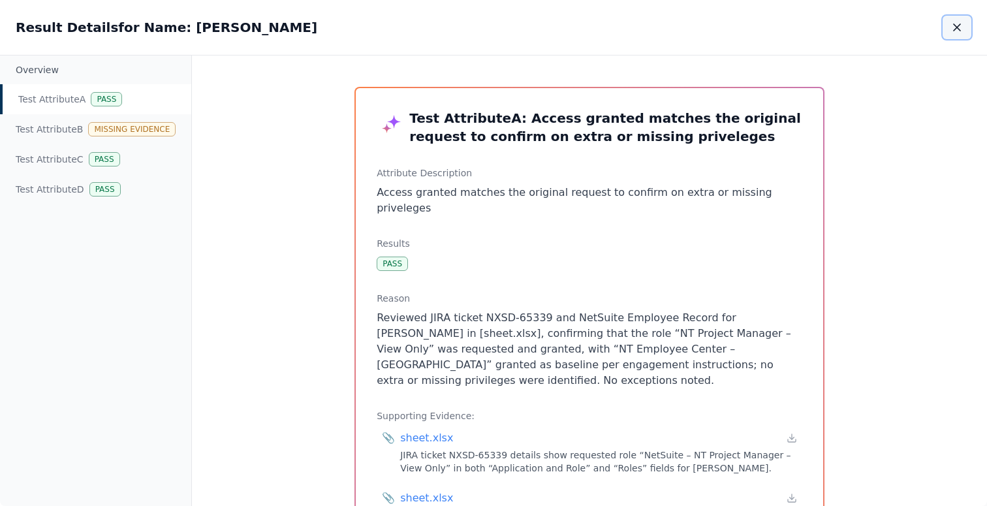
click at [953, 22] on icon "button" at bounding box center [957, 27] width 13 height 13
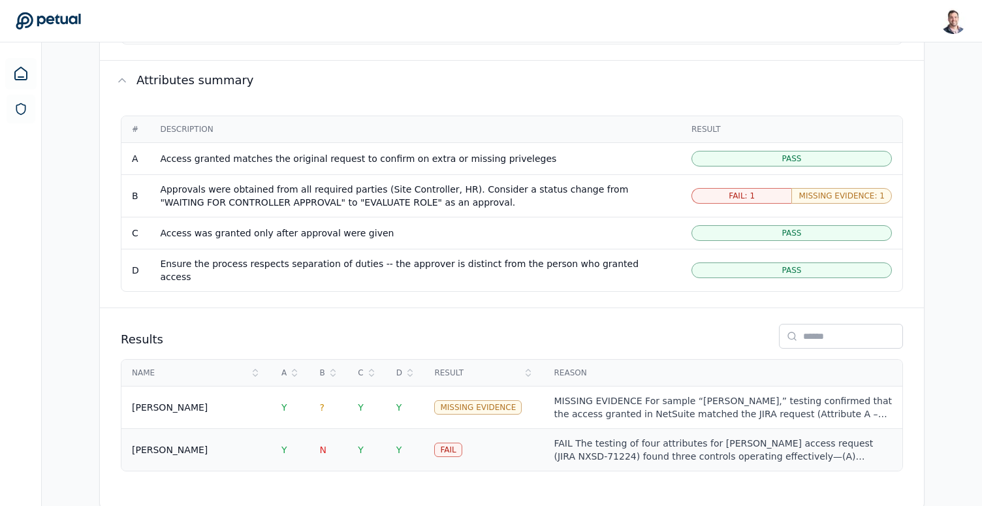
click at [350, 445] on td "Y" at bounding box center [366, 450] width 39 height 42
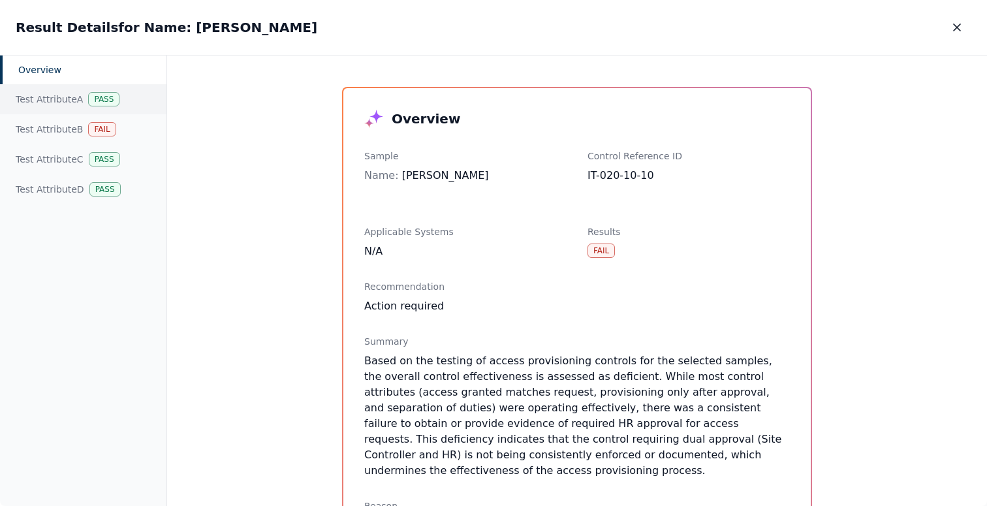
click at [91, 87] on div "Test Attribute A Pass" at bounding box center [83, 99] width 166 height 30
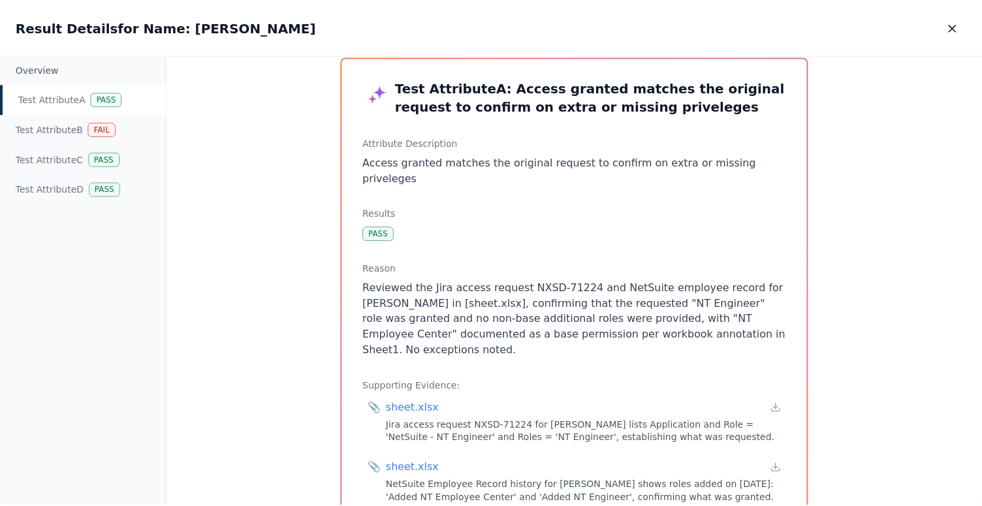
scroll to position [28, 0]
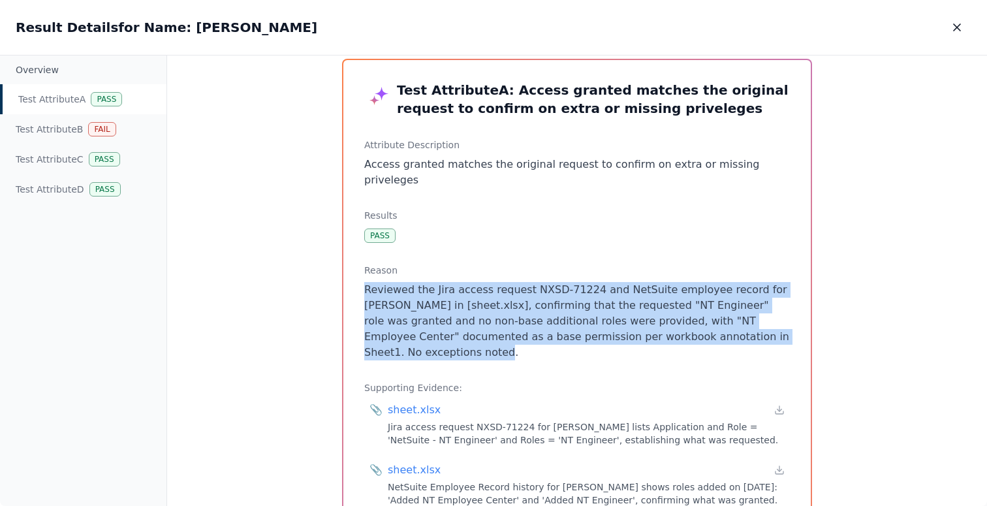
drag, startPoint x: 568, startPoint y: 257, endPoint x: 738, endPoint y: 315, distance: 179.2
click at [738, 315] on div "Reason Reviewed the Jira access request NXSD-71224 and NetSuite employee record…" at bounding box center [577, 312] width 426 height 97
click at [738, 315] on p "Reviewed the Jira access request NXSD-71224 and NetSuite employee record for Ri…" at bounding box center [577, 321] width 426 height 78
drag, startPoint x: 730, startPoint y: 328, endPoint x: 360, endPoint y: 266, distance: 374.6
click at [360, 266] on div "Test Attribute A : Access granted matches the original request to confirm on ex…" at bounding box center [576, 335] width 467 height 551
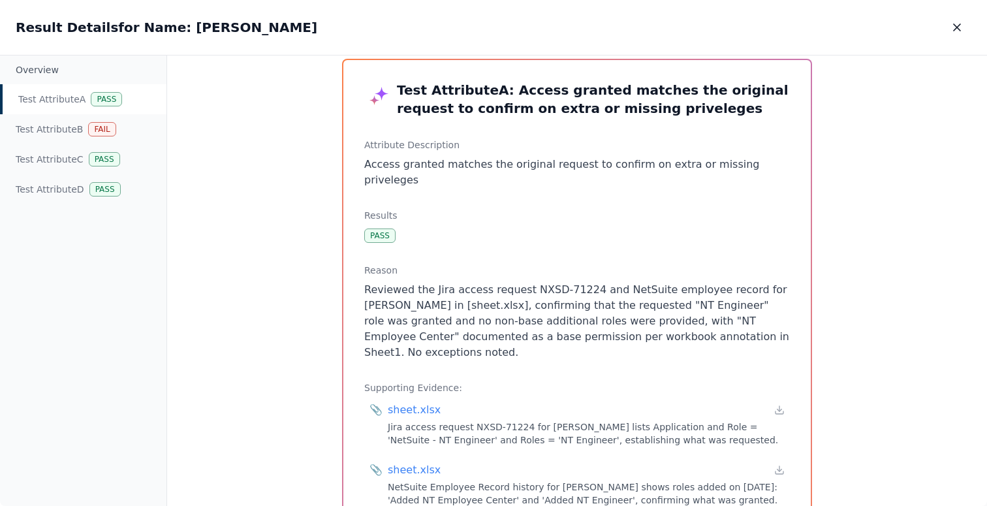
click at [613, 319] on p "Reviewed the Jira access request NXSD-71224 and NetSuite employee record for Ri…" at bounding box center [577, 321] width 426 height 78
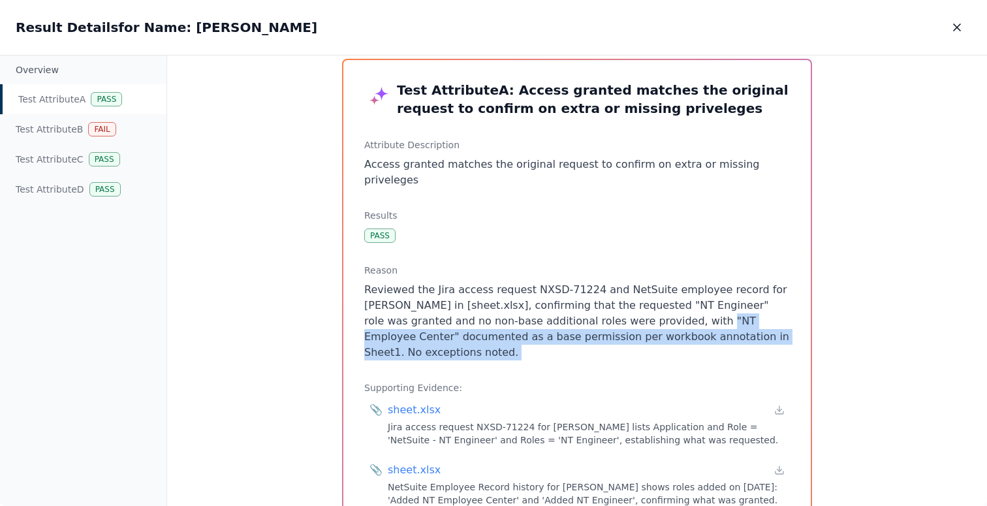
drag, startPoint x: 600, startPoint y: 308, endPoint x: 650, endPoint y: 330, distance: 55.0
click at [650, 330] on div "Test Attribute A : Access granted matches the original request to confirm on ex…" at bounding box center [576, 335] width 467 height 551
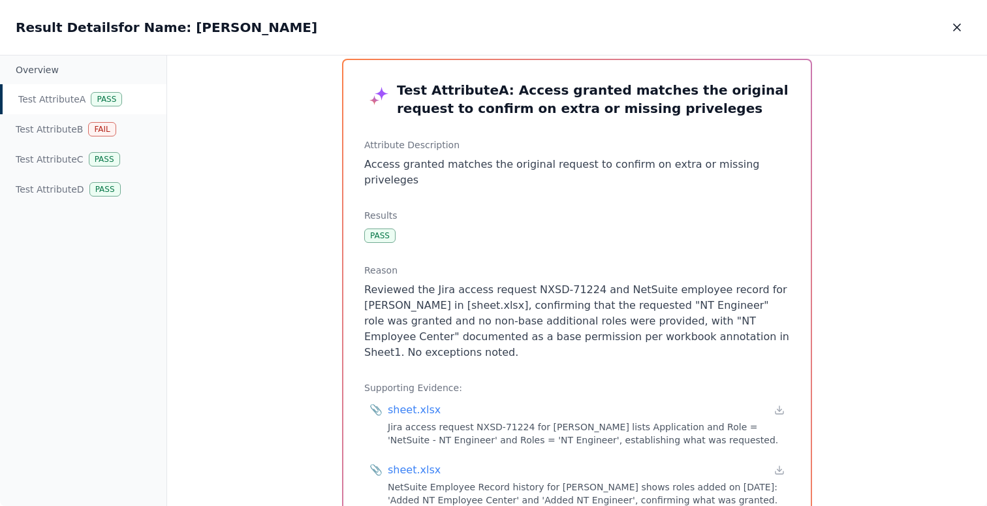
click at [601, 294] on p "Reviewed the Jira access request NXSD-71224 and NetSuite employee record for Ri…" at bounding box center [577, 321] width 426 height 78
click at [953, 27] on icon "button" at bounding box center [957, 27] width 13 height 13
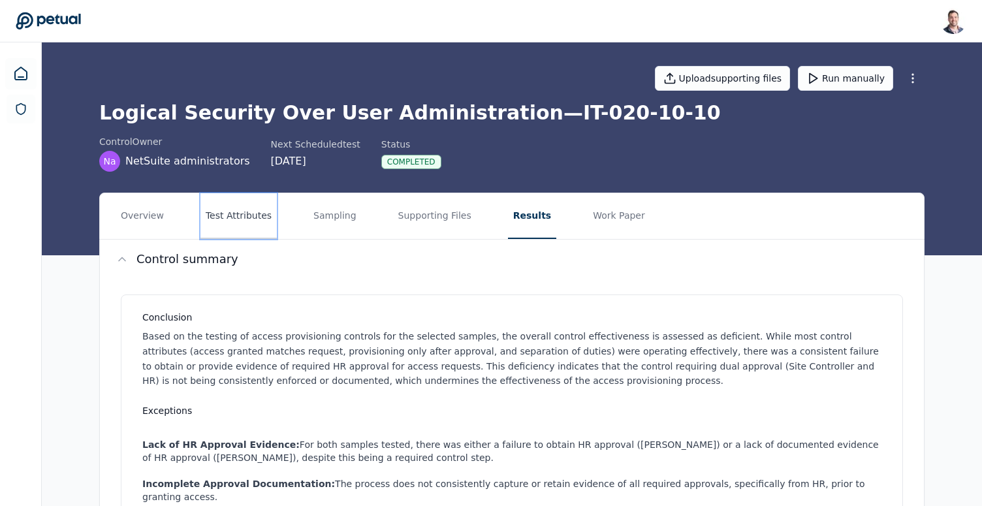
click at [248, 215] on button "Test Attributes" at bounding box center [238, 216] width 76 height 46
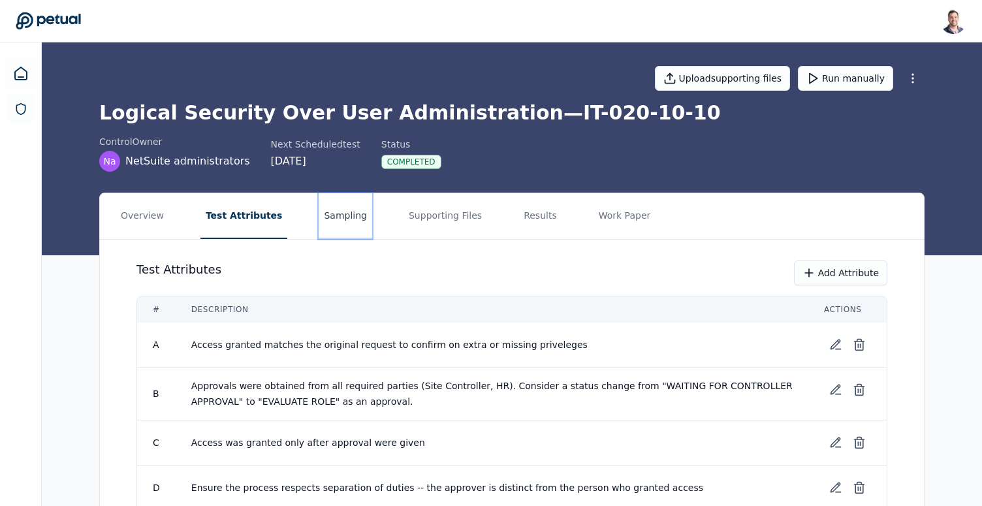
click at [331, 218] on button "Sampling" at bounding box center [346, 216] width 54 height 46
